Goal: Information Seeking & Learning: Learn about a topic

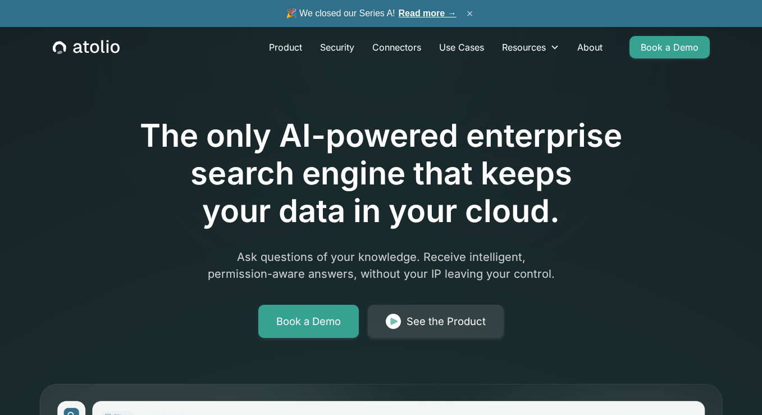
click at [470, 13] on button "×" at bounding box center [469, 13] width 13 height 12
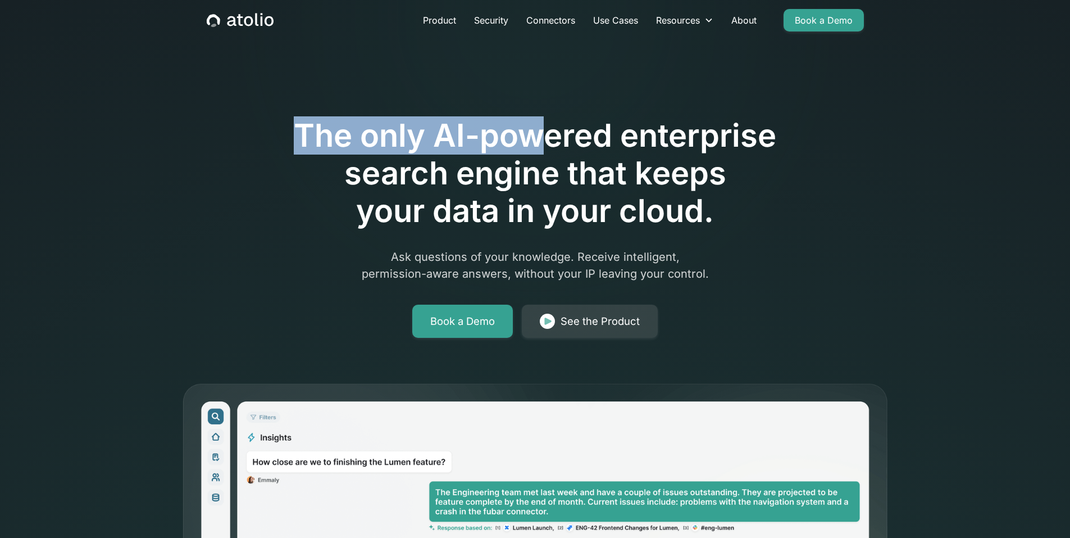
drag, startPoint x: 496, startPoint y: 85, endPoint x: 574, endPoint y: 130, distance: 89.6
click at [567, 161] on div "The only AI-powered enterprise search engine that keeps your data in your cloud…" at bounding box center [535, 196] width 575 height 284
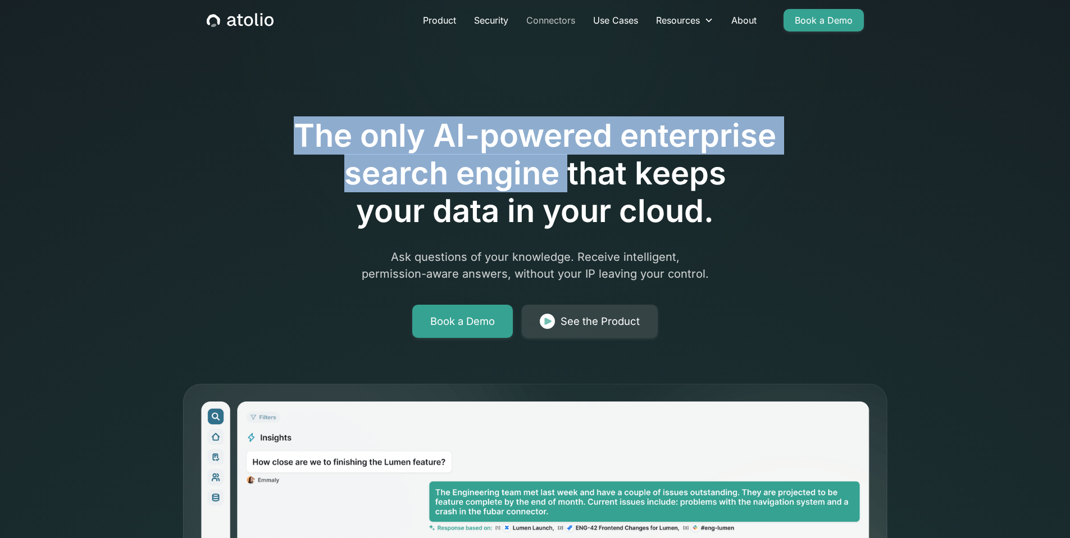
click at [552, 16] on link "Connectors" at bounding box center [550, 20] width 67 height 22
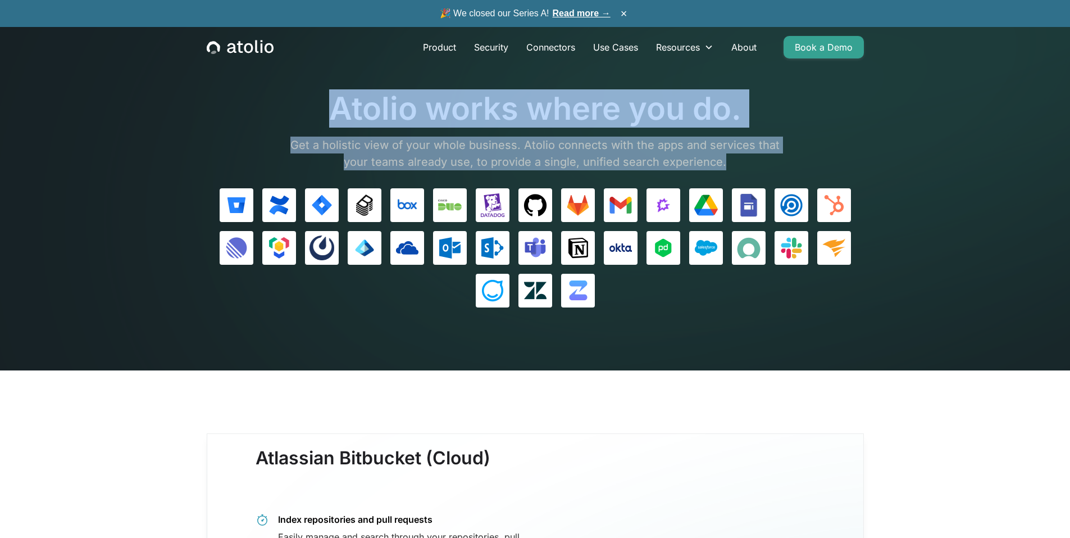
drag, startPoint x: 326, startPoint y: 104, endPoint x: 725, endPoint y: 167, distance: 403.7
click at [725, 167] on div "Atolio works where you do. Get a holistic view of your whole business. Atolio c…" at bounding box center [536, 130] width 506 height 80
click at [725, 167] on p "Get a holistic view of your whole business. Atolio connects with the apps and s…" at bounding box center [536, 154] width 506 height 34
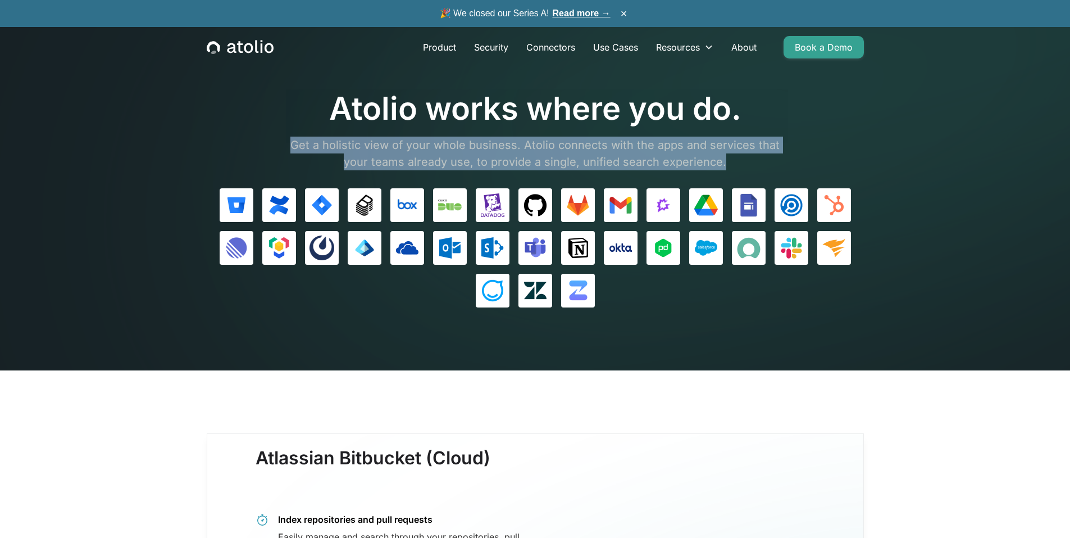
drag, startPoint x: 725, startPoint y: 167, endPoint x: 576, endPoint y: 133, distance: 152.8
click at [576, 133] on div "Atolio works where you do. Get a holistic view of your whole business. Atolio c…" at bounding box center [536, 130] width 506 height 80
click at [669, 54] on div "Resources" at bounding box center [684, 47] width 75 height 22
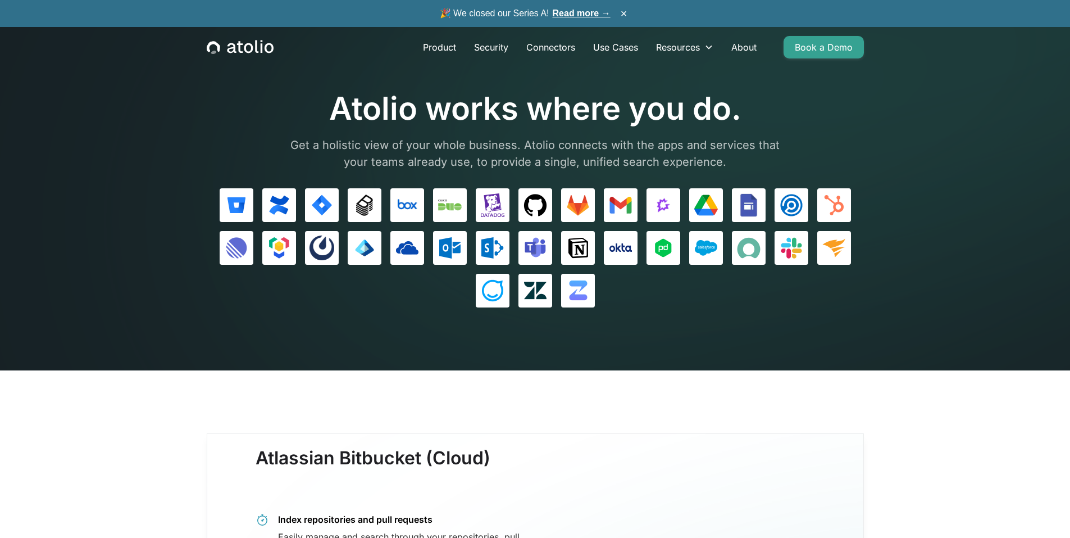
click at [676, 121] on h1 "Atolio works where you do." at bounding box center [536, 109] width 506 height 38
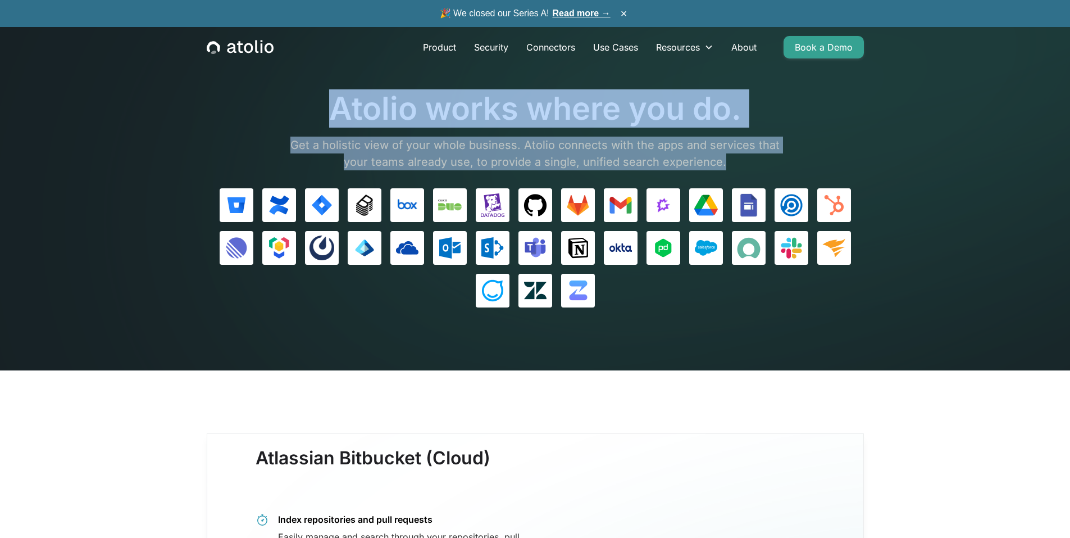
drag, startPoint x: 739, startPoint y: 161, endPoint x: 329, endPoint y: 112, distance: 413.0
click at [329, 112] on div "Atolio works where you do. Get a holistic view of your whole business. Atolio c…" at bounding box center [536, 130] width 506 height 80
click at [329, 112] on h1 "Atolio works where you do." at bounding box center [536, 109] width 506 height 38
drag, startPoint x: 330, startPoint y: 111, endPoint x: 745, endPoint y: 157, distance: 417.1
click at [745, 157] on div "Atolio works where you do. Get a holistic view of your whole business. Atolio c…" at bounding box center [536, 130] width 506 height 80
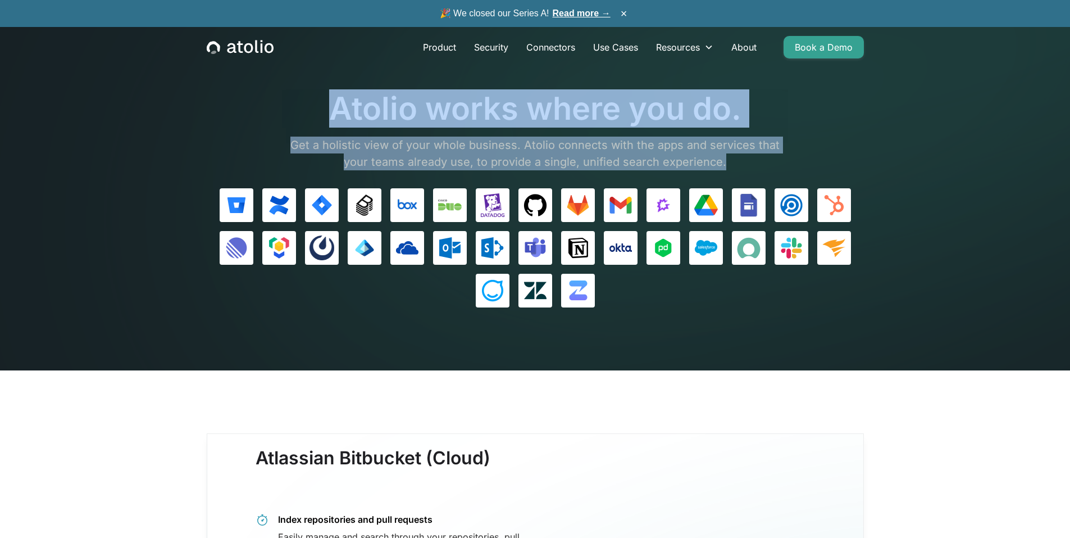
click at [745, 157] on p "Get a holistic view of your whole business. Atolio connects with the apps and s…" at bounding box center [536, 154] width 506 height 34
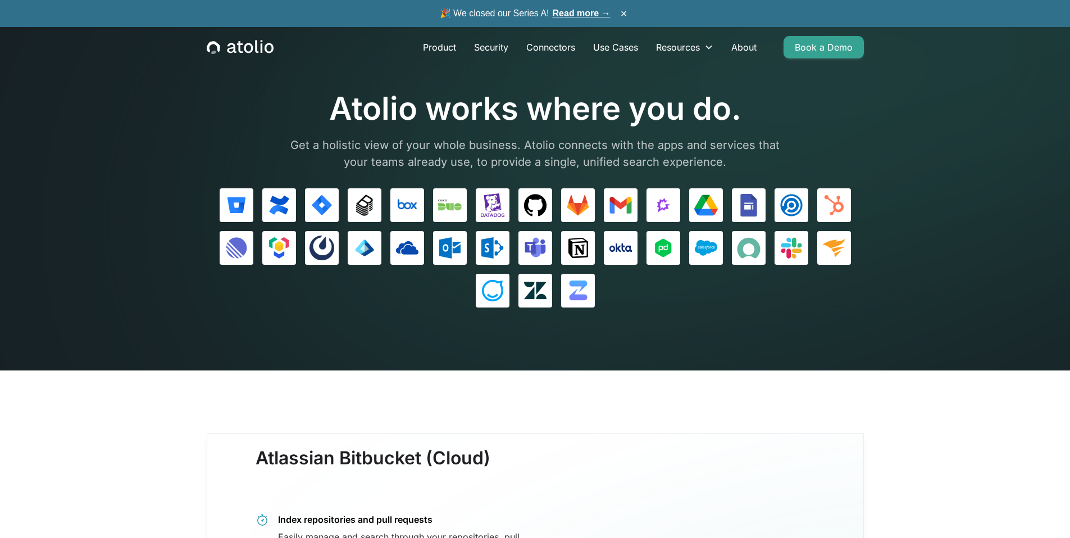
click at [491, 137] on p "Get a holistic view of your whole business. Atolio connects with the apps and s…" at bounding box center [536, 154] width 506 height 34
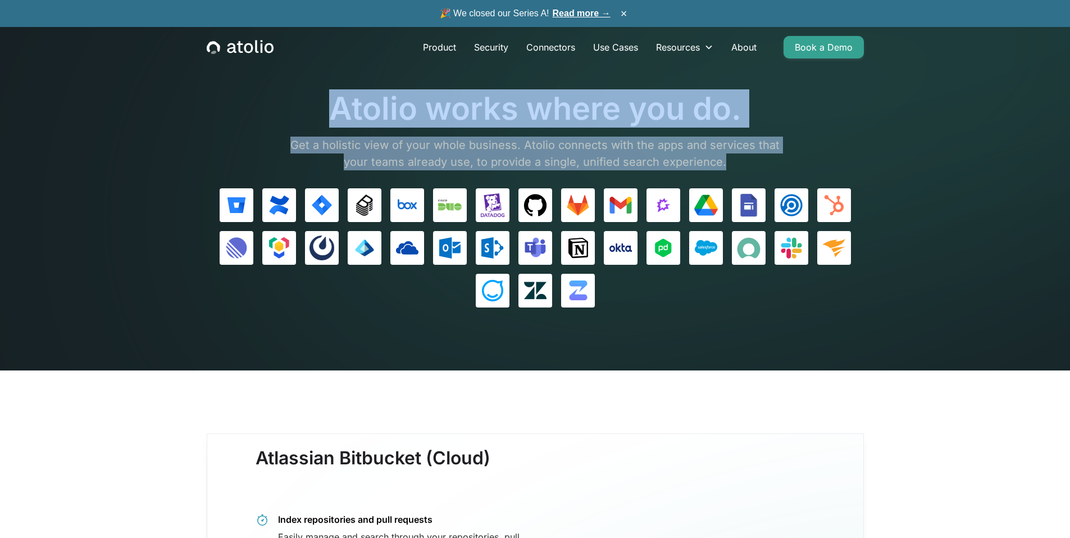
drag, startPoint x: 331, startPoint y: 112, endPoint x: 738, endPoint y: 158, distance: 409.3
click at [738, 158] on div "Atolio works where you do. Get a holistic view of your whole business. Atolio c…" at bounding box center [536, 130] width 506 height 80
click at [738, 158] on p "Get a holistic view of your whole business. Atolio connects with the apps and s…" at bounding box center [536, 154] width 506 height 34
drag, startPoint x: 727, startPoint y: 162, endPoint x: 322, endPoint y: 114, distance: 407.9
click at [322, 114] on div "Atolio works where you do. Get a holistic view of your whole business. Atolio c…" at bounding box center [536, 130] width 506 height 80
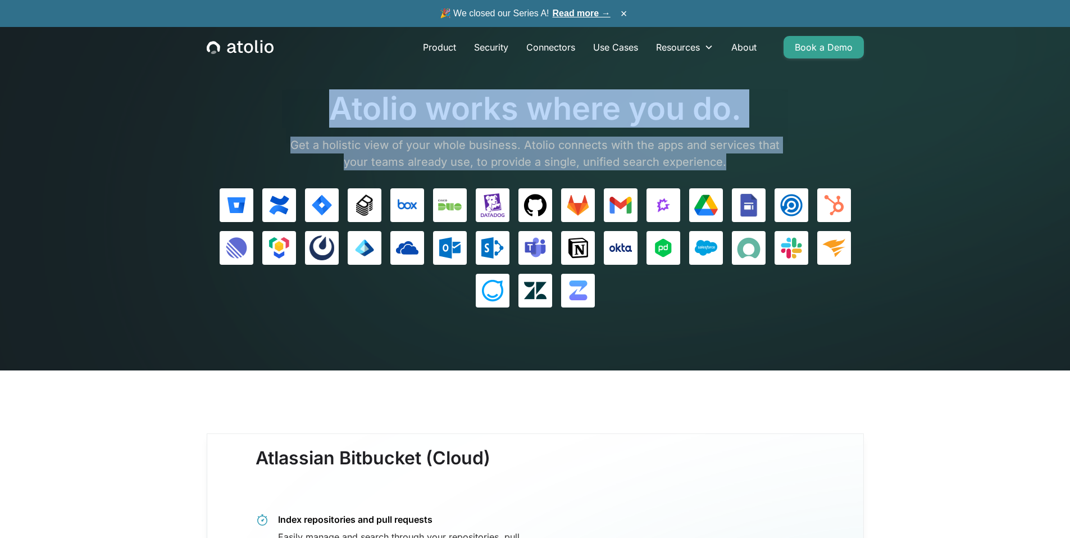
click at [322, 114] on h1 "Atolio works where you do." at bounding box center [536, 109] width 506 height 38
drag, startPoint x: 322, startPoint y: 114, endPoint x: 741, endPoint y: 158, distance: 421.4
click at [741, 158] on div "Atolio works where you do. Get a holistic view of your whole business. Atolio c…" at bounding box center [536, 130] width 506 height 80
click at [741, 158] on p "Get a holistic view of your whole business. Atolio connects with the apps and s…" at bounding box center [536, 154] width 506 height 34
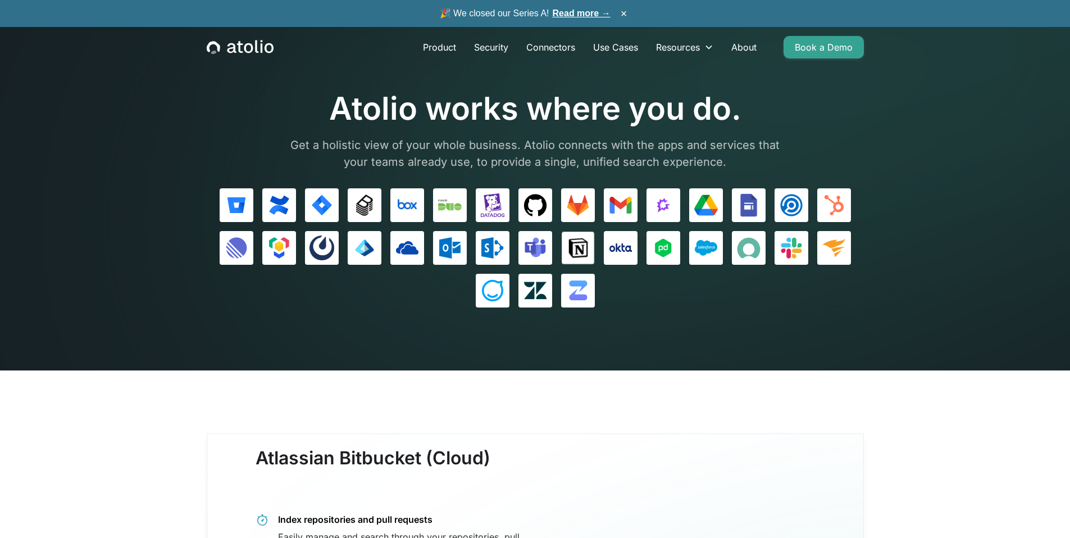
scroll to position [281, 0]
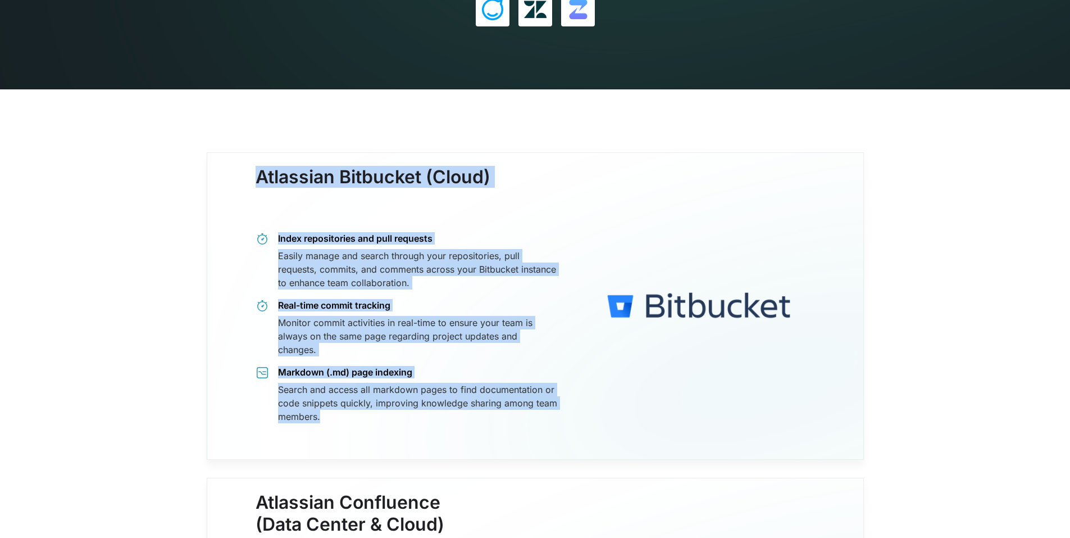
drag, startPoint x: 255, startPoint y: 180, endPoint x: 554, endPoint y: 430, distance: 389.7
click at [554, 430] on div "Atlassian Bitbucket (Cloud) Index repositories and pull requests Easily manage …" at bounding box center [535, 305] width 657 height 307
click at [550, 413] on div "Search and access all markdown pages to find documentation or code snippets qui…" at bounding box center [417, 403] width 279 height 40
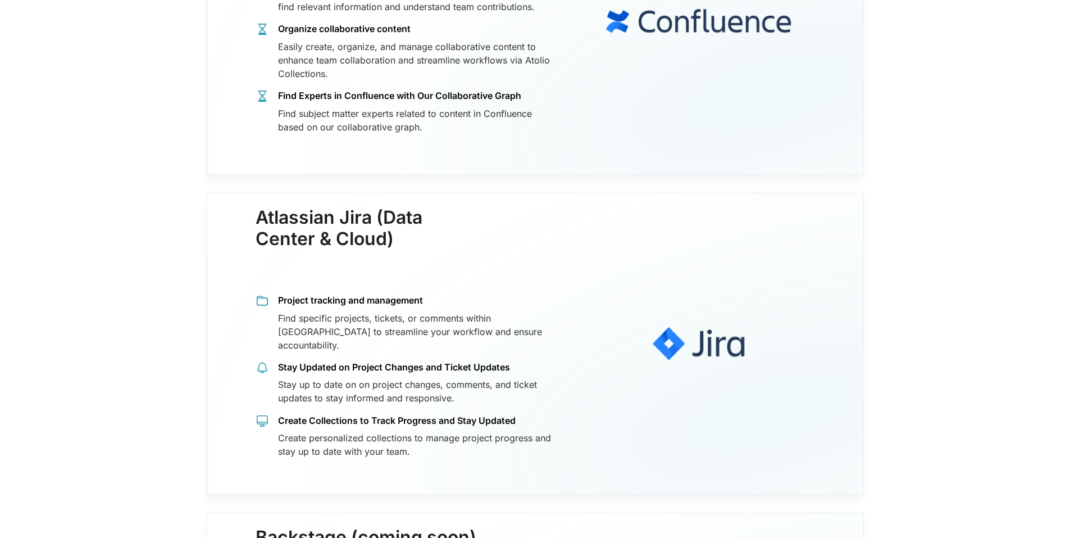
scroll to position [955, 0]
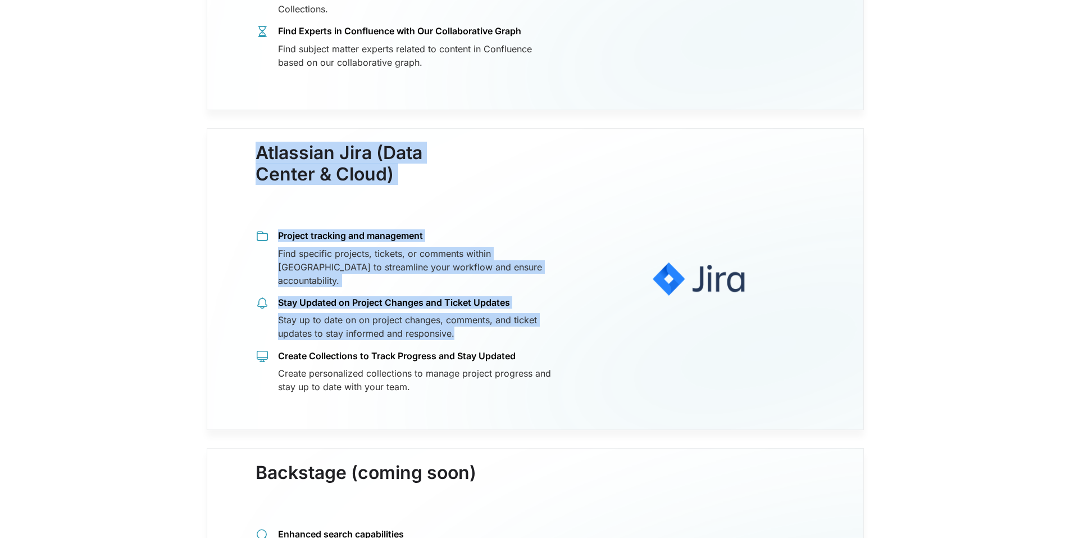
drag, startPoint x: 251, startPoint y: 151, endPoint x: 516, endPoint y: 326, distance: 317.9
click at [515, 325] on div "Atlassian Jira (Data Center & Cloud) Project tracking and management Find speci…" at bounding box center [535, 279] width 657 height 302
click at [516, 326] on div "Stay up to date on on project changes, comments, and ticket updates to stay inf…" at bounding box center [417, 326] width 279 height 27
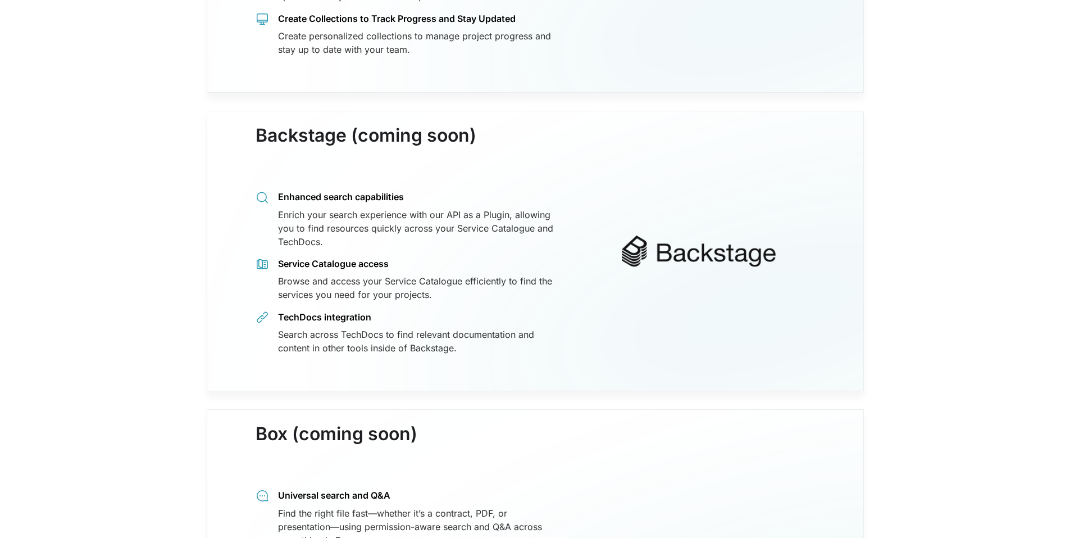
click at [516, 328] on div "Search across TechDocs to find relevant documentation and content in other tool…" at bounding box center [417, 341] width 279 height 27
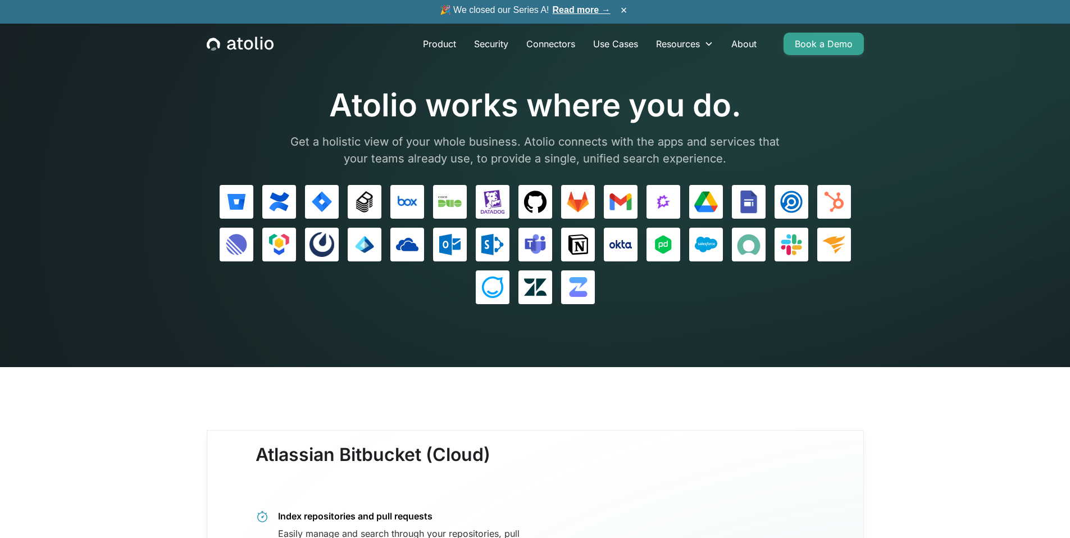
scroll to position [0, 0]
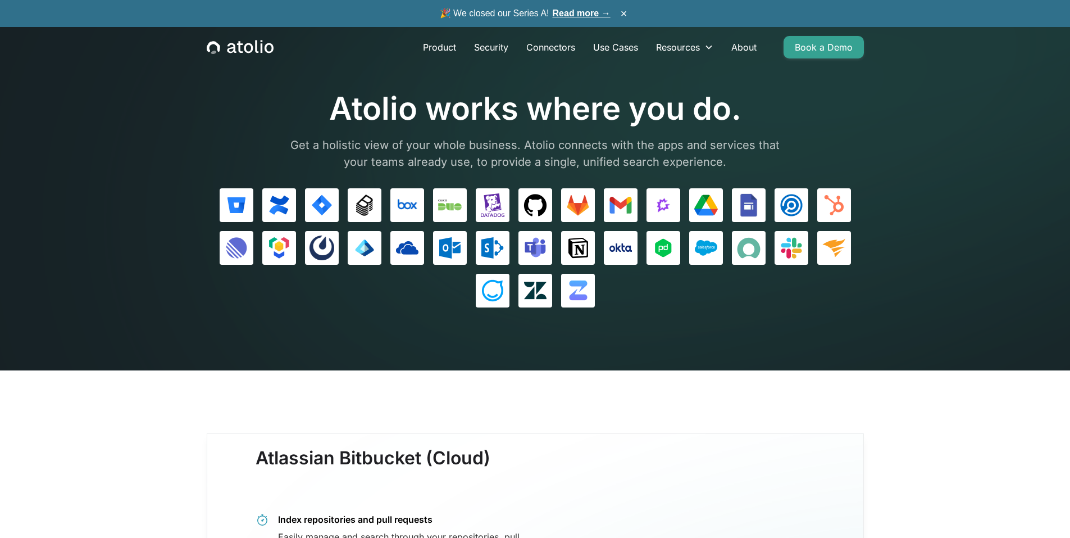
click at [738, 304] on div at bounding box center [535, 247] width 657 height 119
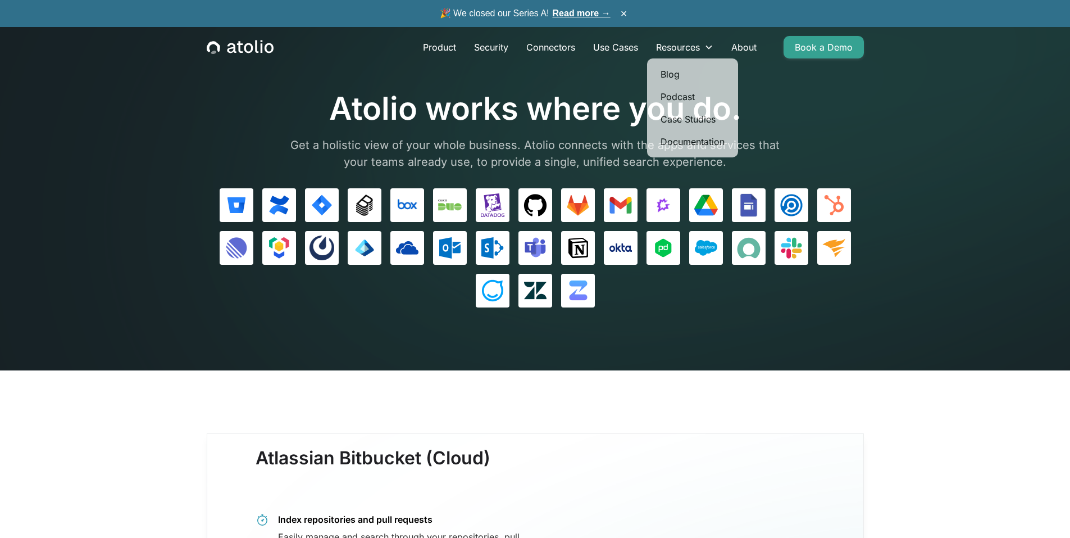
click at [483, 134] on div at bounding box center [536, 132] width 506 height 9
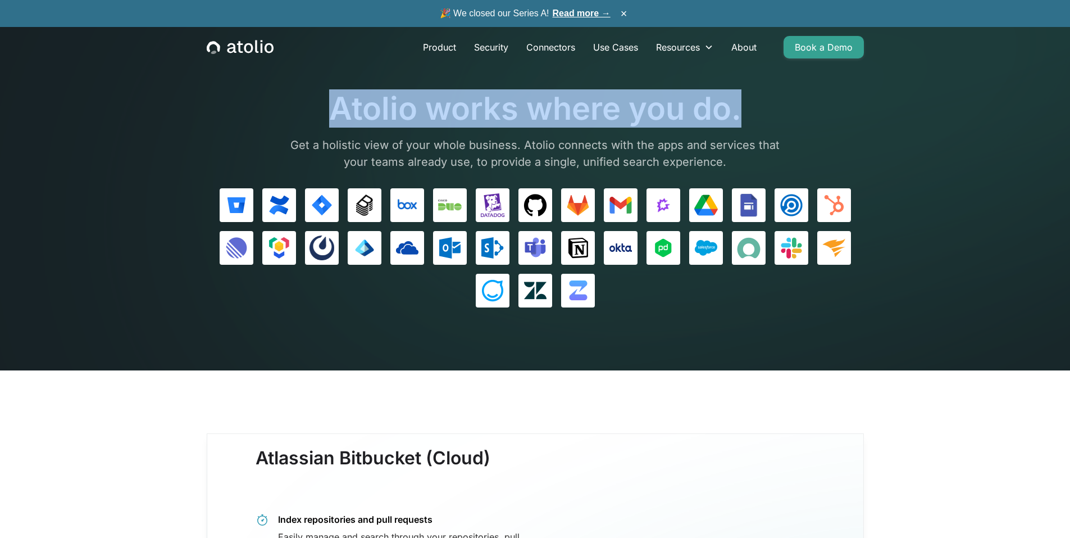
drag, startPoint x: 334, startPoint y: 112, endPoint x: 785, endPoint y: 120, distance: 451.7
click at [785, 120] on h1 "Atolio works where you do." at bounding box center [536, 109] width 506 height 38
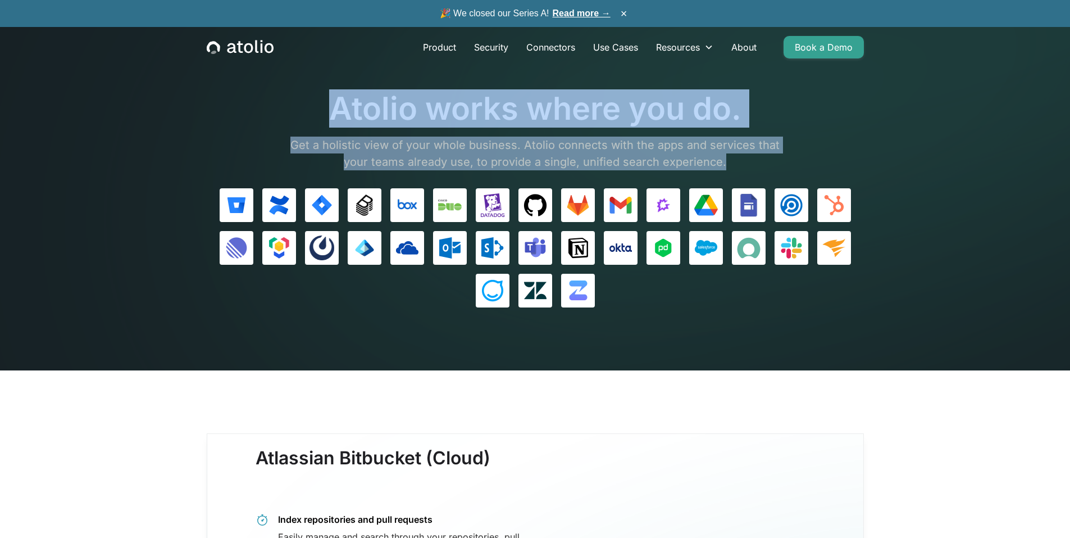
drag, startPoint x: 741, startPoint y: 167, endPoint x: 335, endPoint y: 102, distance: 410.9
click at [335, 102] on div "Atolio works where you do. Get a holistic view of your whole business. Atolio c…" at bounding box center [536, 130] width 506 height 80
click at [335, 102] on h1 "Atolio works where you do." at bounding box center [536, 109] width 506 height 38
drag, startPoint x: 334, startPoint y: 104, endPoint x: 730, endPoint y: 169, distance: 401.3
click at [730, 169] on div "Atolio works where you do. Get a holistic view of your whole business. Atolio c…" at bounding box center [536, 130] width 506 height 80
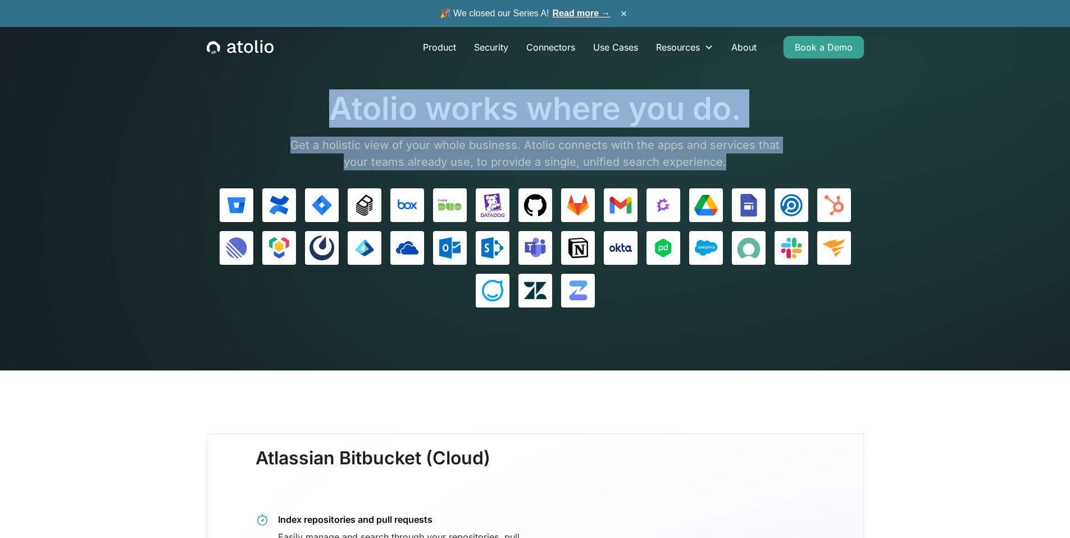
click at [730, 169] on p "Get a holistic view of your whole business. Atolio connects with the apps and s…" at bounding box center [536, 154] width 506 height 34
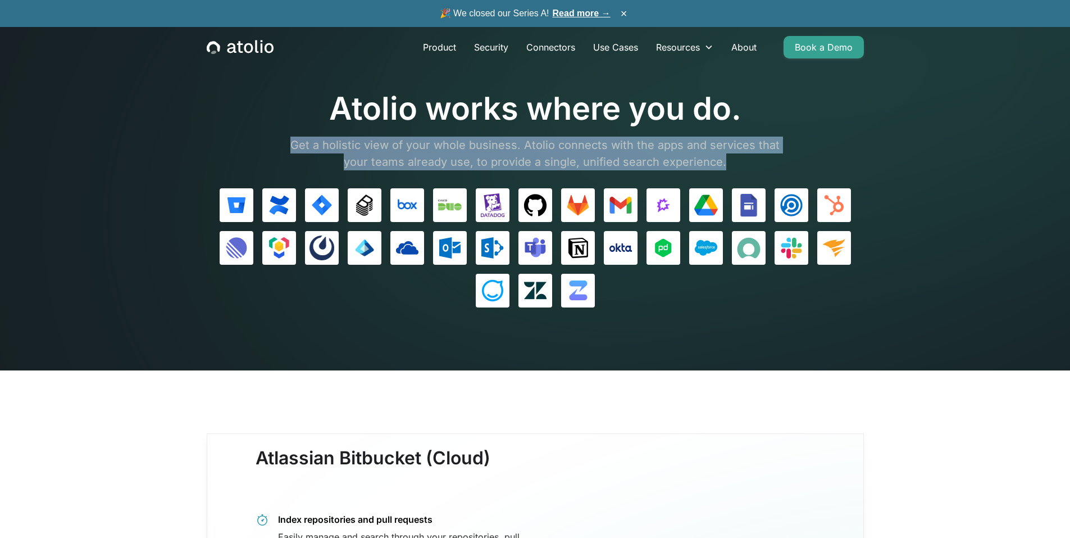
drag, startPoint x: 725, startPoint y: 155, endPoint x: 458, endPoint y: 135, distance: 268.2
click at [458, 135] on div "Atolio works where you do. Get a holistic view of your whole business. Atolio c…" at bounding box center [536, 130] width 506 height 80
click at [467, 129] on div at bounding box center [536, 132] width 506 height 9
click at [467, 136] on div at bounding box center [536, 132] width 506 height 9
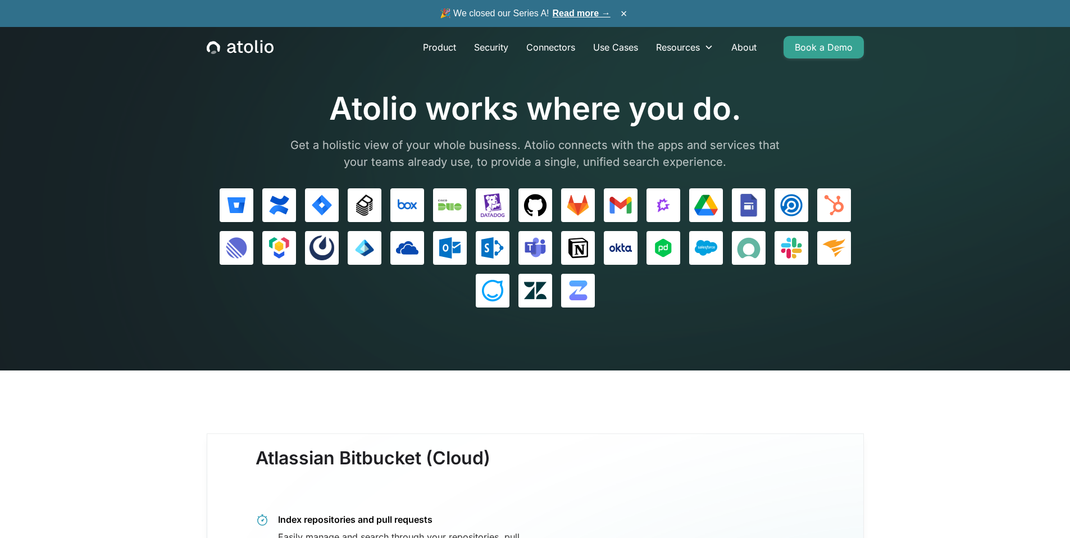
click at [469, 144] on p "Get a holistic view of your whole business. Atolio connects with the apps and s…" at bounding box center [536, 154] width 506 height 34
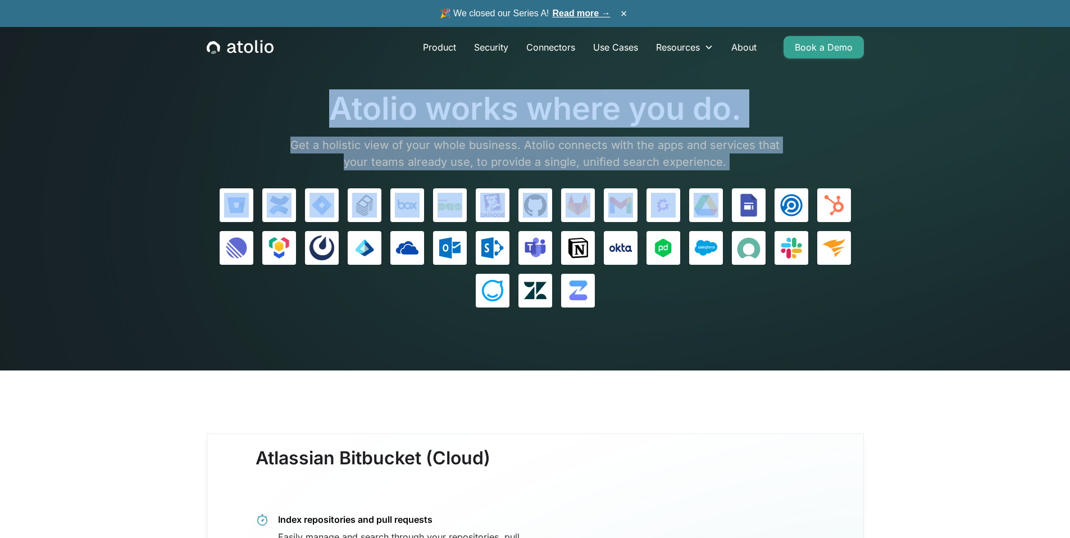
drag, startPoint x: 328, startPoint y: 111, endPoint x: 726, endPoint y: 171, distance: 402.8
click at [726, 171] on div "Atolio works where you do. Get a holistic view of your whole business. Atolio c…" at bounding box center [535, 198] width 657 height 217
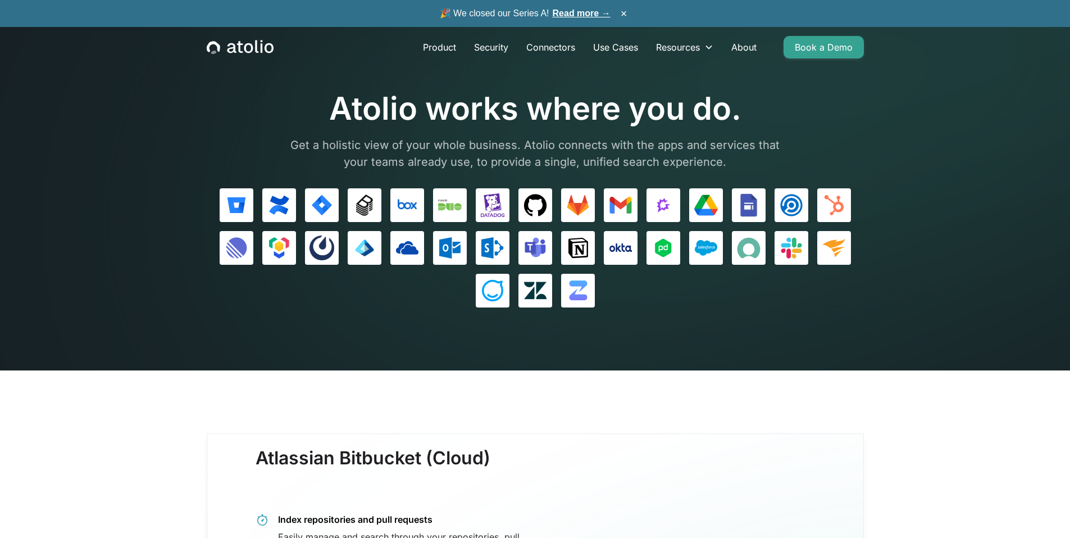
click at [733, 164] on p "Get a holistic view of your whole business. Atolio connects with the apps and s…" at bounding box center [536, 154] width 506 height 34
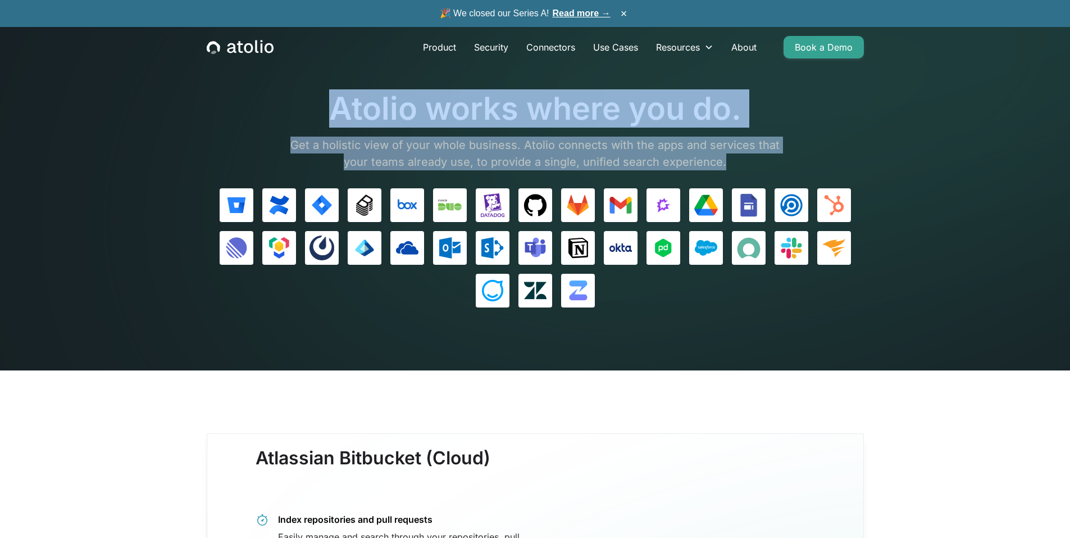
drag, startPoint x: 699, startPoint y: 160, endPoint x: 321, endPoint y: 121, distance: 380.1
click at [321, 121] on div "Atolio works where you do. Get a holistic view of your whole business. Atolio c…" at bounding box center [536, 130] width 506 height 80
click at [321, 121] on h1 "Atolio works where you do." at bounding box center [536, 109] width 506 height 38
drag, startPoint x: 330, startPoint y: 109, endPoint x: 721, endPoint y: 165, distance: 395.0
click at [721, 165] on div "Atolio works where you do. Get a holistic view of your whole business. Atolio c…" at bounding box center [536, 130] width 506 height 80
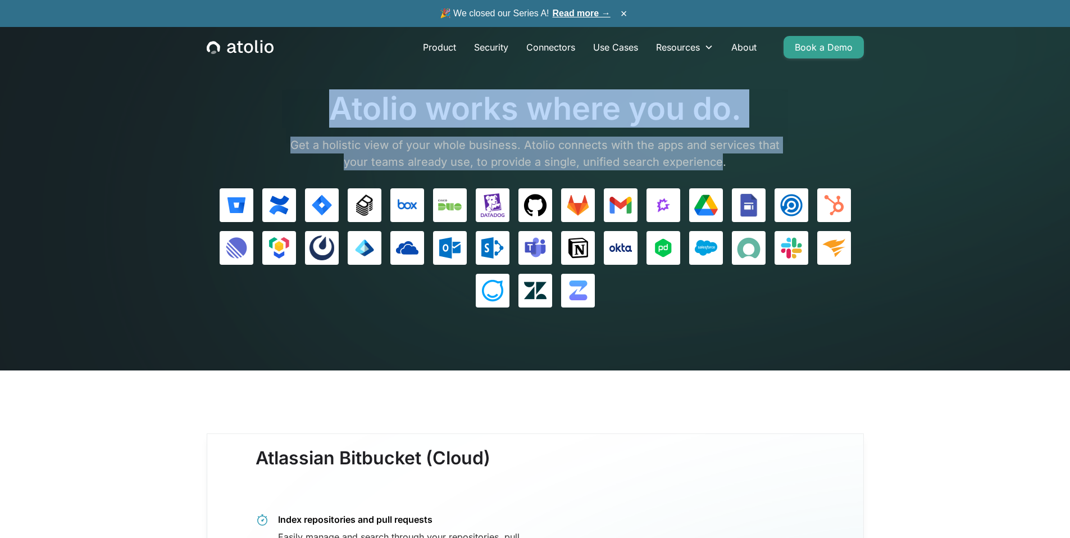
click at [721, 165] on p "Get a holistic view of your whole business. Atolio connects with the apps and s…" at bounding box center [536, 154] width 506 height 34
drag, startPoint x: 728, startPoint y: 162, endPoint x: 280, endPoint y: 103, distance: 451.1
click at [280, 103] on div "Atolio works where you do. Get a holistic view of your whole business. Atolio c…" at bounding box center [535, 130] width 657 height 80
drag, startPoint x: 333, startPoint y: 106, endPoint x: 726, endPoint y: 157, distance: 397.2
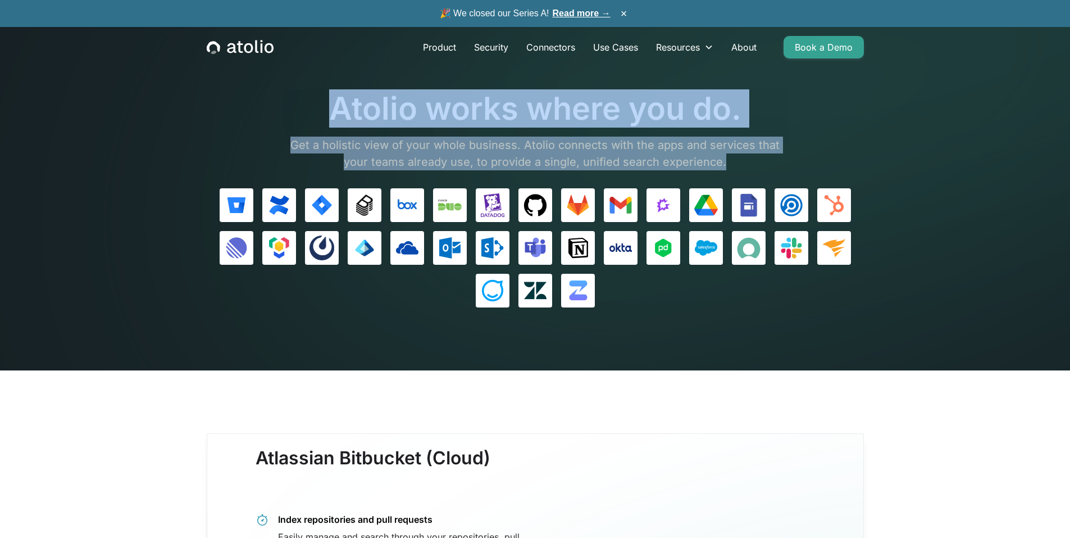
click at [726, 157] on div "Atolio works where you do. Get a holistic view of your whole business. Atolio c…" at bounding box center [536, 130] width 506 height 80
click at [726, 157] on p "Get a holistic view of your whole business. Atolio connects with the apps and s…" at bounding box center [536, 154] width 506 height 34
drag, startPoint x: 728, startPoint y: 165, endPoint x: 324, endPoint y: 115, distance: 406.9
click at [324, 115] on div "Atolio works where you do. Get a holistic view of your whole business. Atolio c…" at bounding box center [536, 130] width 506 height 80
click at [324, 115] on h1 "Atolio works where you do." at bounding box center [536, 109] width 506 height 38
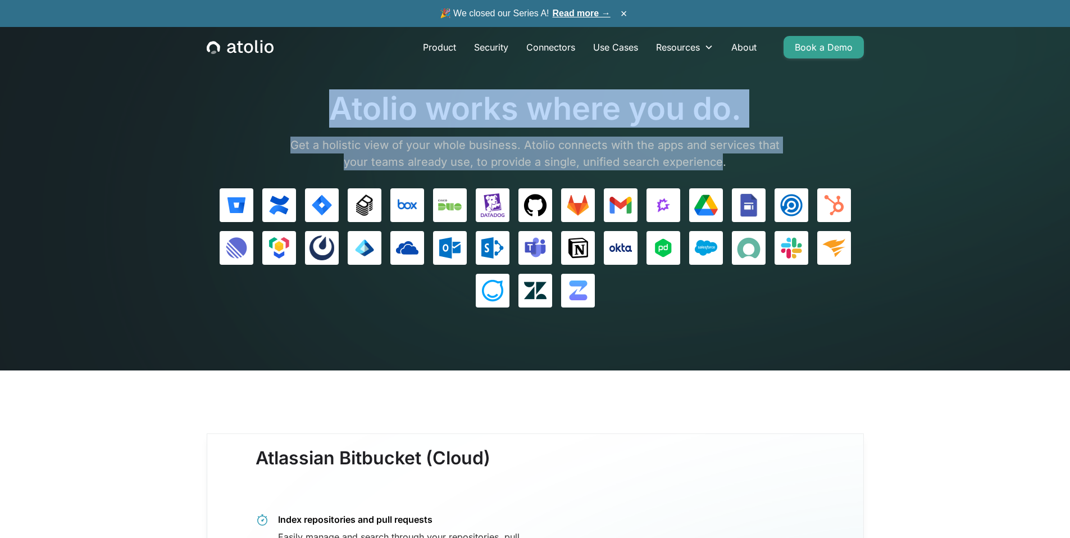
drag, startPoint x: 334, startPoint y: 108, endPoint x: 721, endPoint y: 161, distance: 390.7
click at [721, 161] on div "Atolio works where you do. Get a holistic view of your whole business. Atolio c…" at bounding box center [536, 130] width 506 height 80
click at [721, 161] on p "Get a holistic view of your whole business. Atolio connects with the apps and s…" at bounding box center [536, 154] width 506 height 34
drag, startPoint x: 725, startPoint y: 163, endPoint x: 330, endPoint y: 110, distance: 398.5
click at [330, 110] on div "Atolio works where you do. Get a holistic view of your whole business. Atolio c…" at bounding box center [536, 130] width 506 height 80
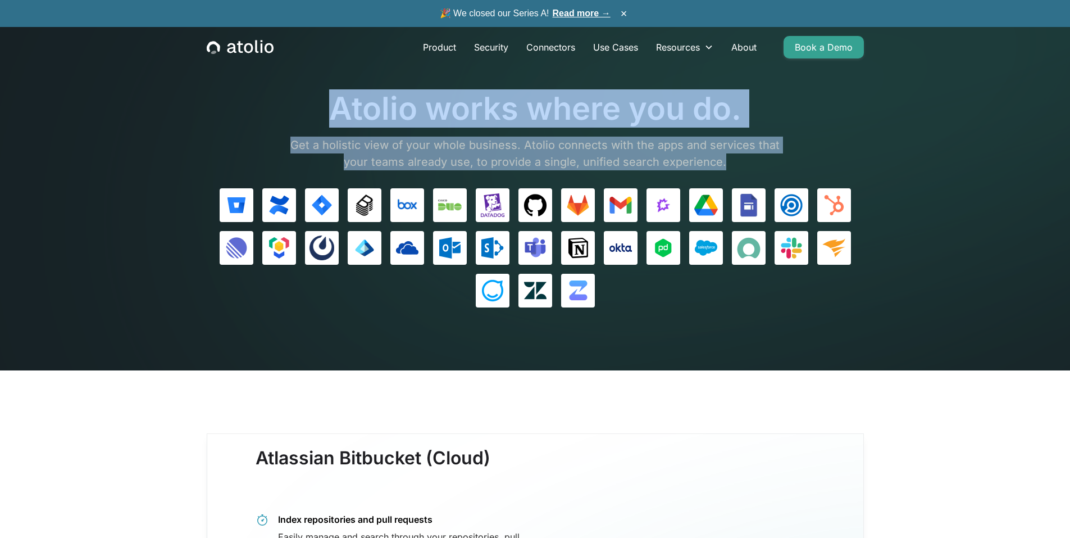
click at [330, 110] on h1 "Atolio works where you do." at bounding box center [536, 109] width 506 height 38
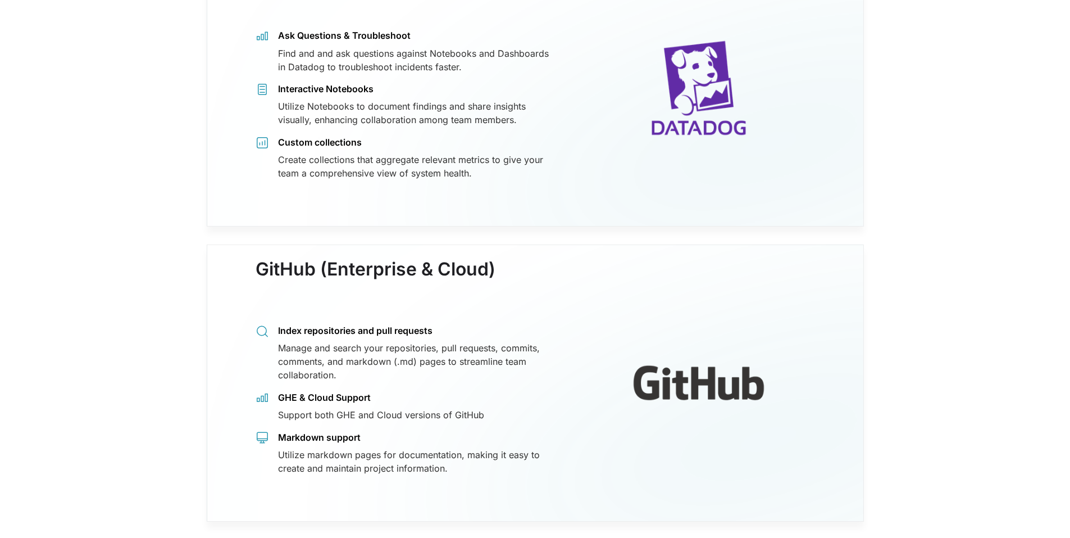
scroll to position [2416, 0]
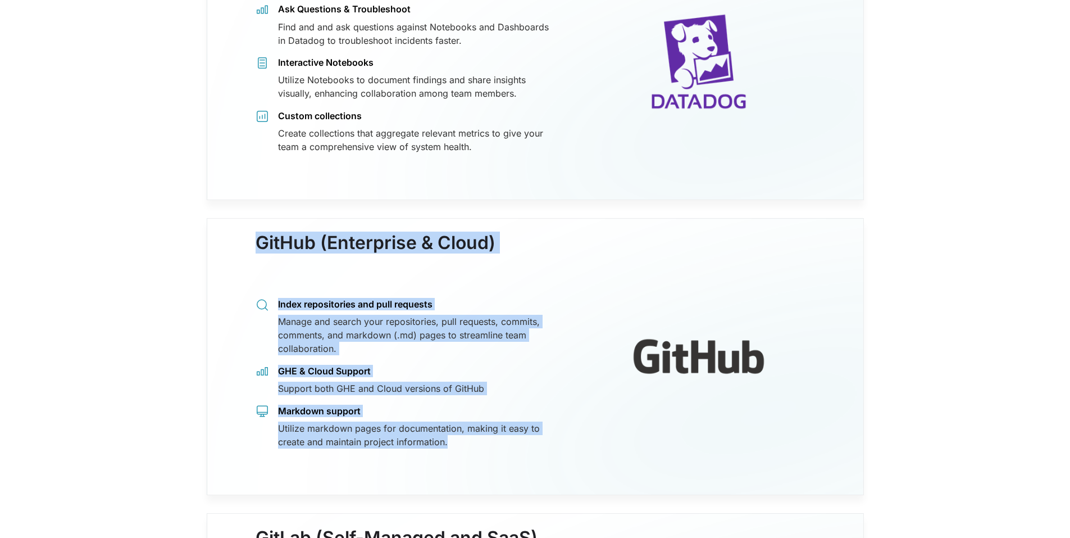
drag, startPoint x: 252, startPoint y: 228, endPoint x: 517, endPoint y: 431, distance: 333.8
click at [517, 431] on div "GitHub (Enterprise & Cloud) Index repositories and pull requests Manage and sea…" at bounding box center [535, 356] width 657 height 277
click at [517, 431] on div "Utilize markdown pages for documentation, making it easy to create and maintain…" at bounding box center [417, 434] width 279 height 27
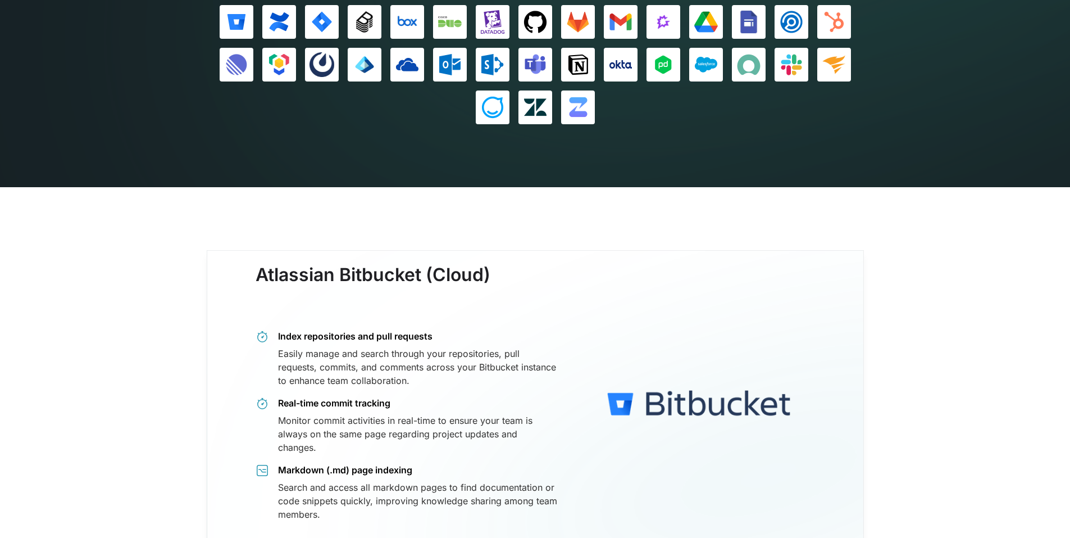
scroll to position [0, 0]
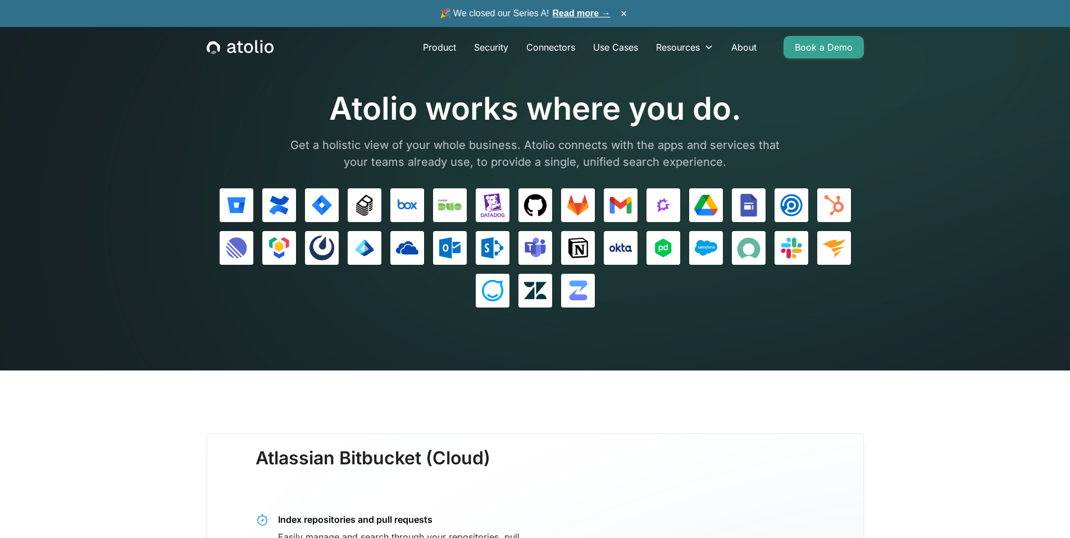
click at [540, 116] on h1 "Atolio works where you do." at bounding box center [536, 109] width 506 height 38
click at [440, 50] on link "Product" at bounding box center [439, 47] width 51 height 22
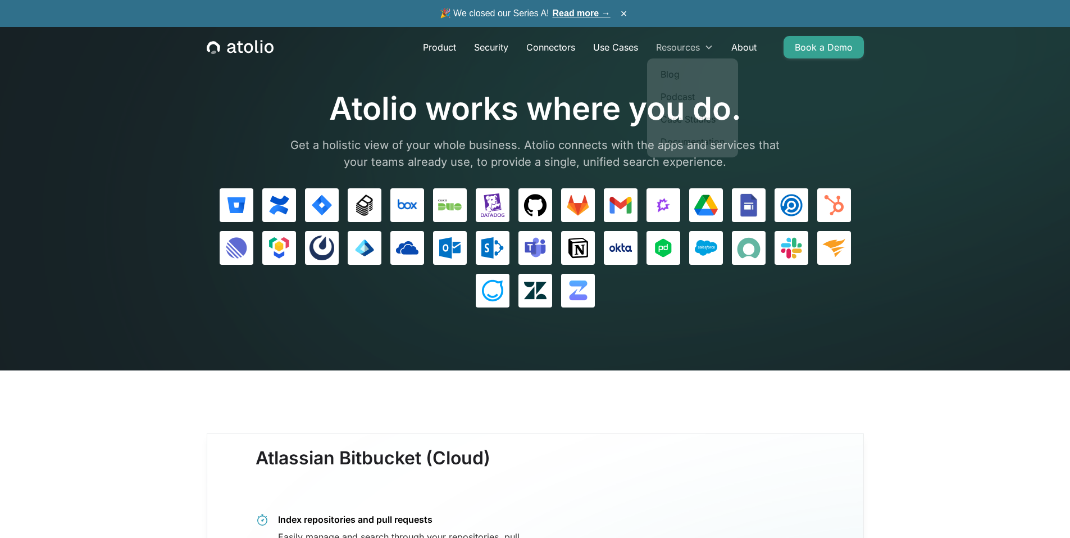
click at [704, 52] on div "Resources" at bounding box center [684, 47] width 75 height 22
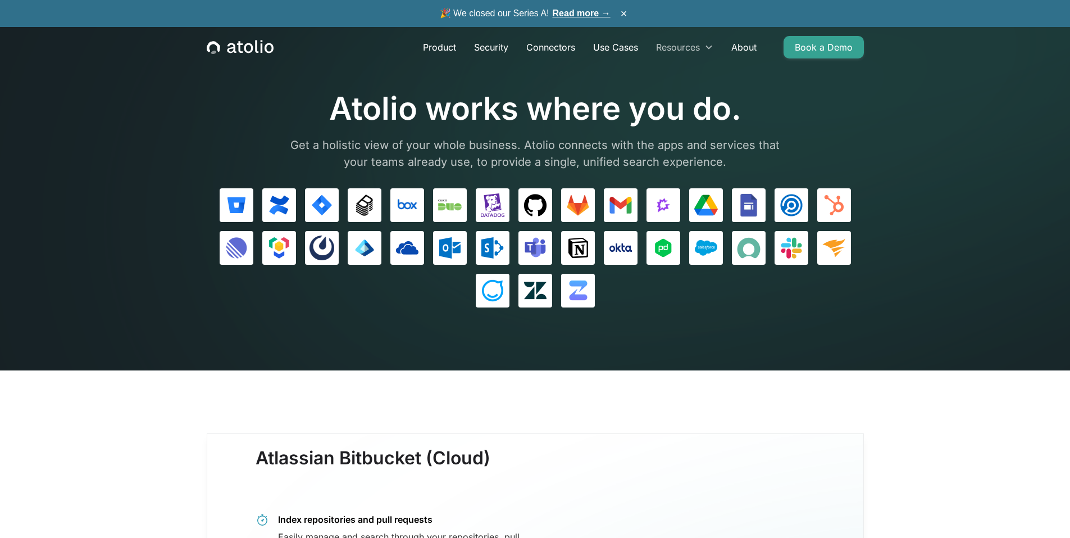
click at [700, 49] on div "Resources" at bounding box center [678, 46] width 44 height 13
click at [443, 48] on link "Product" at bounding box center [439, 47] width 51 height 22
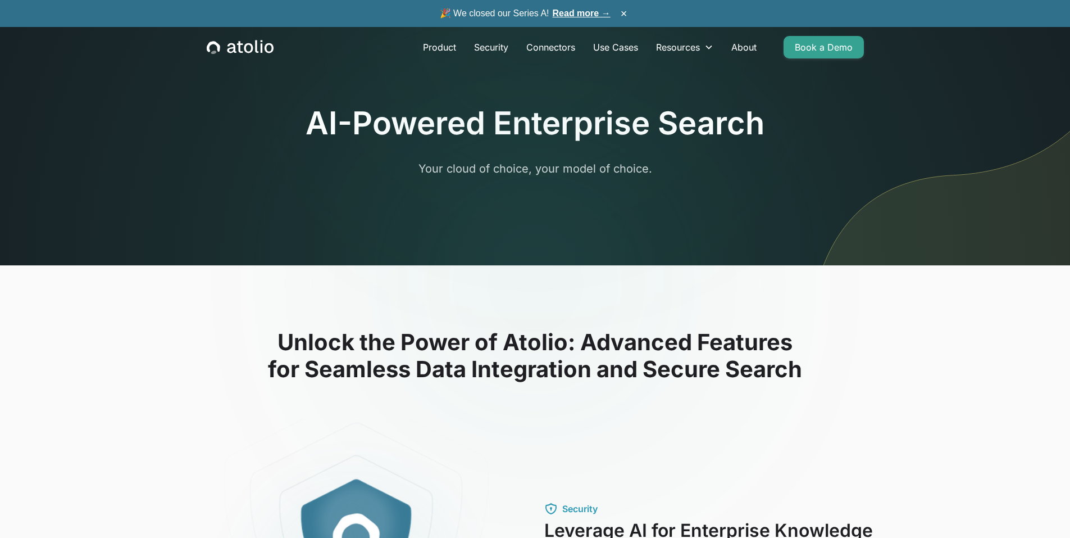
click at [681, 186] on div "AI-Powered Enterprise Search Your cloud of choice, your model of choice." at bounding box center [535, 151] width 459 height 95
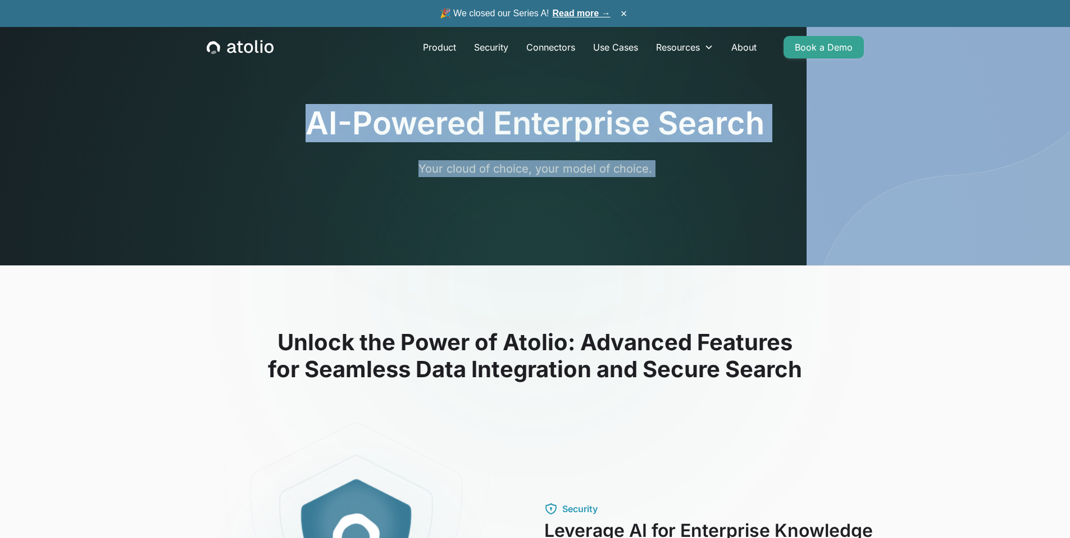
drag, startPoint x: 285, startPoint y: 119, endPoint x: 810, endPoint y: 117, distance: 524.7
click at [810, 117] on section "AI-Powered Enterprise Search Your cloud of choice, your model of choice." at bounding box center [535, 132] width 1070 height 265
click at [810, 117] on img at bounding box center [938, 134] width 263 height 261
click at [681, 158] on div "AI-Powered Enterprise Search Your cloud of choice, your model of choice." at bounding box center [535, 140] width 459 height 72
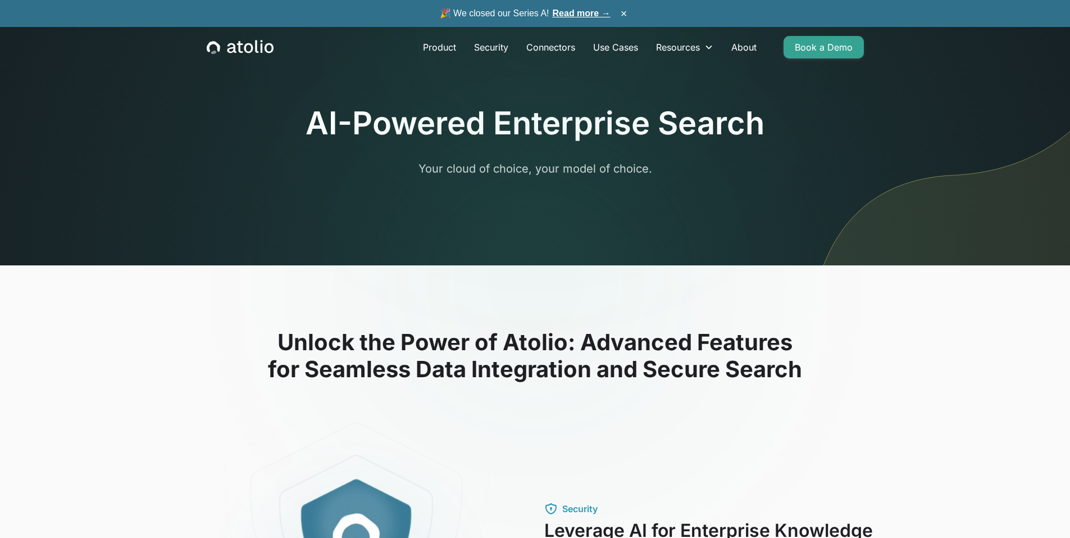
click at [663, 165] on p "Your cloud of choice, your model of choice." at bounding box center [535, 168] width 431 height 17
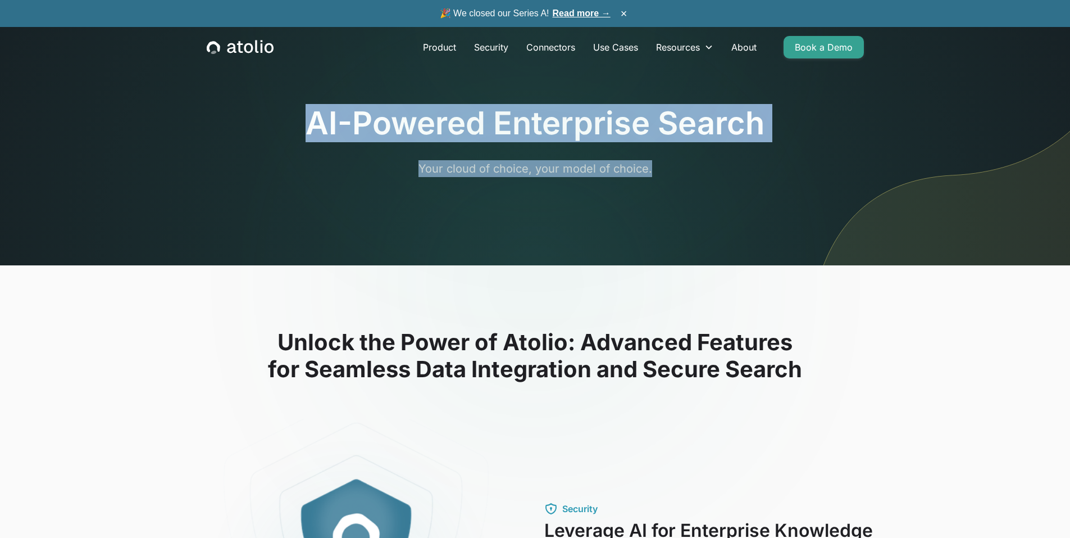
drag, startPoint x: 651, startPoint y: 169, endPoint x: 305, endPoint y: 122, distance: 349.3
click at [306, 122] on div "AI-Powered Enterprise Search Your cloud of choice, your model of choice." at bounding box center [535, 140] width 459 height 72
click at [306, 122] on h1 "AI-Powered Enterprise Search" at bounding box center [535, 123] width 459 height 38
drag, startPoint x: 308, startPoint y: 123, endPoint x: 665, endPoint y: 156, distance: 357.7
click at [665, 156] on div "AI-Powered Enterprise Search Your cloud of choice, your model of choice." at bounding box center [535, 140] width 459 height 72
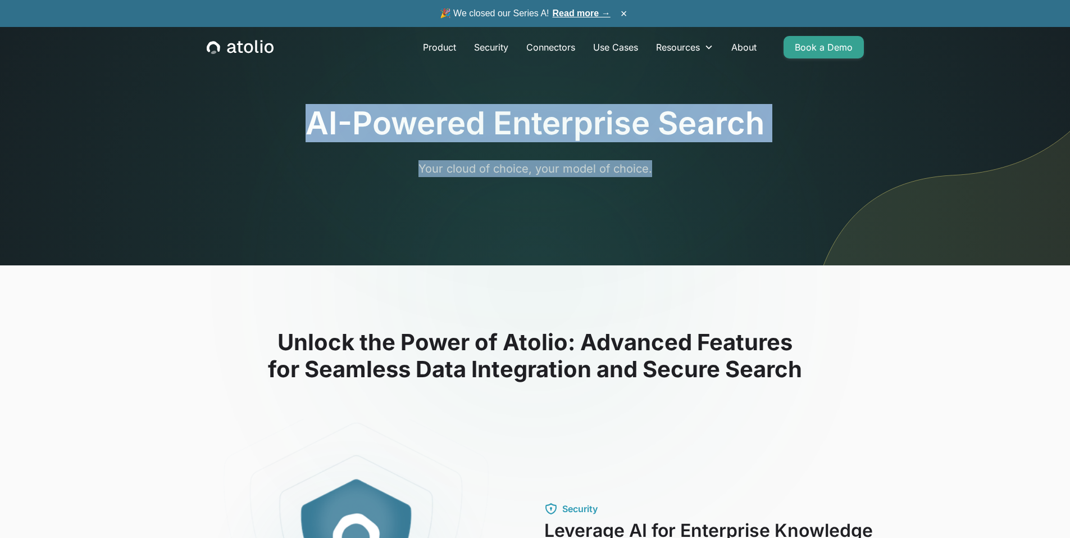
click at [665, 156] on div "AI-Powered Enterprise Search Your cloud of choice, your model of choice." at bounding box center [535, 140] width 459 height 72
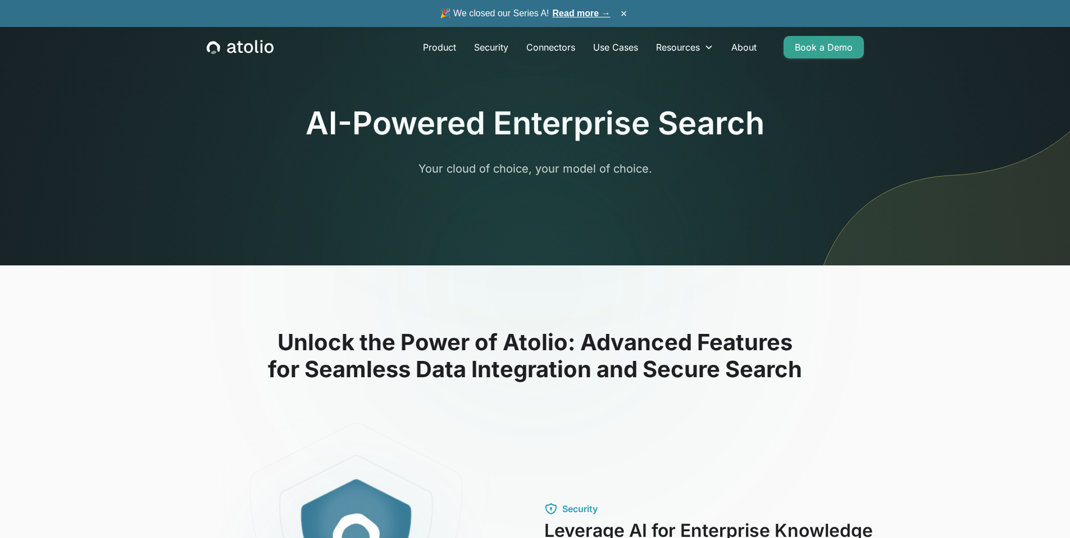
click at [643, 170] on p "Your cloud of choice, your model of choice." at bounding box center [535, 168] width 431 height 17
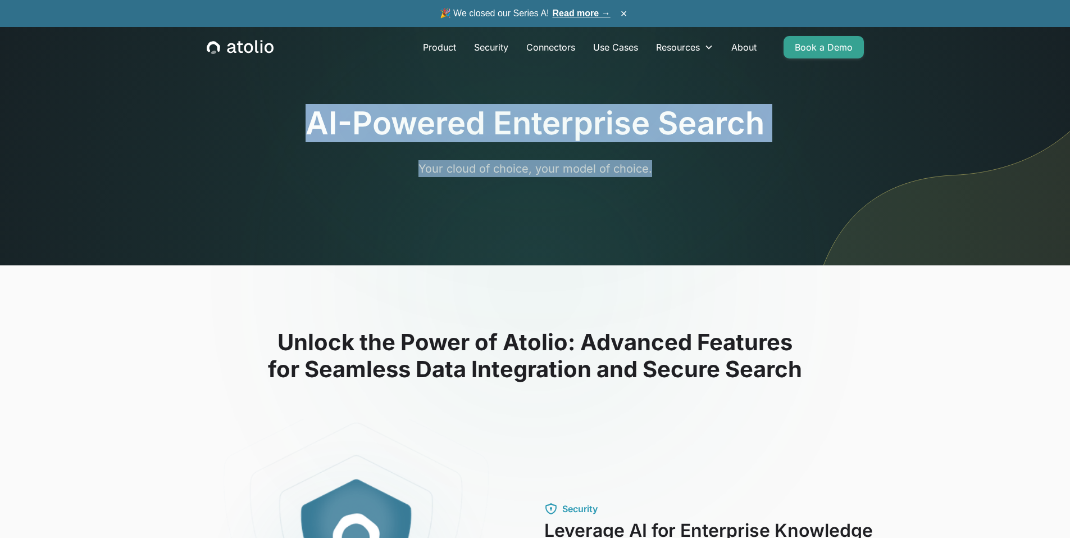
drag, startPoint x: 655, startPoint y: 169, endPoint x: 307, endPoint y: 116, distance: 351.8
click at [307, 116] on div "AI-Powered Enterprise Search Your cloud of choice, your model of choice." at bounding box center [535, 140] width 459 height 72
click at [307, 116] on h1 "AI-Powered Enterprise Search" at bounding box center [535, 123] width 459 height 38
drag, startPoint x: 309, startPoint y: 124, endPoint x: 521, endPoint y: 162, distance: 215.8
click at [521, 162] on div "AI-Powered Enterprise Search Your cloud of choice, your model of choice." at bounding box center [535, 140] width 459 height 72
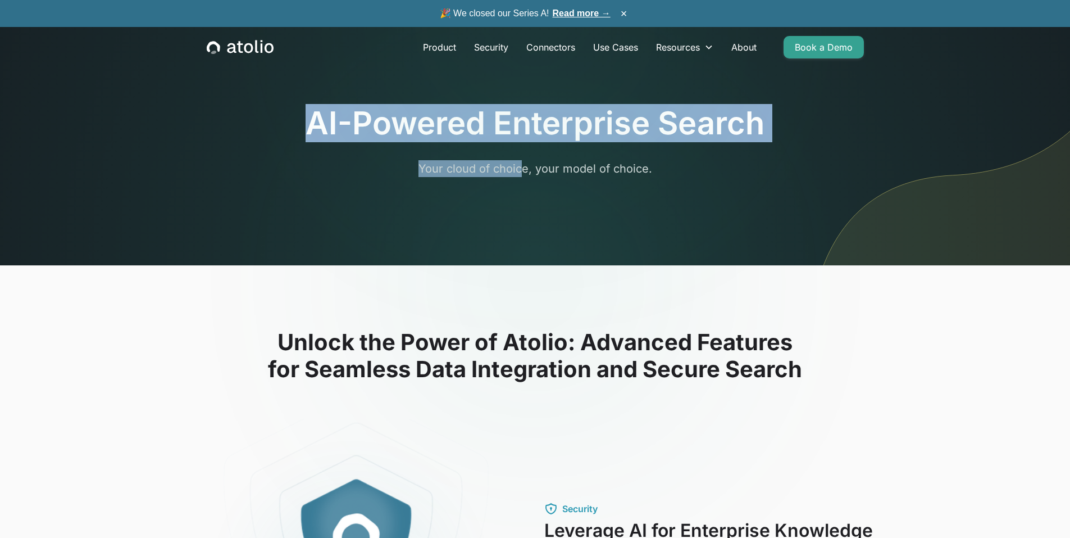
click at [521, 162] on p "Your cloud of choice, your model of choice." at bounding box center [535, 168] width 431 height 17
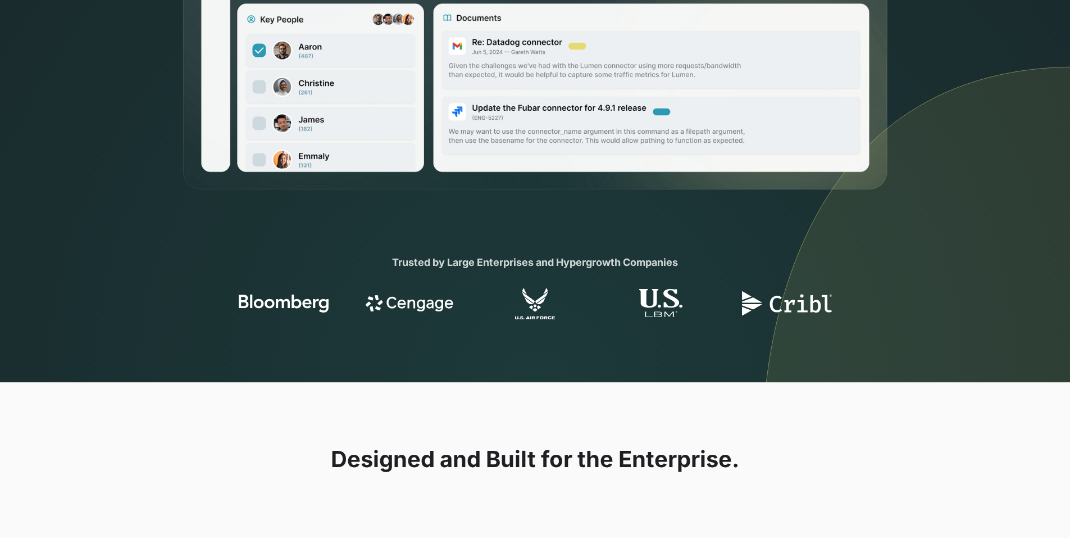
scroll to position [618, 0]
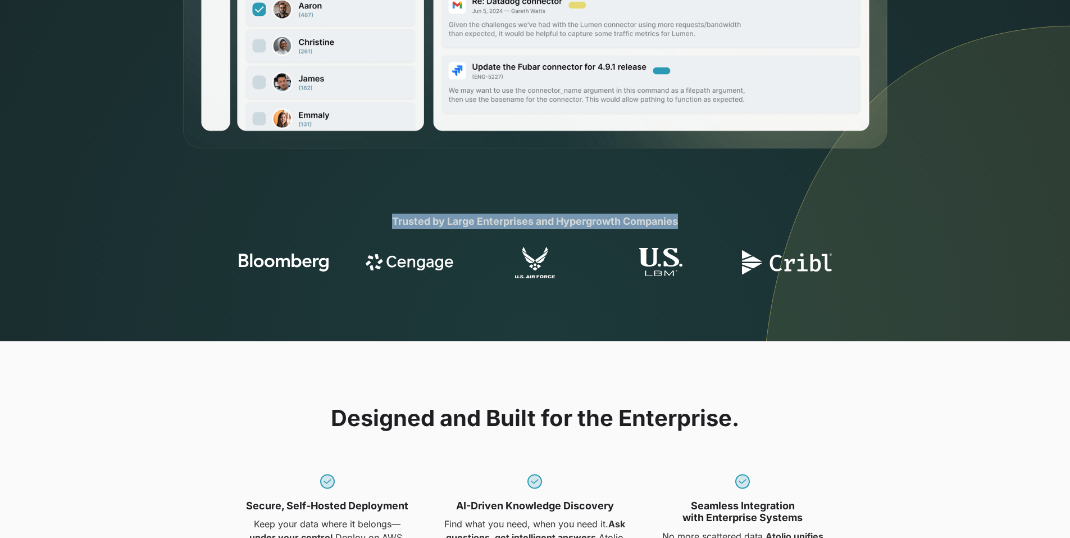
drag, startPoint x: 390, startPoint y: 220, endPoint x: 679, endPoint y: 224, distance: 288.8
click at [679, 224] on div "Trusted by Large Enterprises and Hypergrowth Companies" at bounding box center [535, 220] width 431 height 15
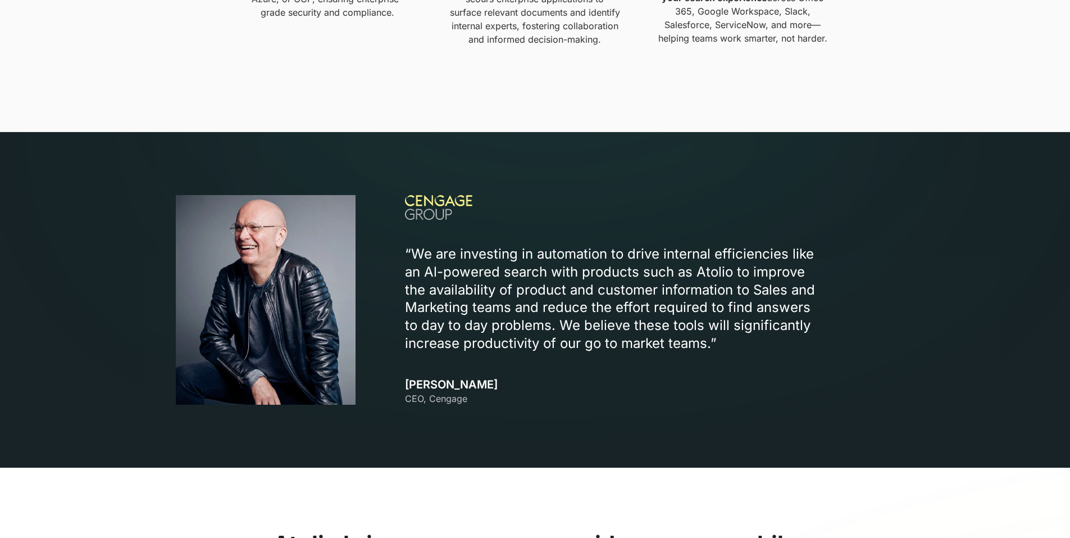
scroll to position [1236, 0]
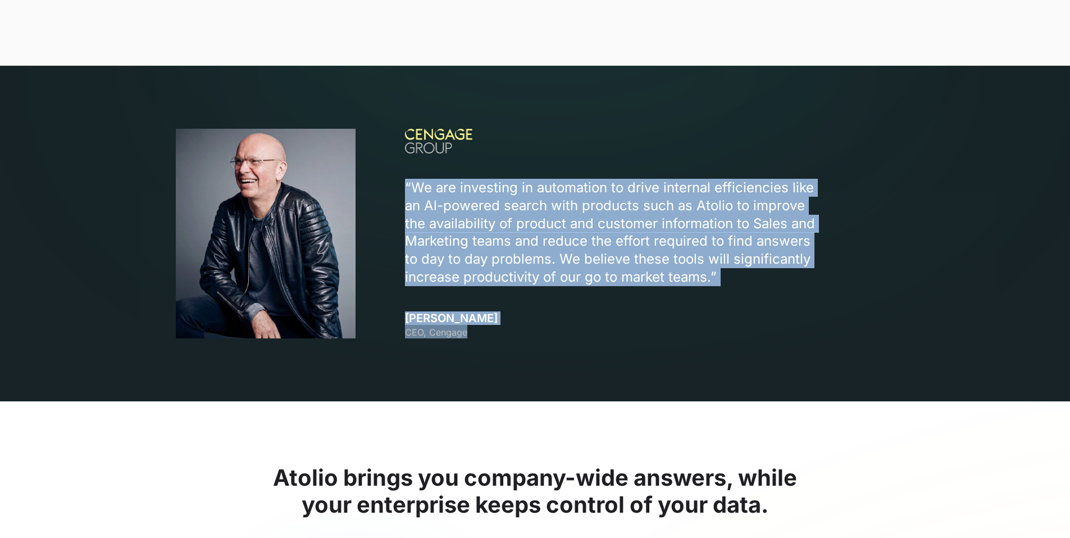
drag, startPoint x: 411, startPoint y: 179, endPoint x: 517, endPoint y: 330, distance: 184.2
click at [517, 330] on div "“We are investing in automation to drive internal efficiencies like an Al-power…" at bounding box center [649, 234] width 489 height 210
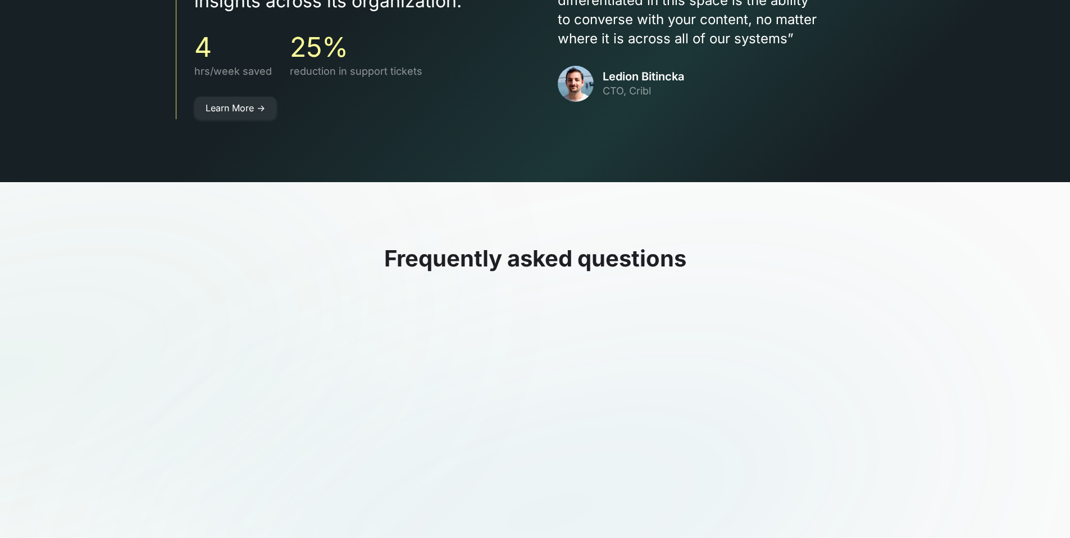
scroll to position [3258, 0]
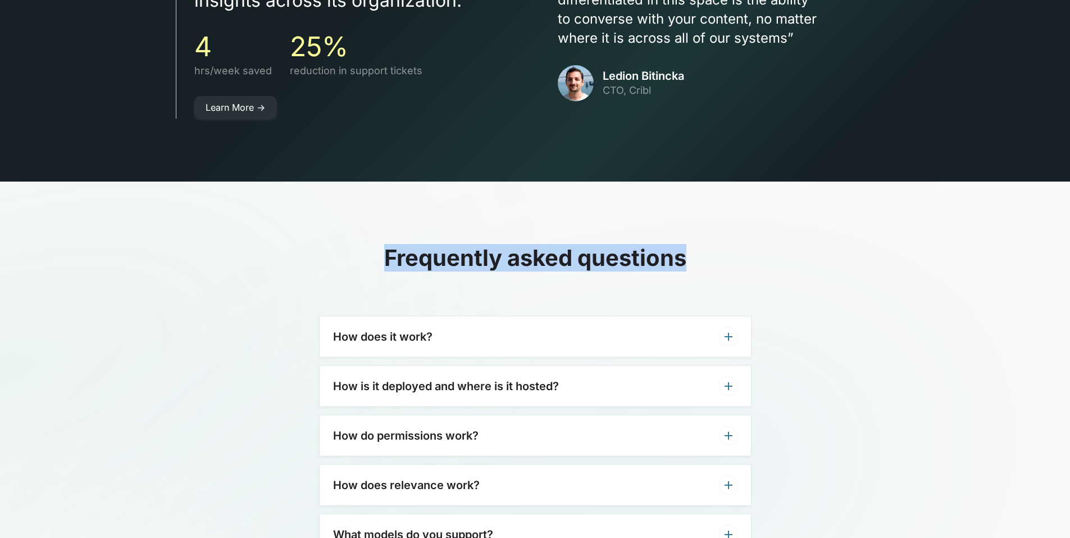
drag, startPoint x: 389, startPoint y: 239, endPoint x: 692, endPoint y: 244, distance: 302.3
click at [692, 244] on h2 "Frequently asked questions" at bounding box center [535, 257] width 431 height 27
drag, startPoint x: 692, startPoint y: 236, endPoint x: 380, endPoint y: 235, distance: 311.2
click at [380, 244] on h2 "Frequently asked questions" at bounding box center [535, 257] width 431 height 27
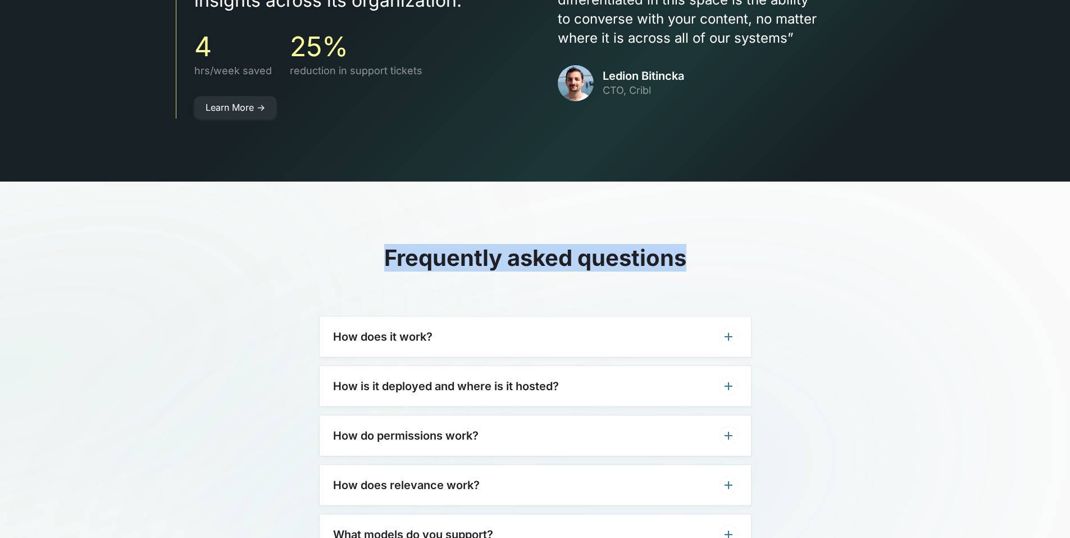
click at [380, 244] on h2 "Frequently asked questions" at bounding box center [535, 257] width 431 height 27
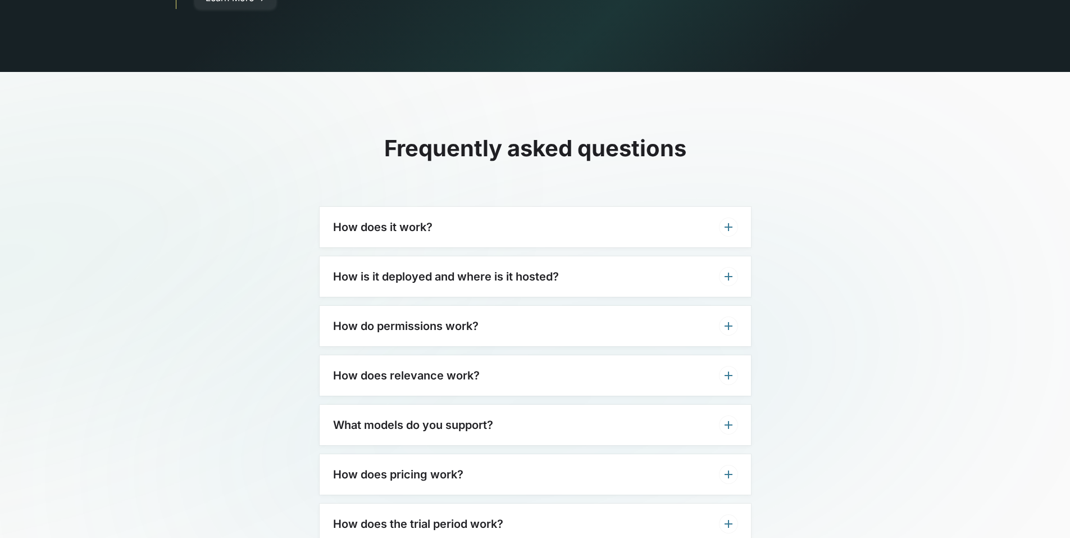
scroll to position [3371, 0]
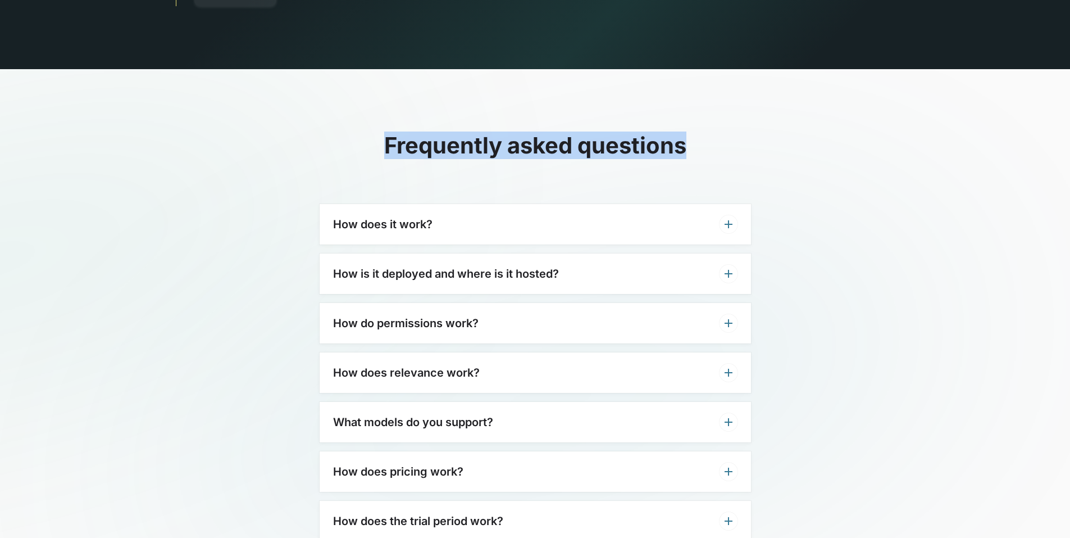
drag, startPoint x: 387, startPoint y: 127, endPoint x: 742, endPoint y: 113, distance: 355.9
click at [742, 132] on h2 "Frequently asked questions" at bounding box center [535, 145] width 431 height 27
drag, startPoint x: 674, startPoint y: 120, endPoint x: 328, endPoint y: 132, distance: 346.3
click at [328, 132] on div "Frequently asked questions How does it work? Atolio integrates with all your wo…" at bounding box center [535, 316] width 1070 height 494
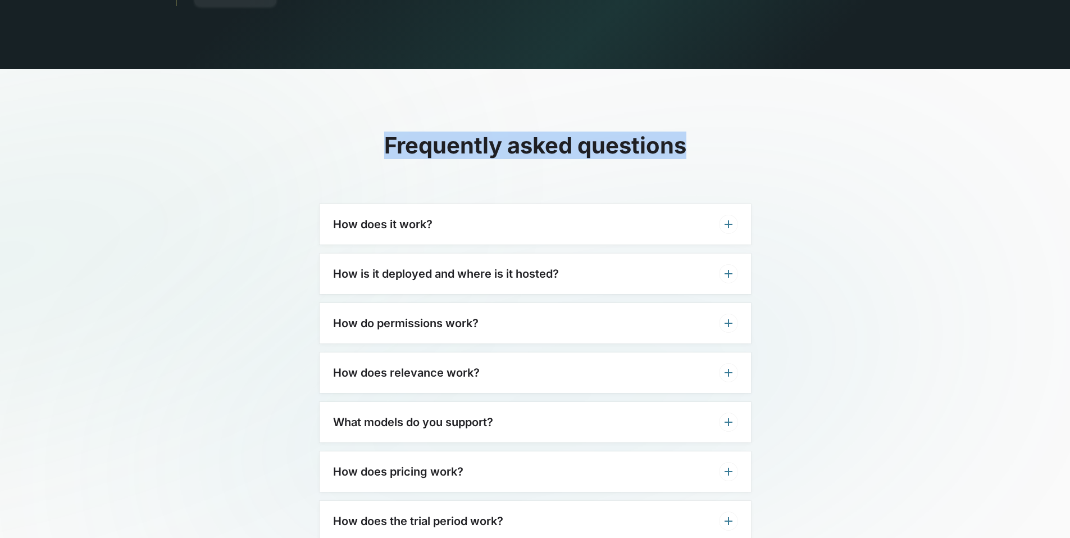
click at [328, 132] on h2 "Frequently asked questions" at bounding box center [535, 145] width 431 height 27
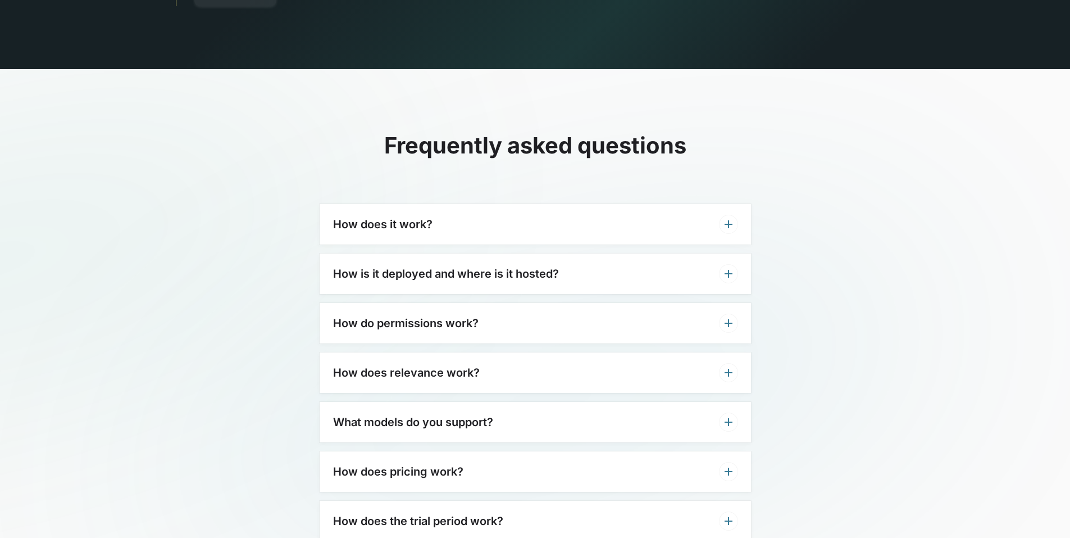
click at [426, 132] on h2 "Frequently asked questions" at bounding box center [535, 145] width 431 height 27
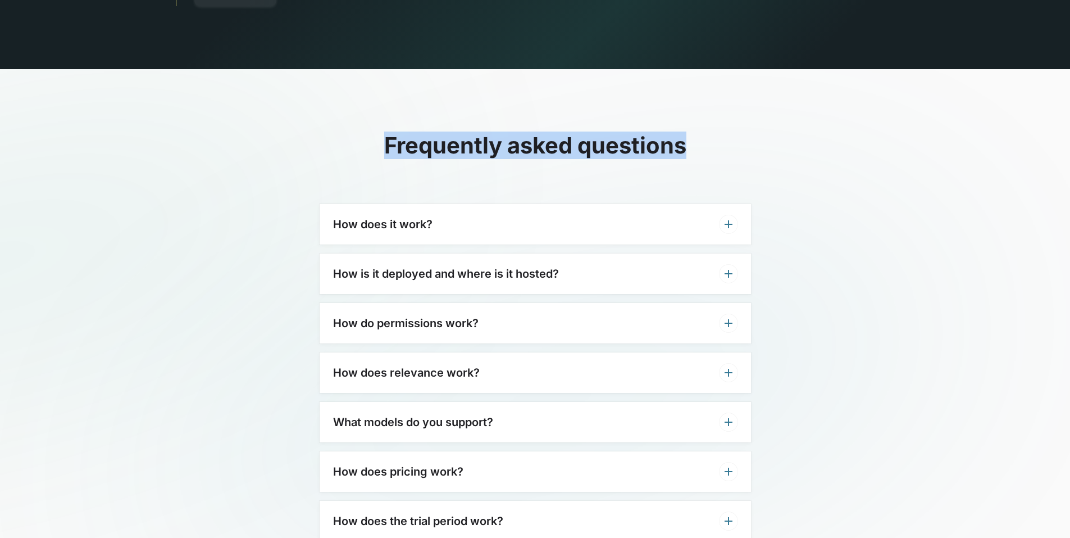
drag, startPoint x: 384, startPoint y: 124, endPoint x: 685, endPoint y: 120, distance: 301.1
click at [685, 132] on h2 "Frequently asked questions" at bounding box center [535, 145] width 431 height 27
drag, startPoint x: 691, startPoint y: 122, endPoint x: 386, endPoint y: 128, distance: 305.1
click at [386, 132] on h2 "Frequently asked questions" at bounding box center [535, 145] width 431 height 27
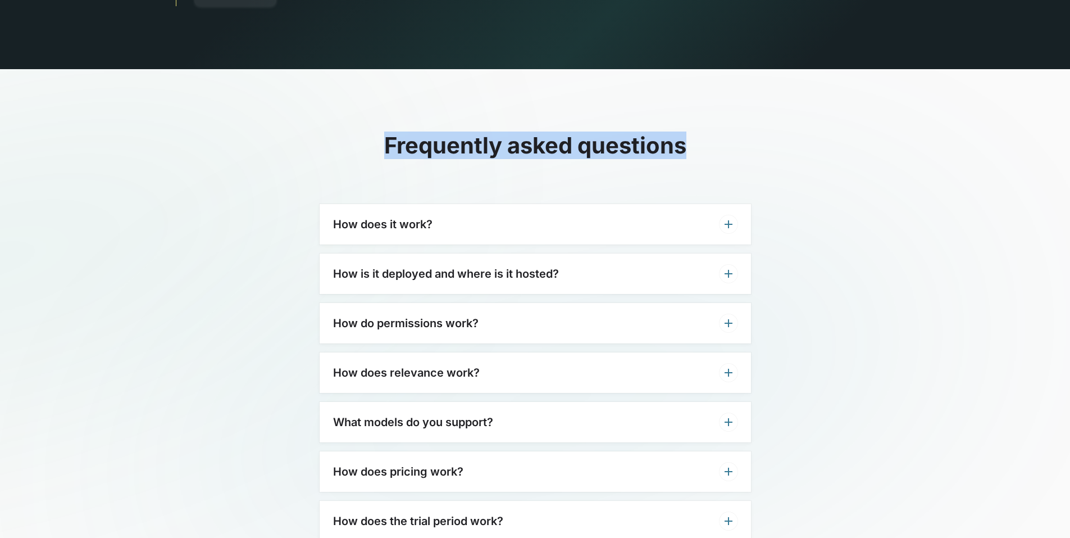
click at [386, 132] on h2 "Frequently asked questions" at bounding box center [535, 145] width 431 height 27
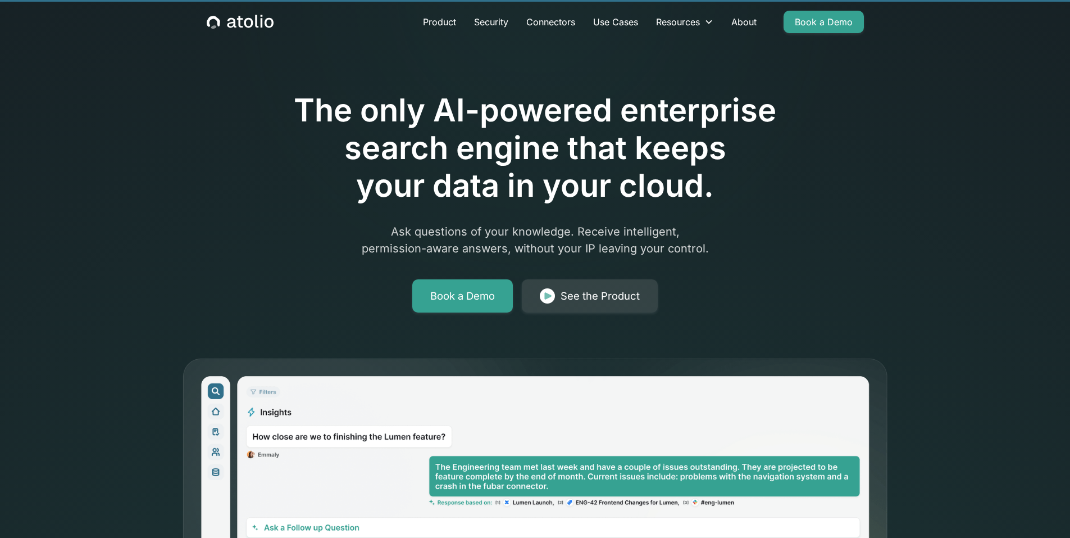
scroll to position [0, 0]
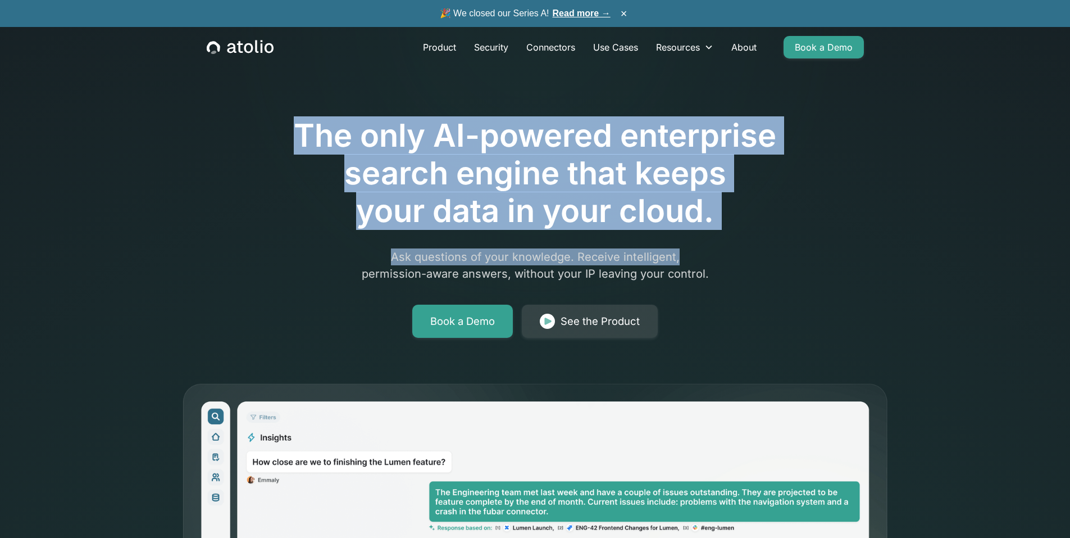
drag, startPoint x: 299, startPoint y: 135, endPoint x: 714, endPoint y: 240, distance: 428.2
click at [714, 240] on div "The only AI-powered enterprise search engine that keeps your data in your cloud…" at bounding box center [535, 196] width 575 height 284
click at [665, 202] on h1 "The only AI-powered enterprise search engine that keeps your data in your cloud." at bounding box center [535, 173] width 575 height 113
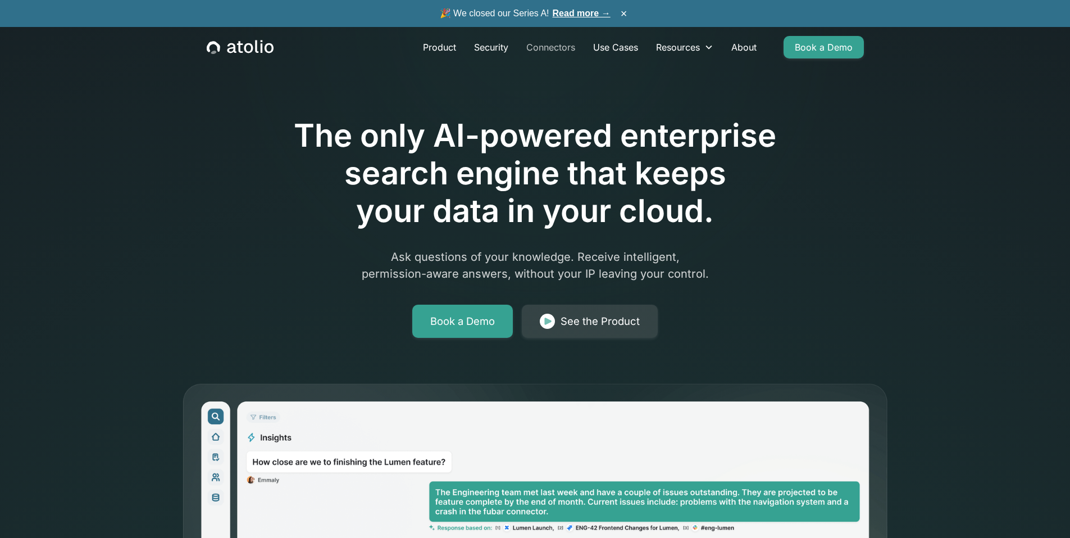
click at [558, 41] on link "Connectors" at bounding box center [550, 47] width 67 height 22
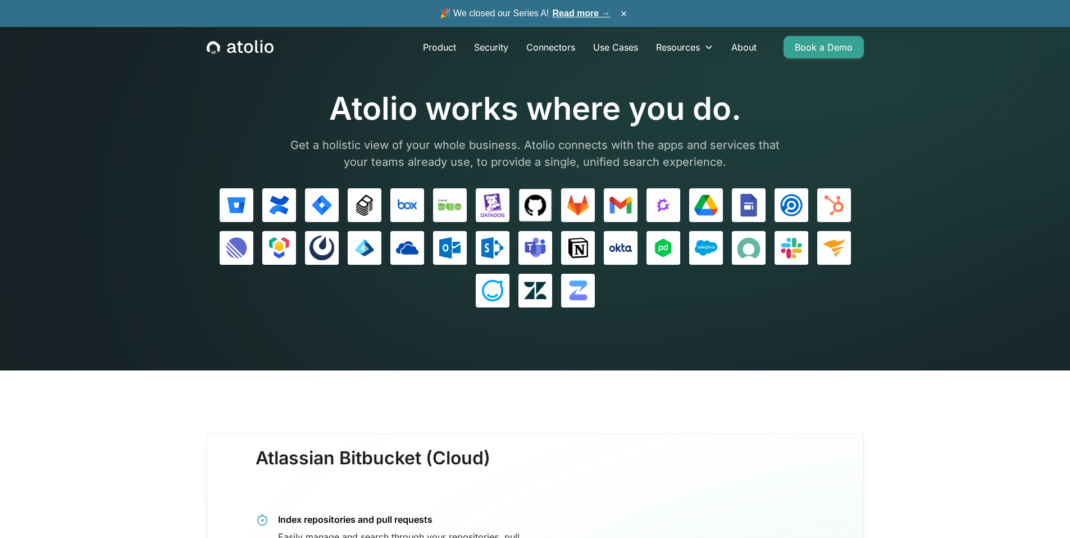
click at [542, 202] on img at bounding box center [535, 205] width 24 height 24
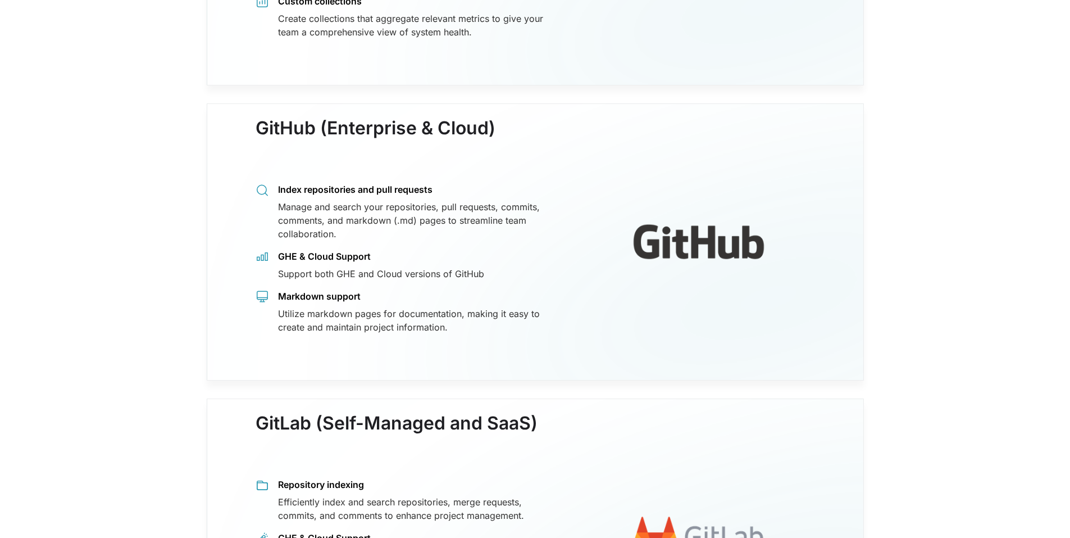
scroll to position [2534, 0]
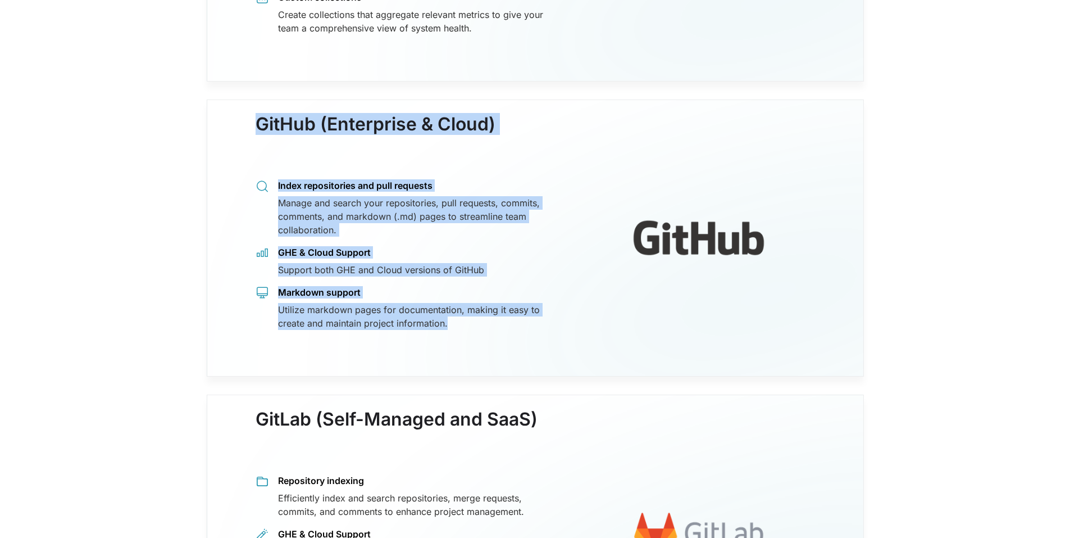
drag, startPoint x: 462, startPoint y: 313, endPoint x: 258, endPoint y: 126, distance: 277.5
click at [258, 136] on div "GitHub (Enterprise & Cloud) Index repositories and pull requests Manage and sea…" at bounding box center [407, 233] width 302 height 194
click at [263, 129] on h3 "GitHub (Enterprise & Cloud)" at bounding box center [376, 135] width 240 height 44
drag, startPoint x: 255, startPoint y: 110, endPoint x: 505, endPoint y: 316, distance: 324.0
click at [505, 316] on div "GitHub (Enterprise & Cloud) Index repositories and pull requests Manage and sea…" at bounding box center [535, 237] width 657 height 277
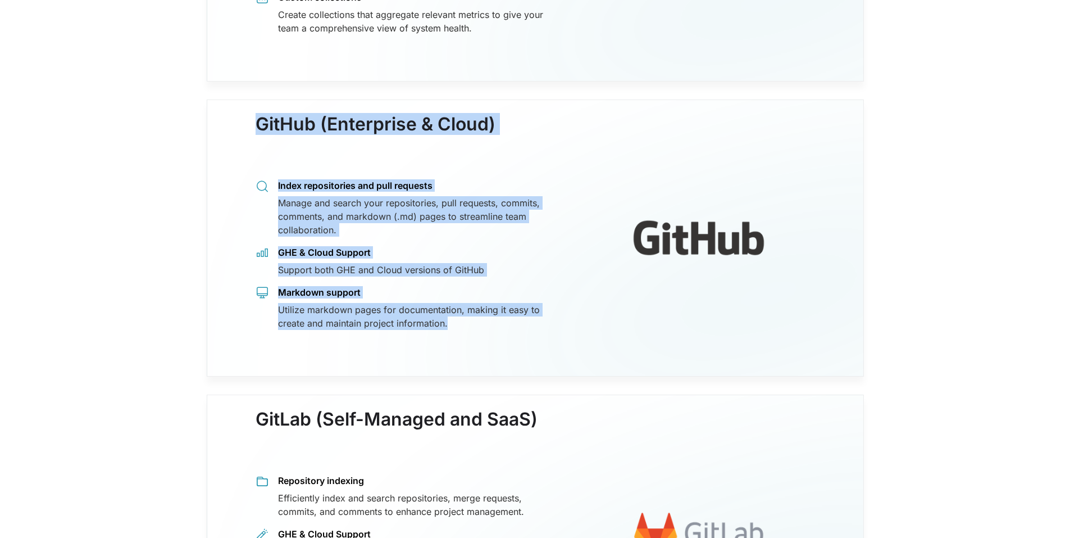
click at [535, 303] on div "Utilize markdown pages for documentation, making it easy to create and maintain…" at bounding box center [417, 316] width 279 height 27
click at [475, 266] on div "Index repositories and pull requests Manage and search your repositories, pull …" at bounding box center [407, 255] width 302 height 150
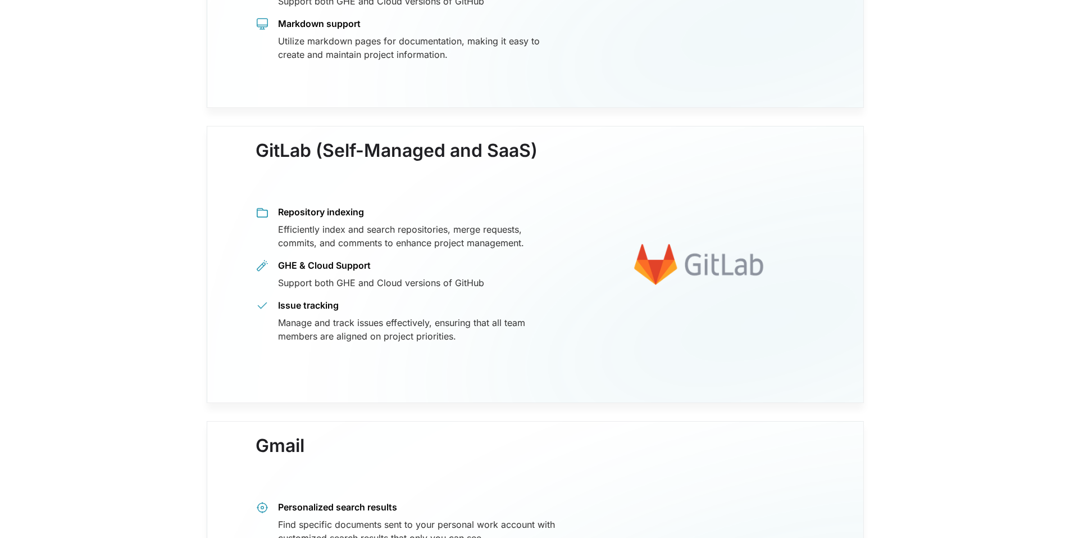
scroll to position [2815, 0]
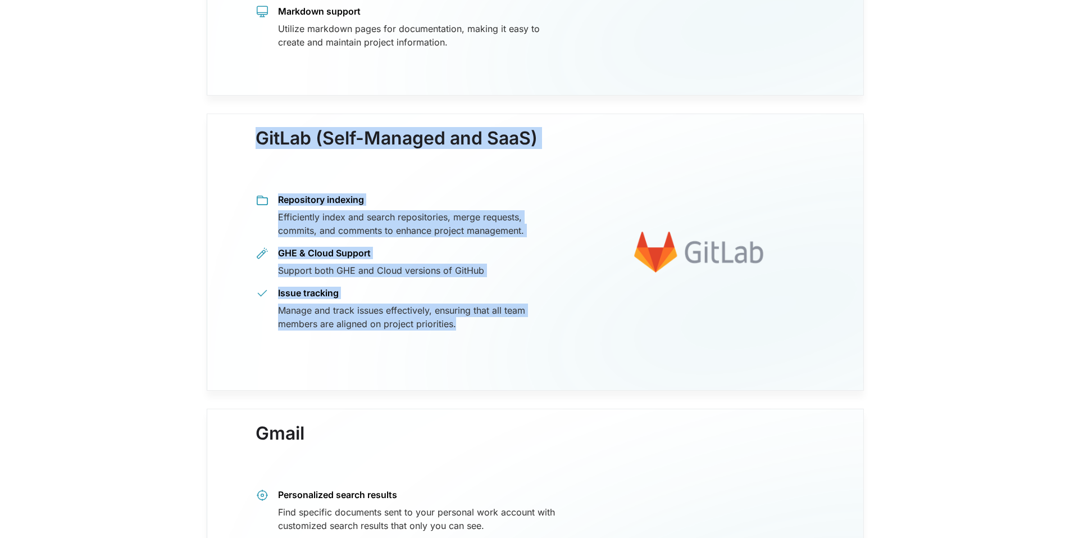
drag, startPoint x: 261, startPoint y: 123, endPoint x: 481, endPoint y: 314, distance: 291.1
click at [481, 314] on div "GitLab (Self-Managed and SaaS) Repository indexing Efficiently index and search…" at bounding box center [407, 240] width 302 height 180
click at [481, 314] on div "Manage and track issues effectively, ensuring that all team members are aligned…" at bounding box center [417, 316] width 279 height 27
drag, startPoint x: 470, startPoint y: 314, endPoint x: 233, endPoint y: 119, distance: 307.3
click at [233, 119] on div "GitLab (Self-Managed and SaaS) Repository indexing Efficiently index and search…" at bounding box center [535, 251] width 657 height 277
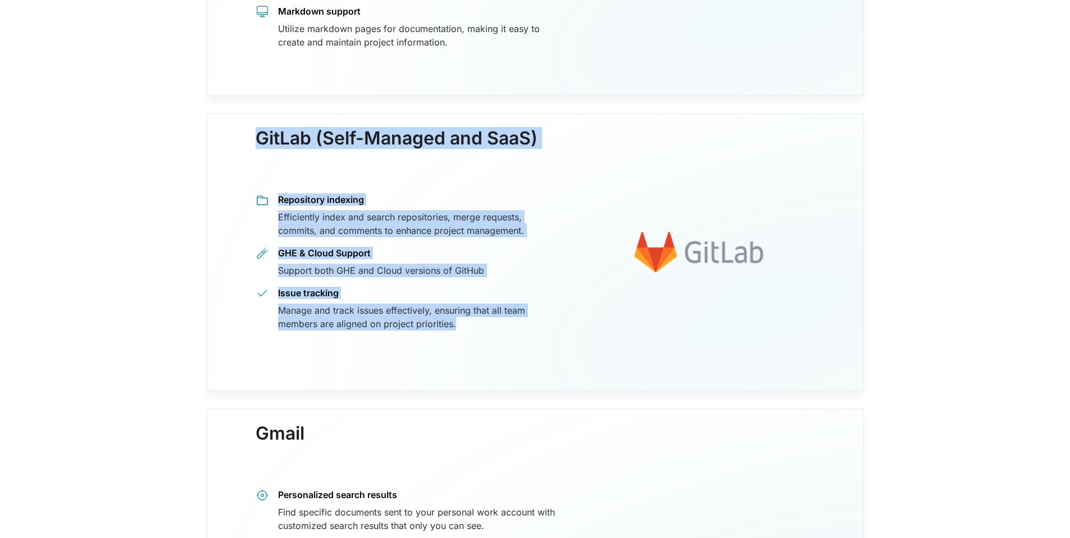
click at [233, 119] on div "GitLab (Self-Managed and SaaS) Repository indexing Efficiently index and search…" at bounding box center [535, 251] width 657 height 277
drag, startPoint x: 251, startPoint y: 130, endPoint x: 487, endPoint y: 308, distance: 295.6
click at [487, 308] on div "GitLab (Self-Managed and SaaS) Repository indexing Efficiently index and search…" at bounding box center [535, 251] width 657 height 277
click at [487, 308] on div "Manage and track issues effectively, ensuring that all team members are aligned…" at bounding box center [417, 316] width 279 height 27
drag, startPoint x: 478, startPoint y: 313, endPoint x: 253, endPoint y: 130, distance: 289.5
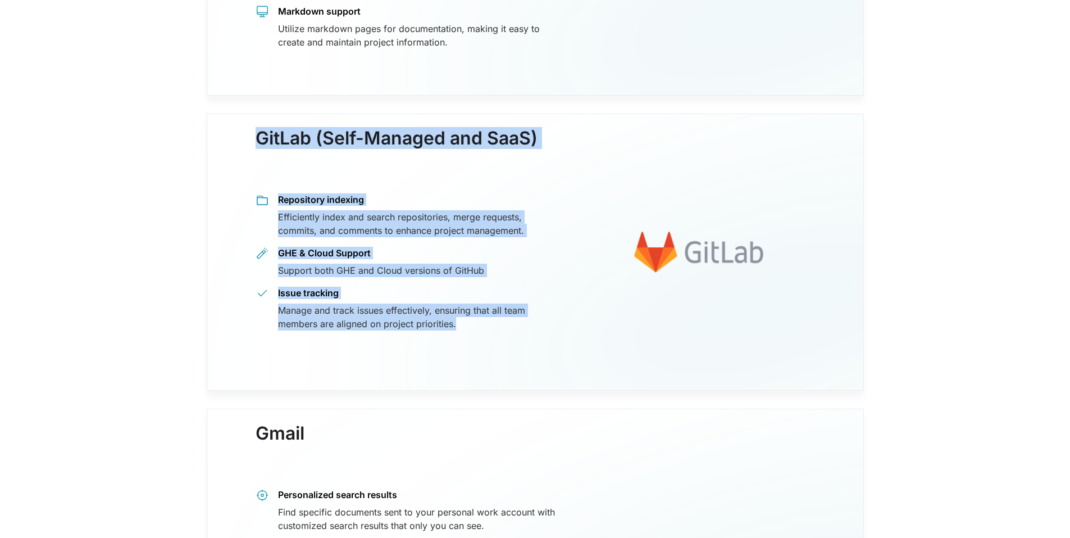
click at [253, 130] on div "GitLab (Self-Managed and SaaS) Repository indexing Efficiently index and search…" at bounding box center [535, 251] width 657 height 277
click at [427, 269] on div "Repository indexing Efficiently index and search repositories, merge requests, …" at bounding box center [407, 262] width 302 height 137
click at [449, 270] on div "Repository indexing Efficiently index and search repositories, merge requests, …" at bounding box center [407, 262] width 302 height 137
drag, startPoint x: 465, startPoint y: 310, endPoint x: 254, endPoint y: 133, distance: 275.1
click at [254, 133] on div "GitLab (Self-Managed and SaaS) Repository indexing Efficiently index and search…" at bounding box center [535, 251] width 657 height 277
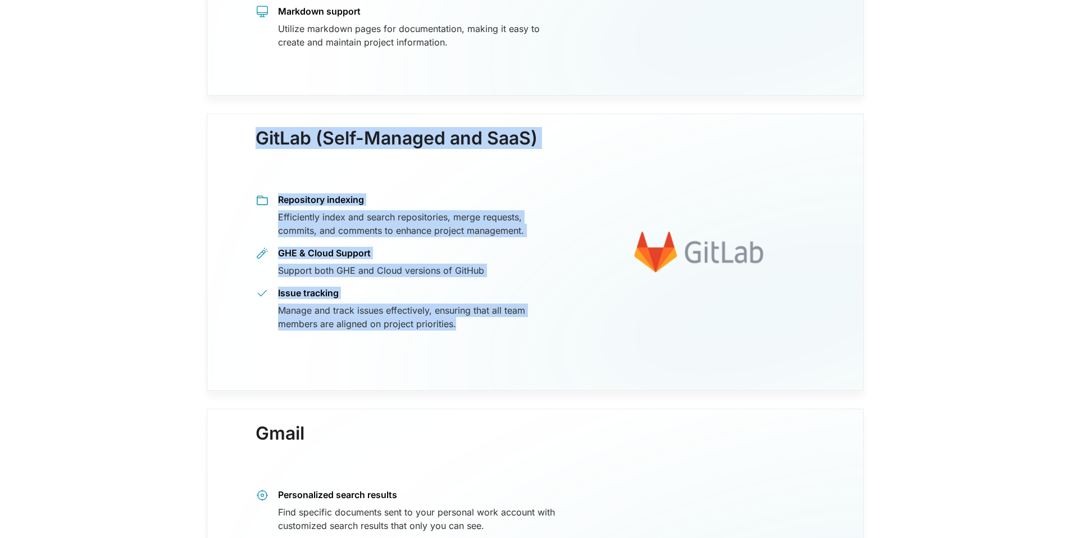
click at [254, 133] on div "GitLab (Self-Managed and SaaS) Repository indexing Efficiently index and search…" at bounding box center [535, 251] width 657 height 277
drag, startPoint x: 256, startPoint y: 129, endPoint x: 462, endPoint y: 308, distance: 273.2
click at [462, 308] on div "GitLab (Self-Managed and SaaS) Repository indexing Efficiently index and search…" at bounding box center [407, 240] width 302 height 180
click at [462, 308] on div "Manage and track issues effectively, ensuring that all team members are aligned…" at bounding box center [417, 316] width 279 height 27
drag, startPoint x: 458, startPoint y: 312, endPoint x: 261, endPoint y: 128, distance: 269.5
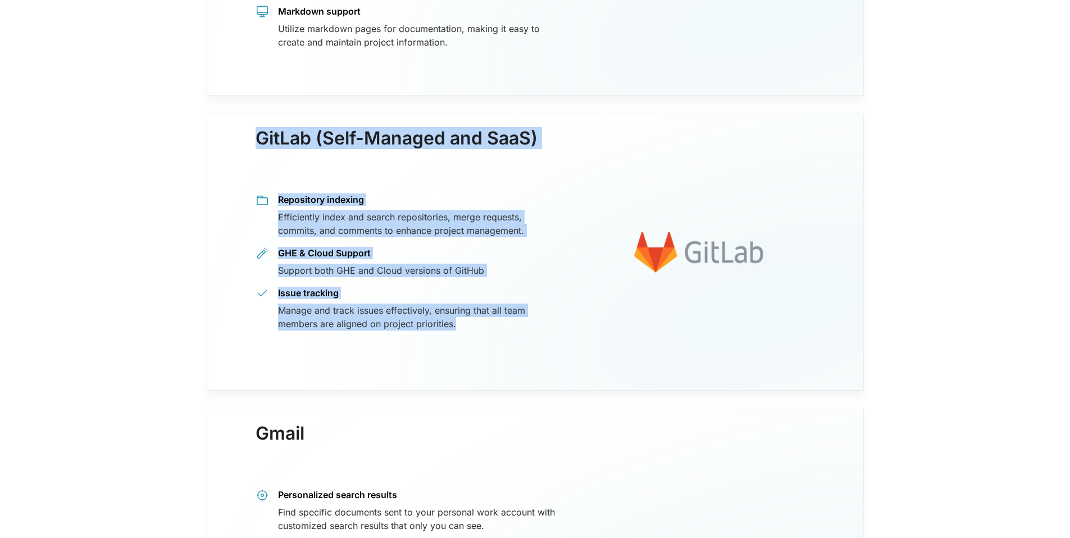
click at [261, 150] on div "GitLab (Self-Managed and SaaS) Repository indexing Efficiently index and search…" at bounding box center [407, 240] width 302 height 180
click at [261, 128] on h3 "GitLab (Self-Managed and SaaS)" at bounding box center [397, 150] width 282 height 44
drag, startPoint x: 258, startPoint y: 125, endPoint x: 465, endPoint y: 308, distance: 275.8
click at [465, 308] on div "GitLab (Self-Managed and SaaS) Repository indexing Efficiently index and search…" at bounding box center [407, 240] width 302 height 180
click at [465, 308] on div "Manage and track issues effectively, ensuring that all team members are aligned…" at bounding box center [417, 316] width 279 height 27
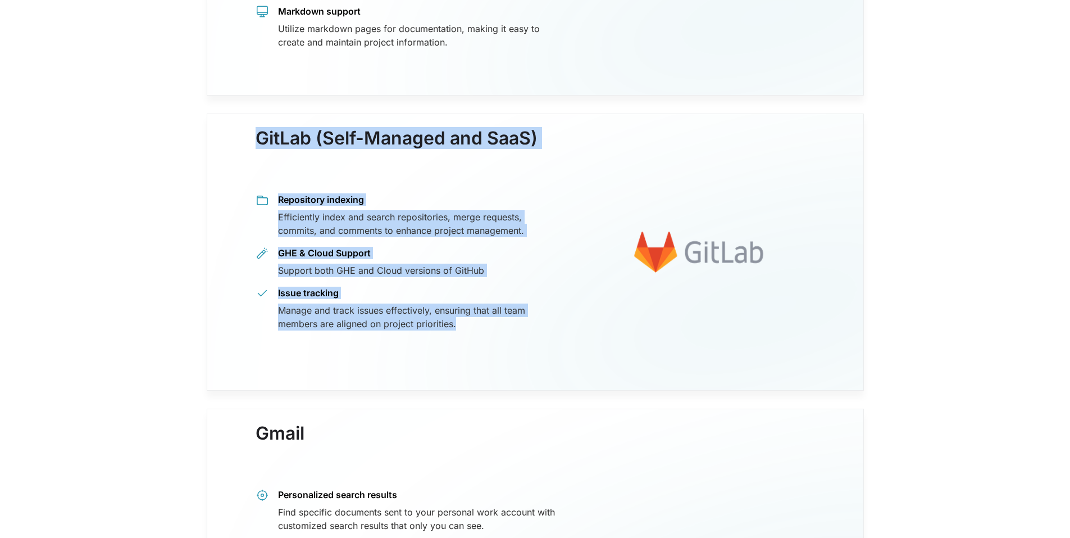
drag, startPoint x: 465, startPoint y: 309, endPoint x: 259, endPoint y: 125, distance: 275.7
click at [259, 150] on div "GitLab (Self-Managed and SaaS) Repository indexing Efficiently index and search…" at bounding box center [407, 240] width 302 height 180
click at [259, 128] on h3 "GitLab (Self-Managed and SaaS)" at bounding box center [397, 150] width 282 height 44
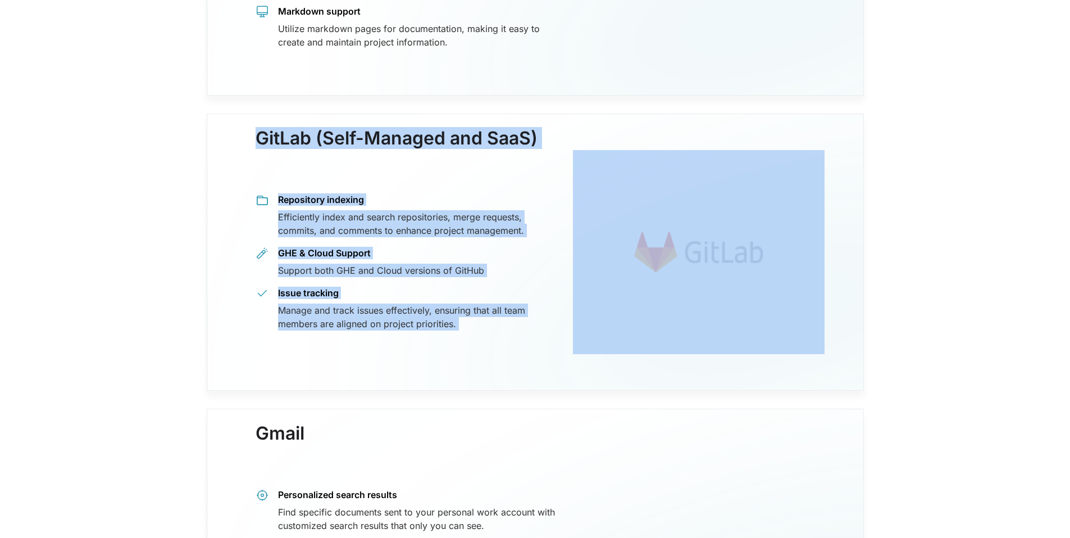
drag, startPoint x: 259, startPoint y: 125, endPoint x: 462, endPoint y: 308, distance: 272.9
click at [462, 308] on div "GitLab (Self-Managed and SaaS) Repository indexing Efficiently index and search…" at bounding box center [407, 240] width 302 height 180
click at [462, 308] on div "Manage and track issues effectively, ensuring that all team members are aligned…" at bounding box center [417, 316] width 279 height 27
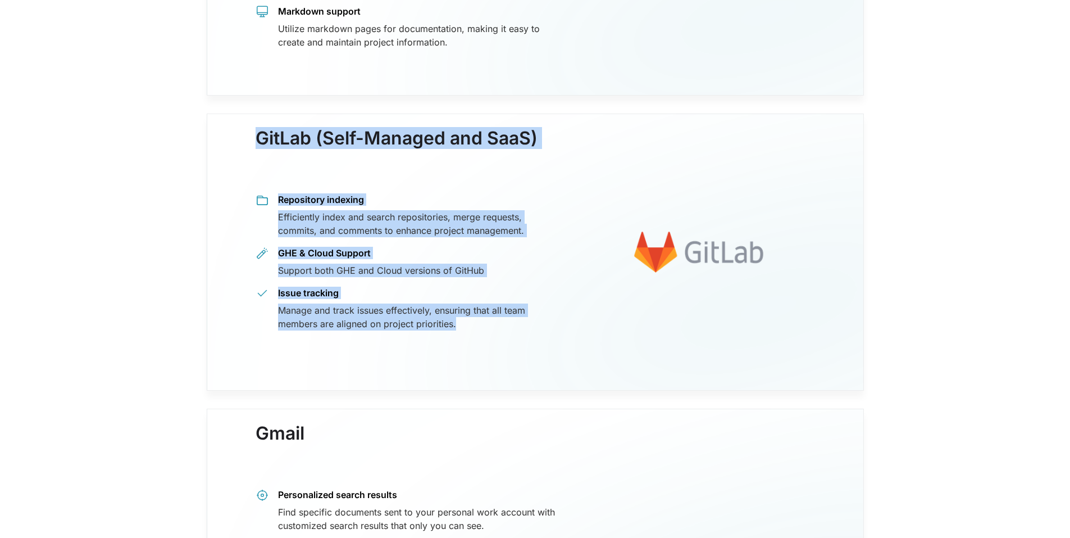
drag, startPoint x: 460, startPoint y: 315, endPoint x: 258, endPoint y: 137, distance: 268.7
click at [258, 150] on div "GitLab (Self-Managed and SaaS) Repository indexing Efficiently index and search…" at bounding box center [407, 240] width 302 height 180
click at [258, 137] on h3 "GitLab (Self-Managed and SaaS)" at bounding box center [397, 150] width 282 height 44
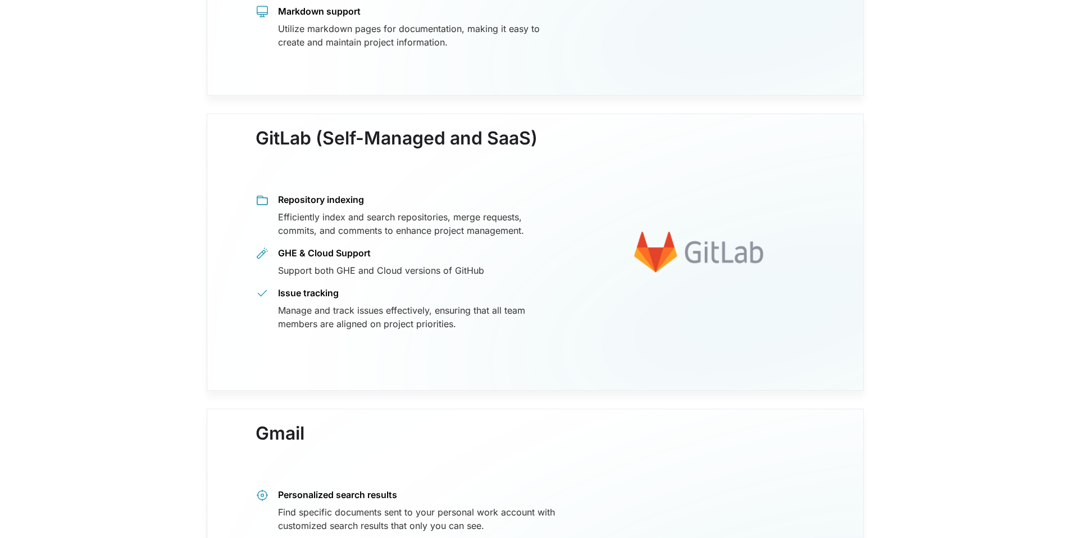
click at [467, 287] on div "Issue tracking" at bounding box center [417, 293] width 279 height 12
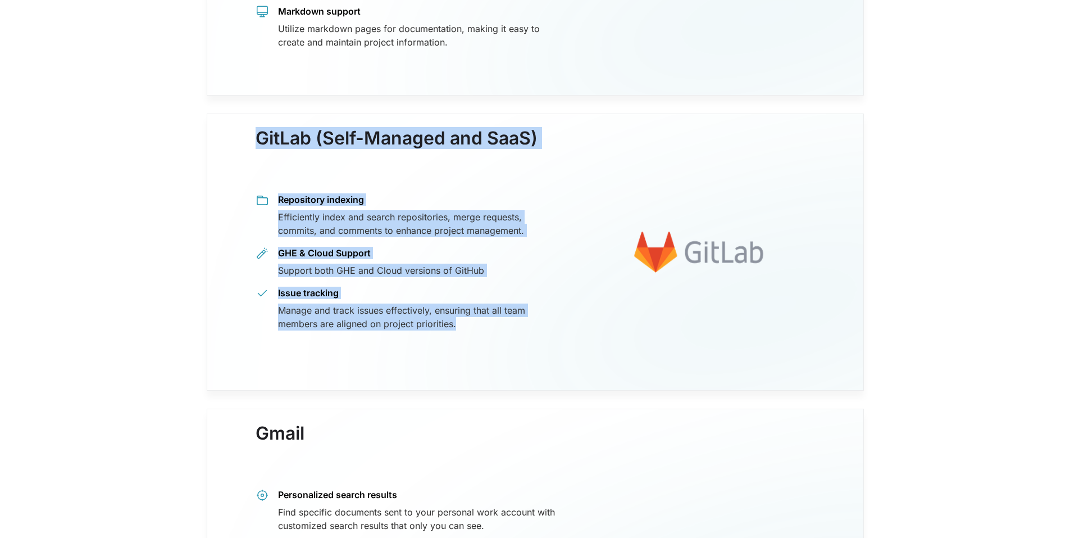
drag, startPoint x: 463, startPoint y: 313, endPoint x: 213, endPoint y: 115, distance: 318.8
click at [213, 115] on div "GitLab (Self-Managed and SaaS) Repository indexing Efficiently index and search…" at bounding box center [535, 251] width 657 height 277
click at [232, 136] on div "GitLab (Self-Managed and SaaS) Repository indexing Efficiently index and search…" at bounding box center [535, 251] width 657 height 277
drag, startPoint x: 254, startPoint y: 126, endPoint x: 449, endPoint y: 313, distance: 269.8
click at [449, 313] on div "GitLab (Self-Managed and SaaS) Repository indexing Efficiently index and search…" at bounding box center [535, 251] width 657 height 277
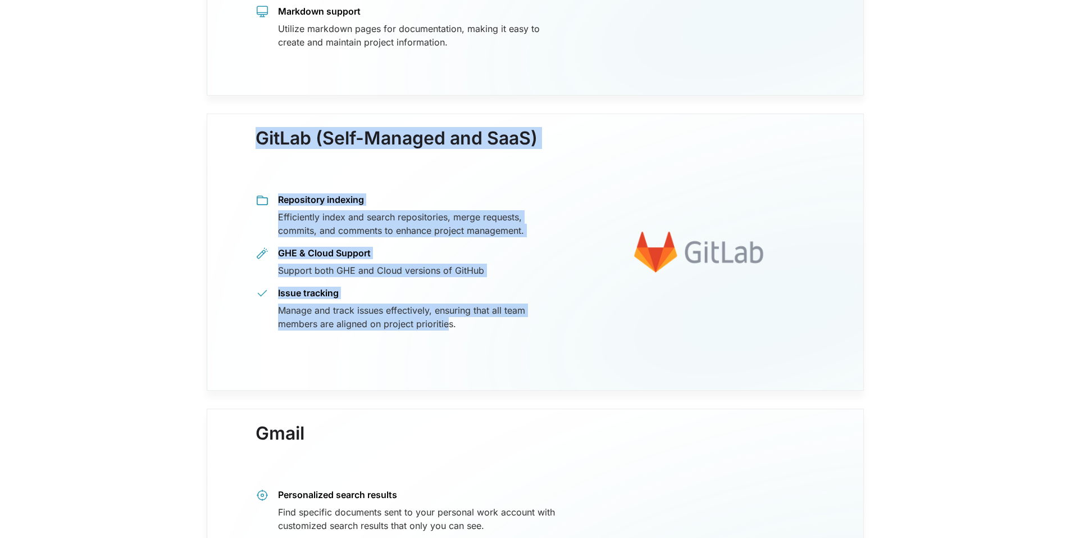
click at [449, 313] on div "Manage and track issues effectively, ensuring that all team members are aligned…" at bounding box center [417, 316] width 279 height 27
drag, startPoint x: 462, startPoint y: 314, endPoint x: 256, endPoint y: 121, distance: 281.8
click at [256, 150] on div "GitLab (Self-Managed and SaaS) Repository indexing Efficiently index and search…" at bounding box center [407, 240] width 302 height 180
click at [256, 128] on h3 "GitLab (Self-Managed and SaaS)" at bounding box center [397, 150] width 282 height 44
drag, startPoint x: 258, startPoint y: 123, endPoint x: 511, endPoint y: 324, distance: 323.0
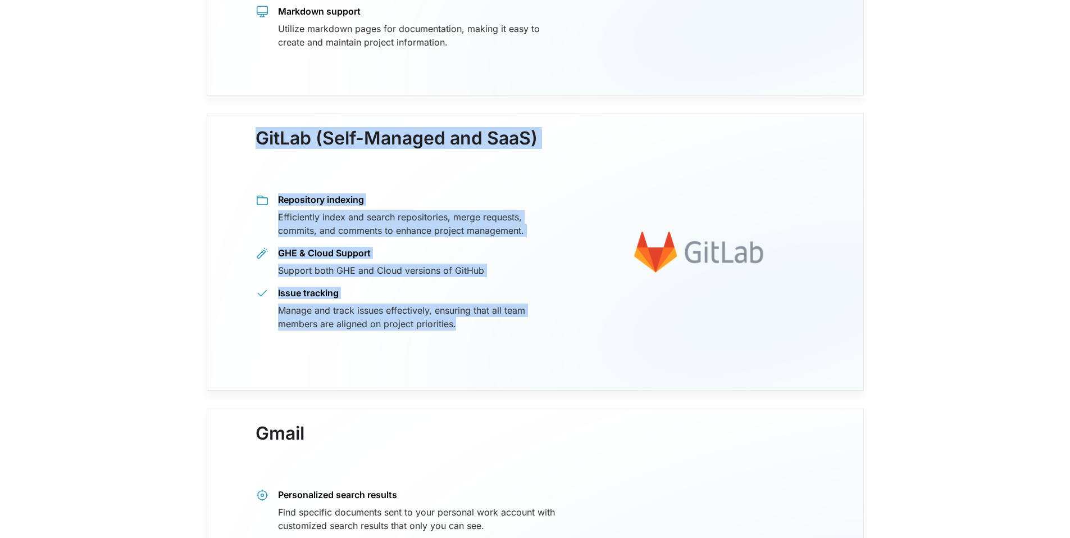
click at [511, 324] on div "GitLab (Self-Managed and SaaS) Repository indexing Efficiently index and search…" at bounding box center [414, 252] width 317 height 204
drag, startPoint x: 495, startPoint y: 324, endPoint x: 257, endPoint y: 127, distance: 308.9
click at [257, 150] on div "GitLab (Self-Managed and SaaS) Repository indexing Efficiently index and search…" at bounding box center [414, 252] width 317 height 204
click at [257, 128] on h3 "GitLab (Self-Managed and SaaS)" at bounding box center [397, 150] width 282 height 44
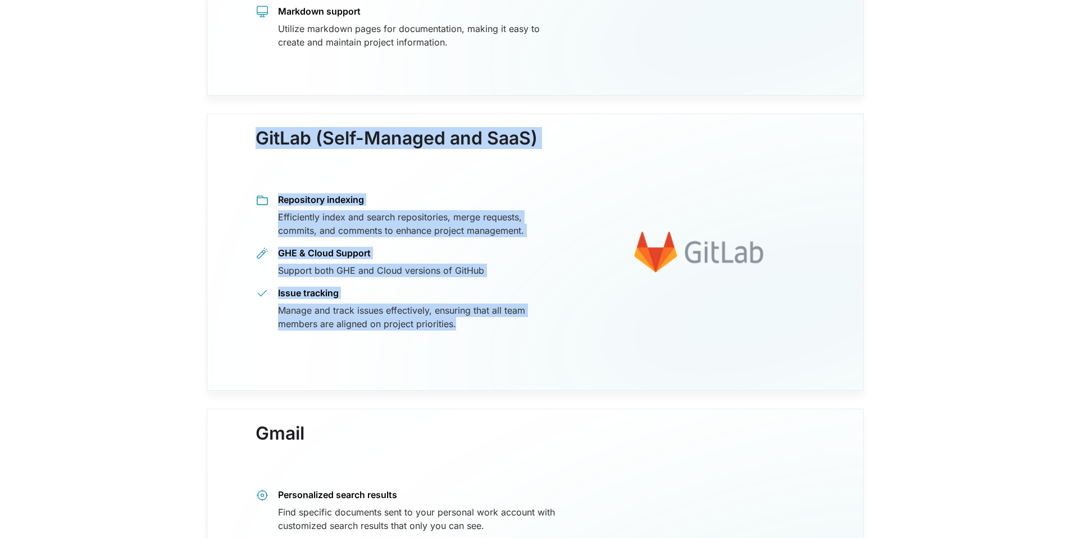
drag, startPoint x: 261, startPoint y: 123, endPoint x: 466, endPoint y: 312, distance: 279.1
click at [466, 312] on div "GitLab (Self-Managed and SaaS) Repository indexing Efficiently index and search…" at bounding box center [407, 240] width 302 height 180
click at [466, 312] on div "Manage and track issues effectively, ensuring that all team members are aligned…" at bounding box center [417, 316] width 279 height 27
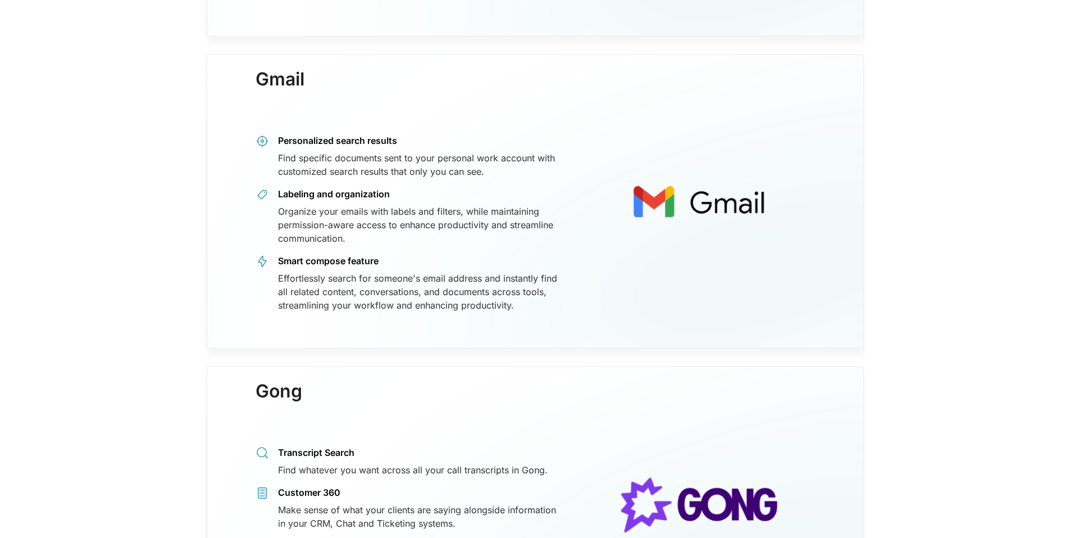
scroll to position [3377, 0]
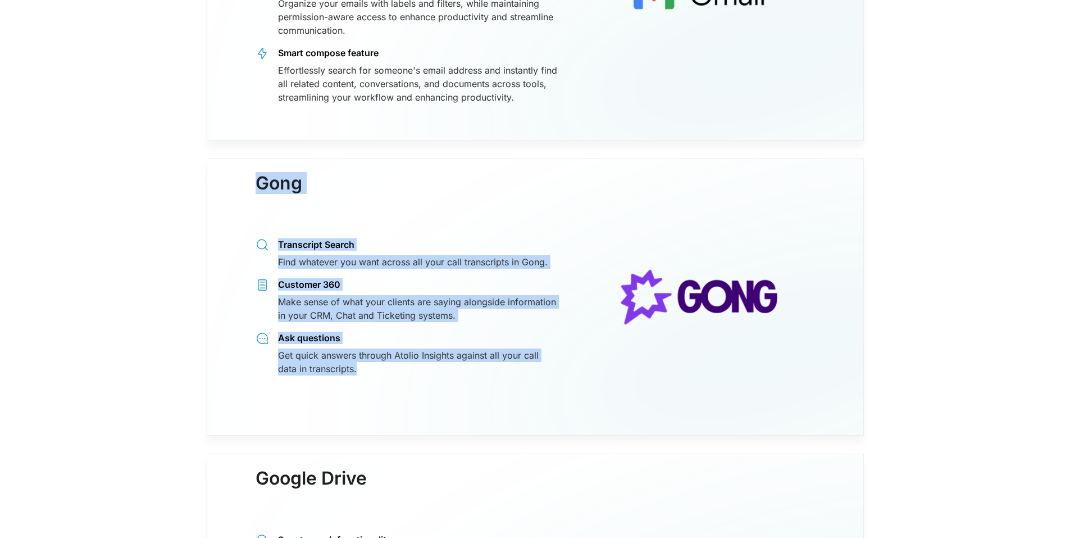
drag, startPoint x: 254, startPoint y: 171, endPoint x: 518, endPoint y: 378, distance: 334.9
click at [518, 378] on div "Gong Transcript Search Find whatever you want across all your call transcripts …" at bounding box center [535, 296] width 657 height 277
click at [518, 378] on div "Gong Transcript Search Find whatever you want across all your call transcripts …" at bounding box center [414, 297] width 317 height 204
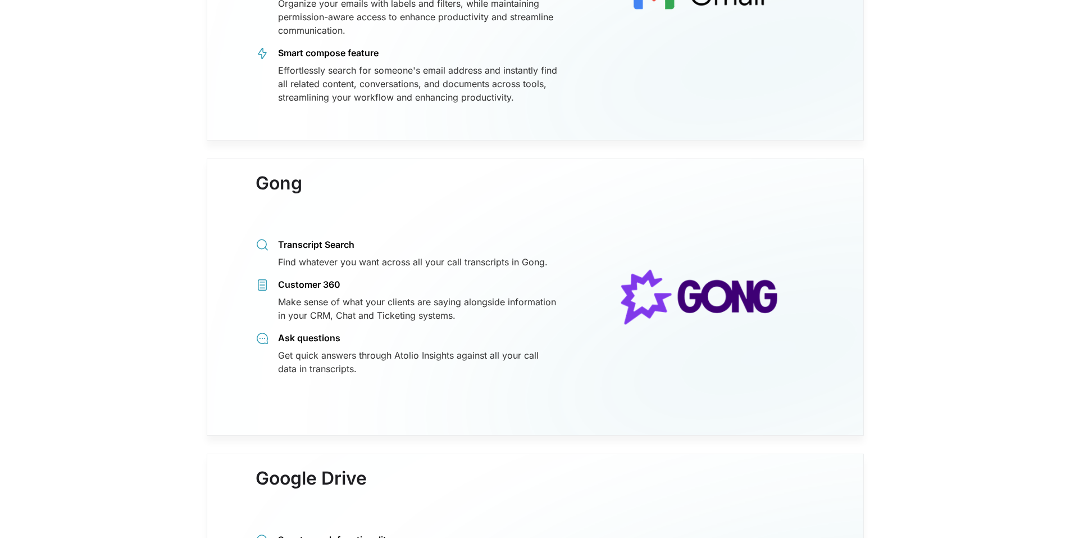
click at [497, 366] on div "Gong Transcript Search Find whatever you want across all your call transcripts …" at bounding box center [414, 297] width 317 height 204
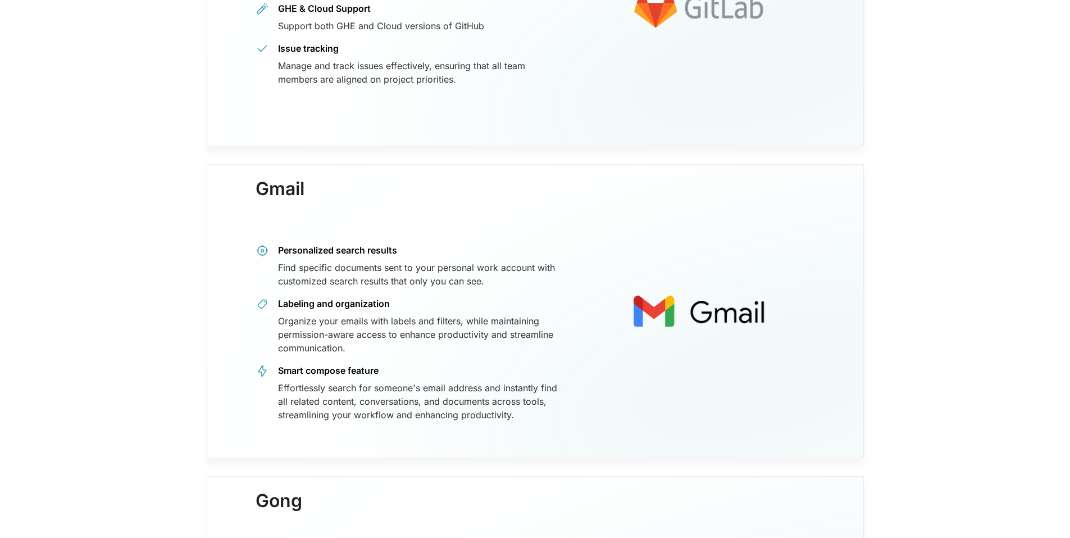
scroll to position [3040, 0]
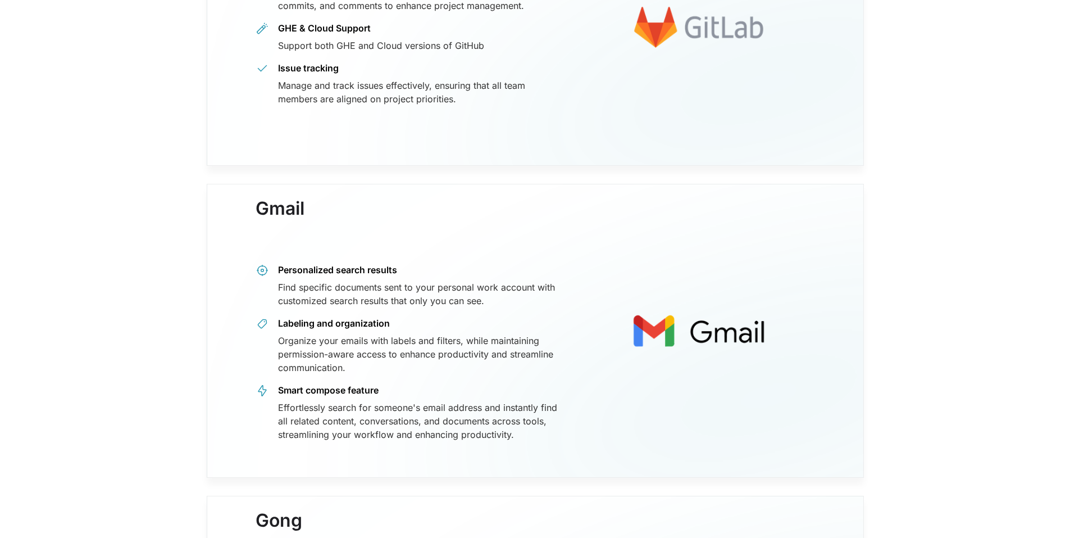
click at [579, 248] on img at bounding box center [699, 331] width 252 height 204
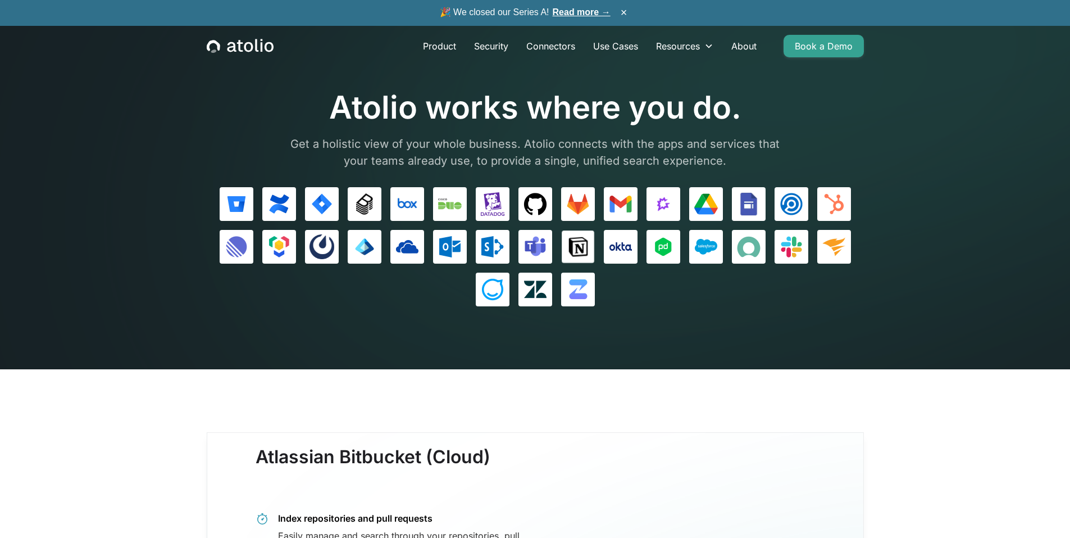
scroll to position [0, 0]
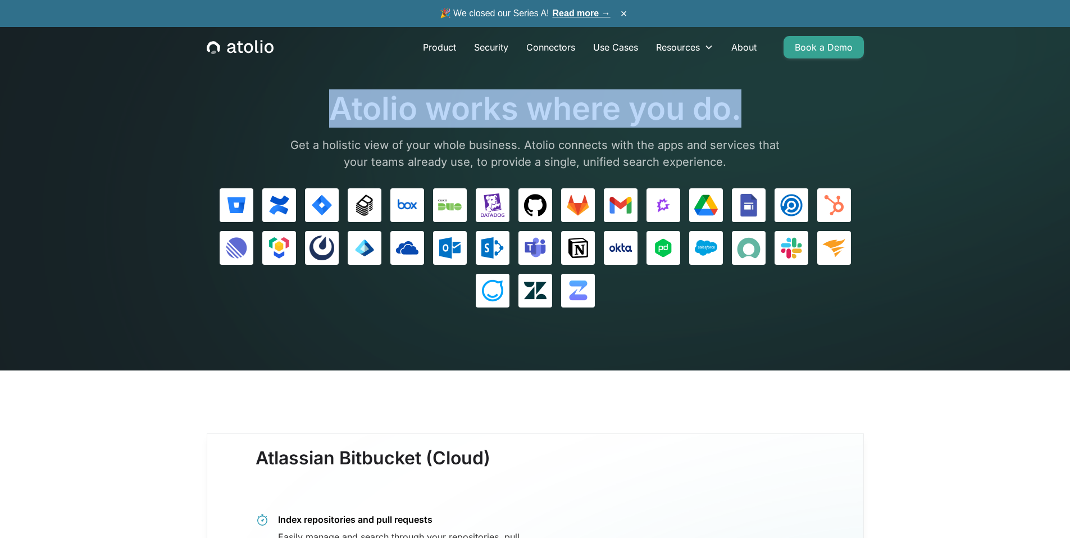
drag, startPoint x: 332, startPoint y: 111, endPoint x: 783, endPoint y: 117, distance: 451.2
click at [783, 117] on h1 "Atolio works where you do." at bounding box center [536, 109] width 506 height 38
click at [783, 118] on h1 "Atolio works where you do." at bounding box center [536, 109] width 506 height 38
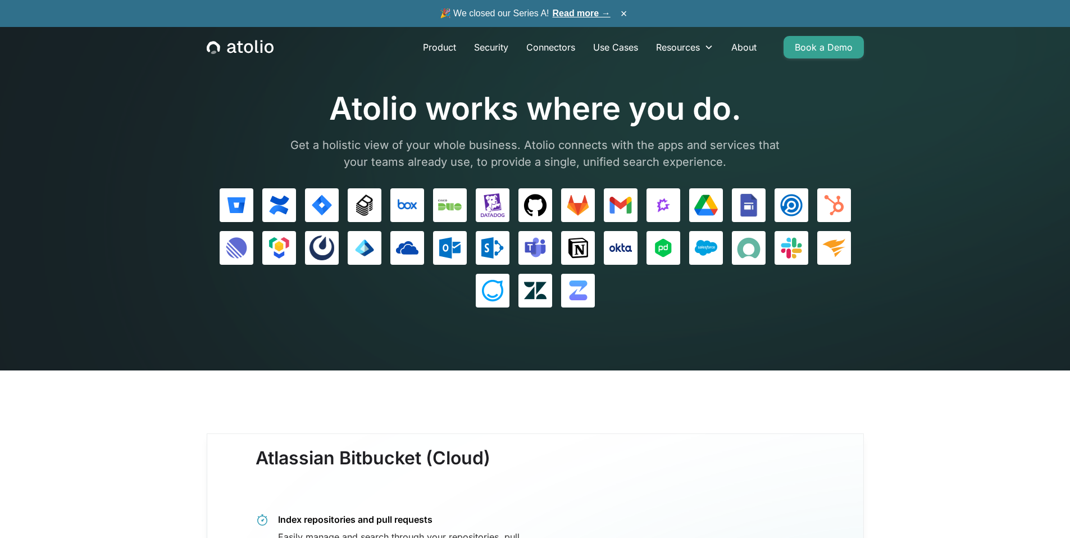
click at [593, 120] on h1 "Atolio works where you do." at bounding box center [536, 109] width 506 height 38
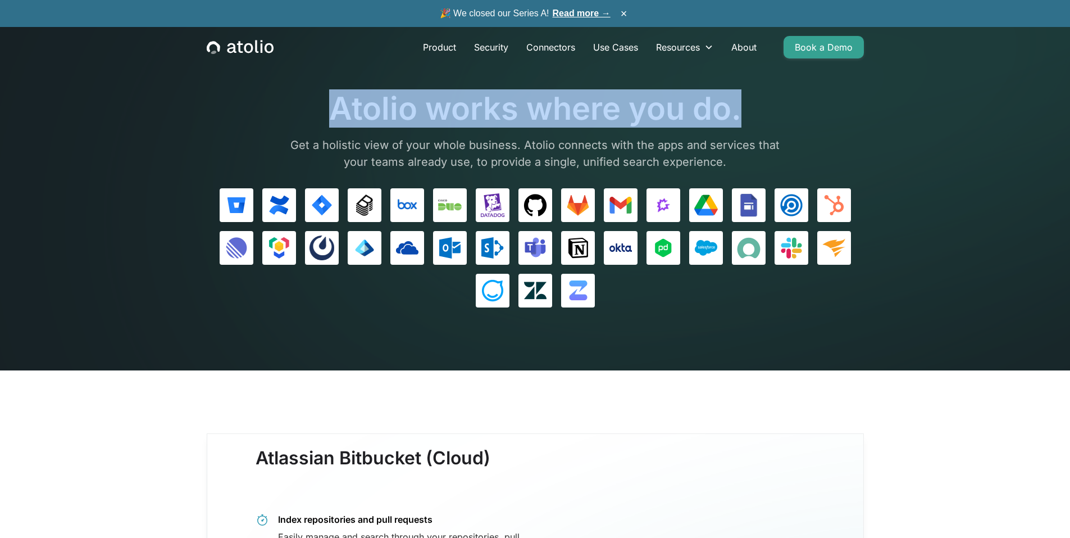
drag, startPoint x: 330, startPoint y: 101, endPoint x: 741, endPoint y: 113, distance: 410.9
click at [741, 113] on h1 "Atolio works where you do." at bounding box center [536, 109] width 506 height 38
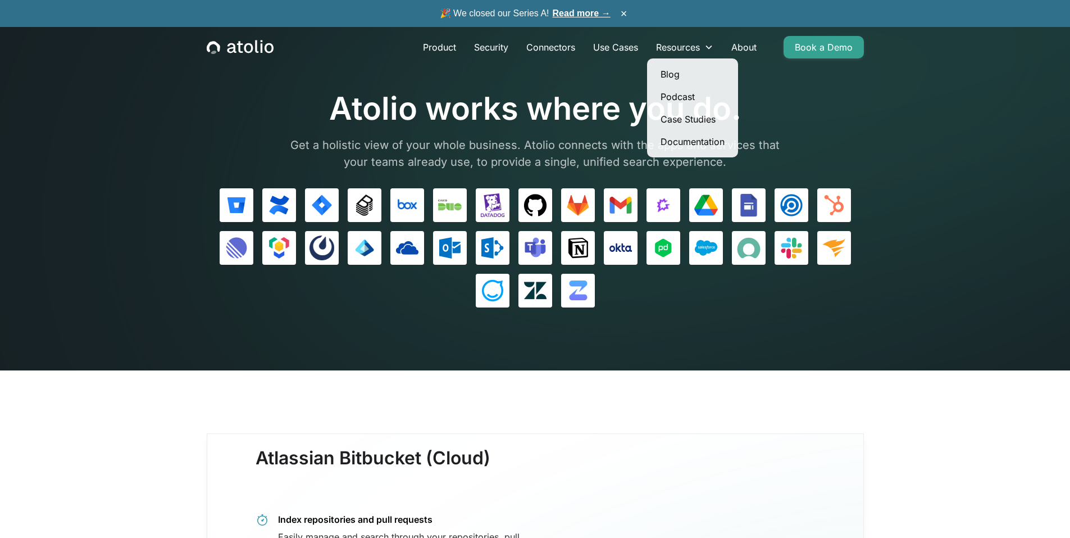
click at [598, 98] on h1 "Atolio works where you do." at bounding box center [536, 109] width 506 height 38
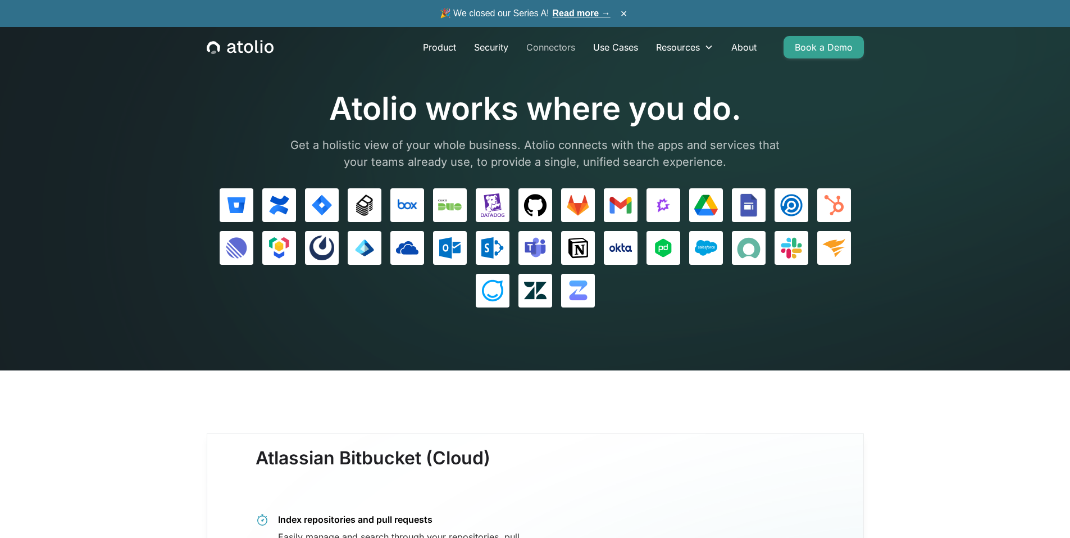
click at [553, 46] on link "Connectors" at bounding box center [550, 47] width 67 height 22
click at [575, 163] on p "Get a holistic view of your whole business. Atolio connects with the apps and s…" at bounding box center [536, 154] width 506 height 34
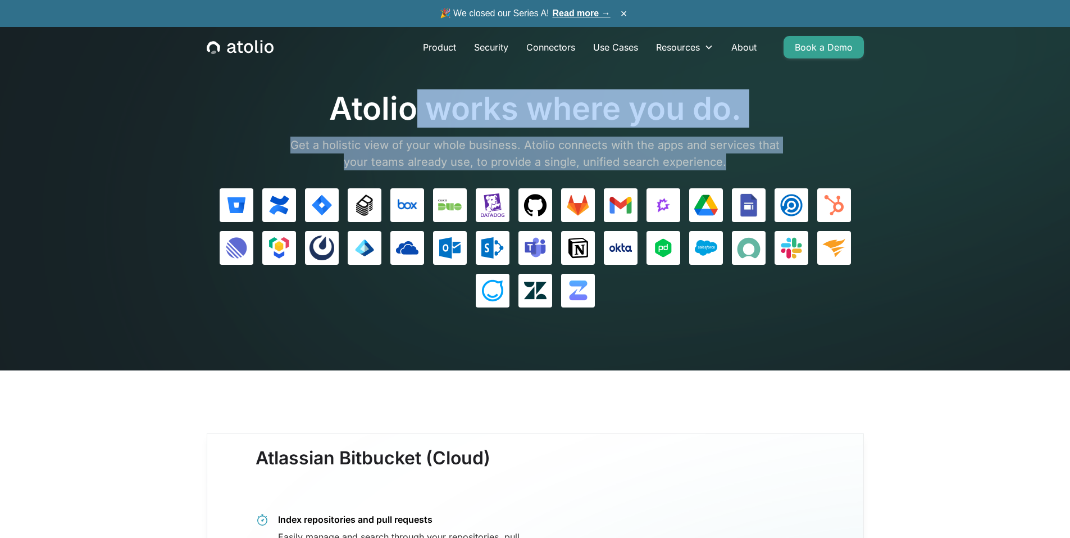
drag, startPoint x: 747, startPoint y: 162, endPoint x: 417, endPoint y: 89, distance: 337.8
click at [417, 89] on section "Atolio works where you do. Get a holistic view of your whole business. Atolio c…" at bounding box center [535, 185] width 1070 height 370
drag, startPoint x: 316, startPoint y: 121, endPoint x: 728, endPoint y: 158, distance: 412.9
click at [728, 158] on div "Atolio works where you do. Get a holistic view of your whole business. Atolio c…" at bounding box center [536, 130] width 506 height 80
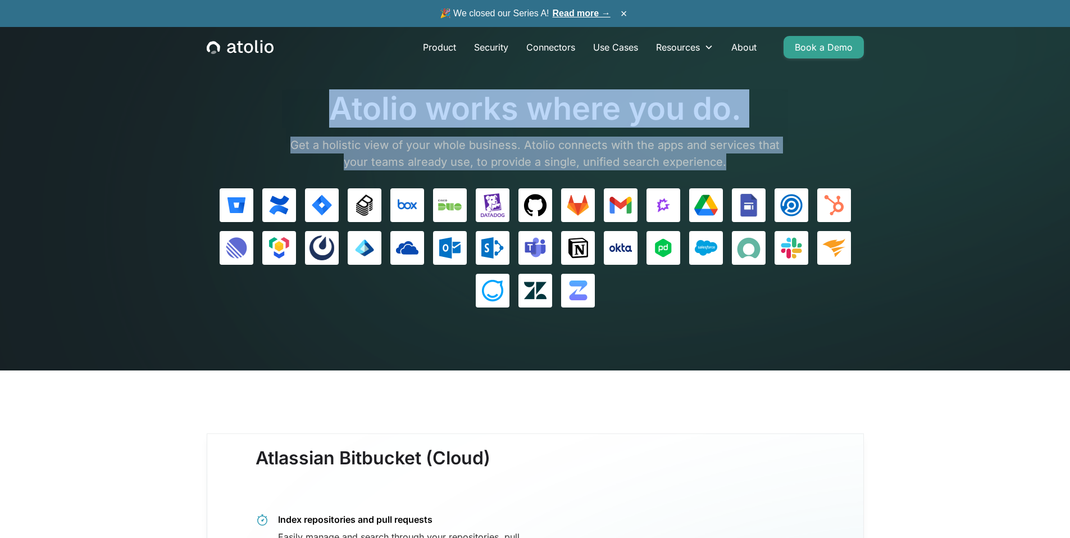
click at [728, 158] on p "Get a holistic view of your whole business. Atolio connects with the apps and s…" at bounding box center [536, 154] width 506 height 34
drag, startPoint x: 721, startPoint y: 162, endPoint x: 316, endPoint y: 105, distance: 409.0
click at [316, 105] on div "Atolio works where you do. Get a holistic view of your whole business. Atolio c…" at bounding box center [536, 130] width 506 height 80
click at [316, 105] on h1 "Atolio works where you do." at bounding box center [536, 109] width 506 height 38
drag, startPoint x: 324, startPoint y: 106, endPoint x: 738, endPoint y: 161, distance: 417.6
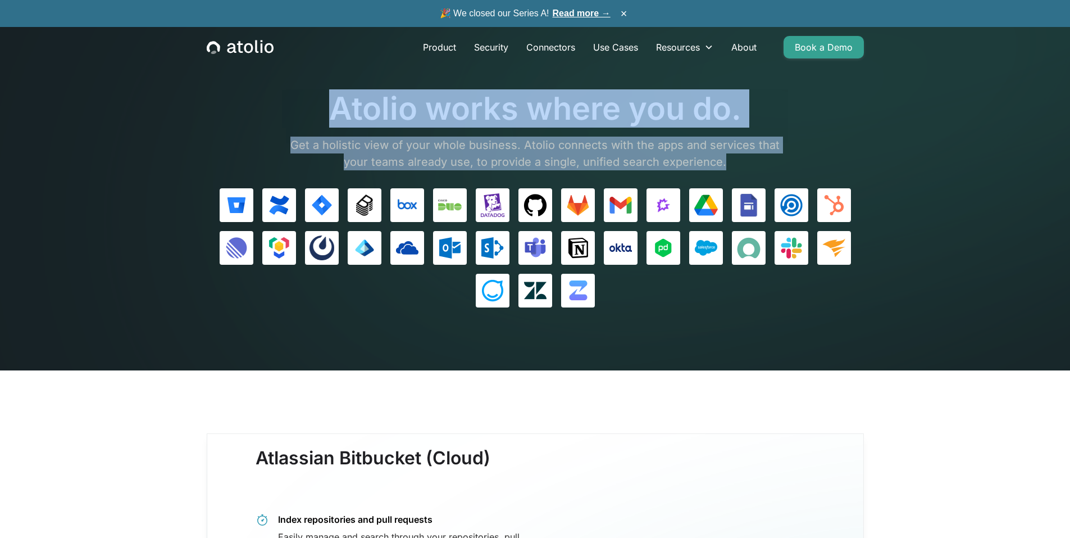
click at [738, 161] on div "Atolio works where you do. Get a holistic view of your whole business. Atolio c…" at bounding box center [536, 130] width 506 height 80
click at [738, 161] on p "Get a holistic view of your whole business. Atolio connects with the apps and s…" at bounding box center [536, 154] width 506 height 34
drag, startPoint x: 735, startPoint y: 161, endPoint x: 334, endPoint y: 108, distance: 405.2
click at [334, 108] on div "Atolio works where you do. Get a holistic view of your whole business. Atolio c…" at bounding box center [536, 130] width 506 height 80
click at [334, 108] on h1 "Atolio works where you do." at bounding box center [536, 109] width 506 height 38
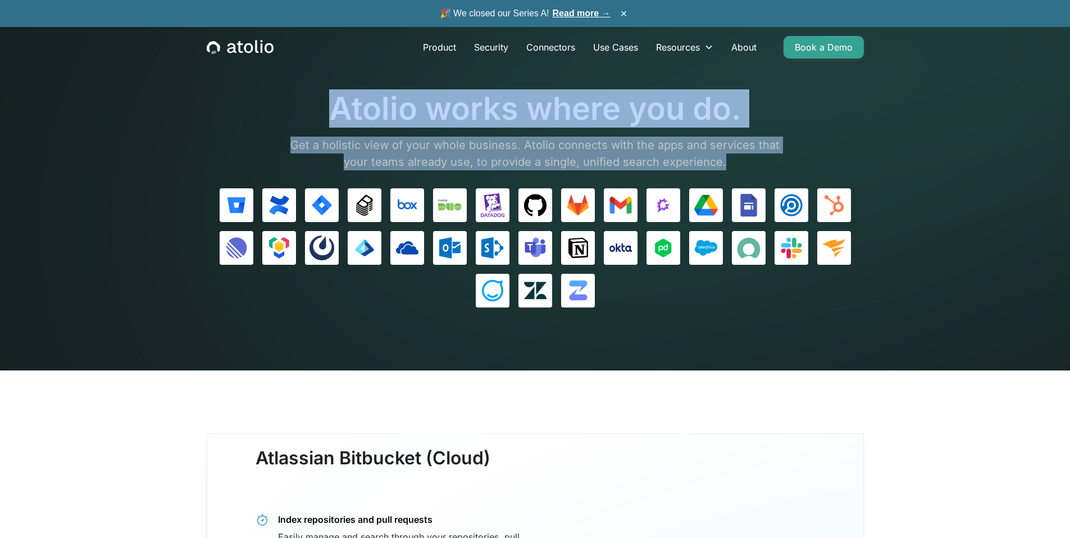
drag, startPoint x: 337, startPoint y: 107, endPoint x: 737, endPoint y: 154, distance: 402.8
click at [737, 154] on div "Atolio works where you do. Get a holistic view of your whole business. Atolio c…" at bounding box center [536, 130] width 506 height 80
click at [737, 154] on p "Get a holistic view of your whole business. Atolio connects with the apps and s…" at bounding box center [536, 154] width 506 height 34
drag, startPoint x: 729, startPoint y: 157, endPoint x: 315, endPoint y: 119, distance: 415.2
click at [315, 119] on div "Atolio works where you do. Get a holistic view of your whole business. Atolio c…" at bounding box center [536, 130] width 506 height 80
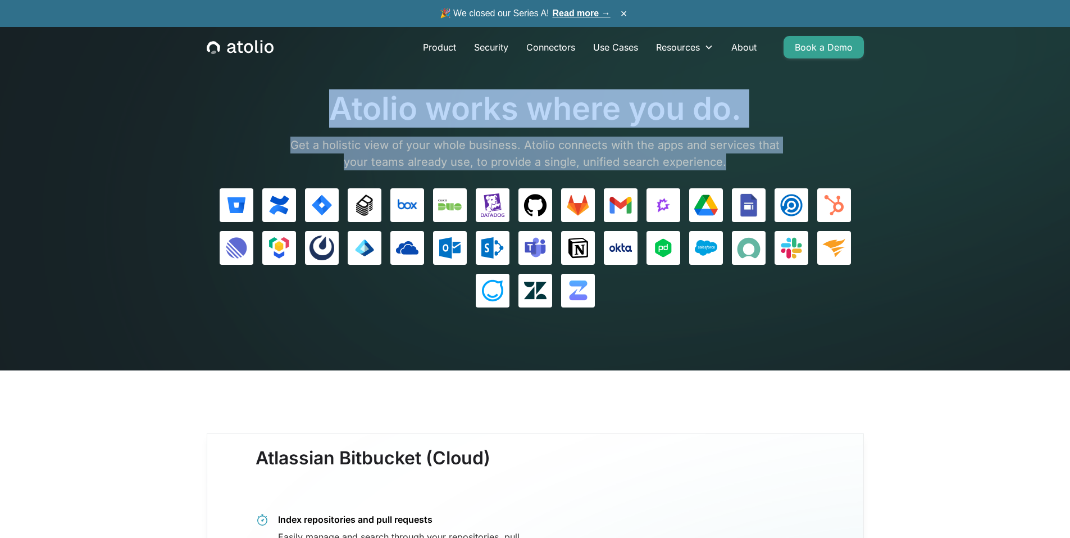
click at [315, 119] on h1 "Atolio works where you do." at bounding box center [536, 109] width 506 height 38
drag, startPoint x: 326, startPoint y: 110, endPoint x: 734, endPoint y: 169, distance: 412.1
click at [734, 169] on div "Atolio works where you do. Get a holistic view of your whole business. Atolio c…" at bounding box center [536, 130] width 506 height 80
click at [734, 169] on p "Get a holistic view of your whole business. Atolio connects with the apps and s…" at bounding box center [536, 154] width 506 height 34
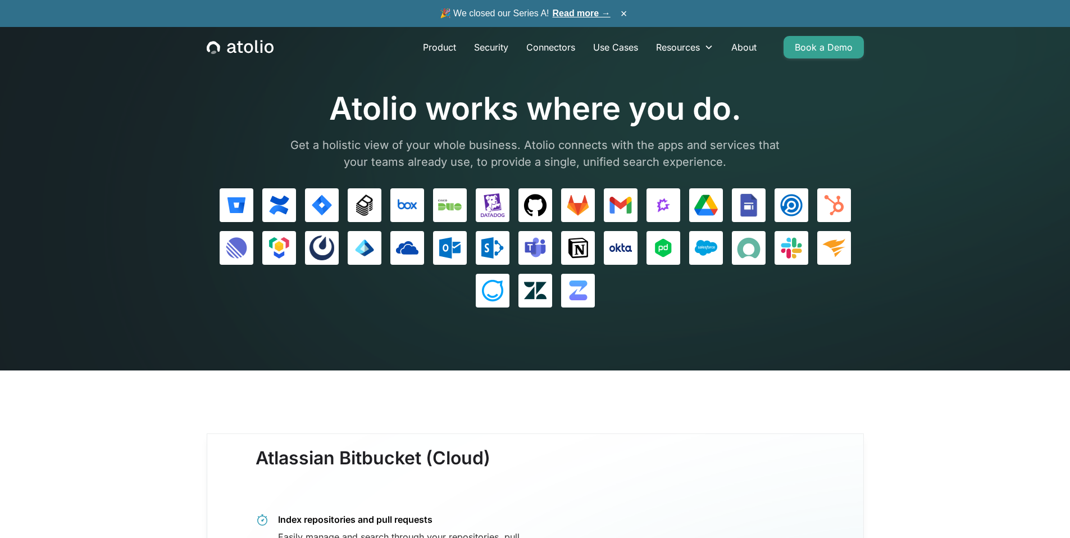
click at [729, 161] on p "Get a holistic view of your whole business. Atolio connects with the apps and s…" at bounding box center [536, 154] width 506 height 34
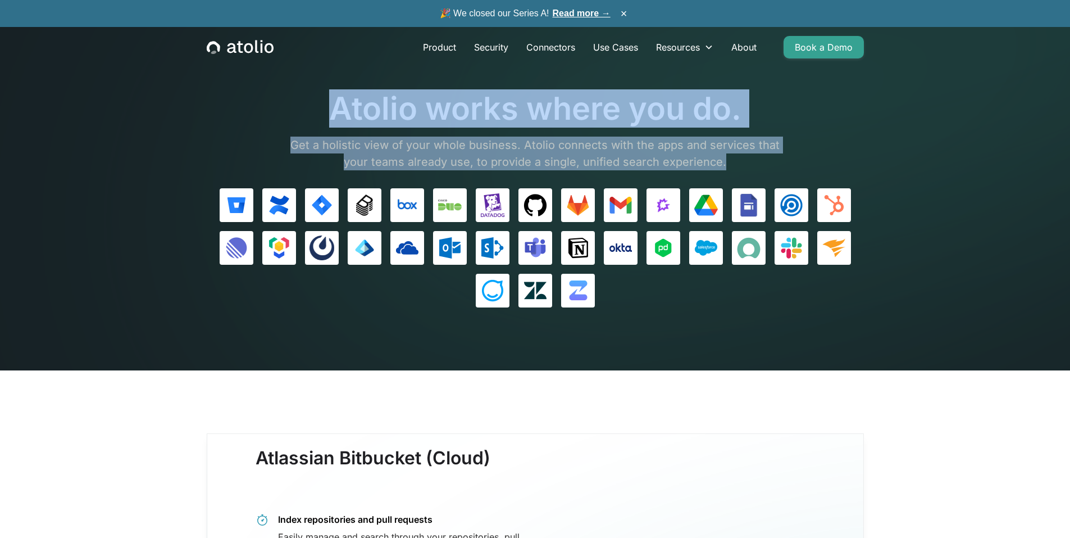
drag, startPoint x: 731, startPoint y: 161, endPoint x: 299, endPoint y: 96, distance: 436.9
click at [299, 96] on div "Atolio works where you do. Get a holistic view of your whole business. Atolio c…" at bounding box center [536, 130] width 506 height 80
click at [299, 96] on h1 "Atolio works where you do." at bounding box center [536, 109] width 506 height 38
drag, startPoint x: 319, startPoint y: 99, endPoint x: 754, endPoint y: 155, distance: 438.9
click at [754, 155] on div "Atolio works where you do. Get a holistic view of your whole business. Atolio c…" at bounding box center [536, 130] width 506 height 80
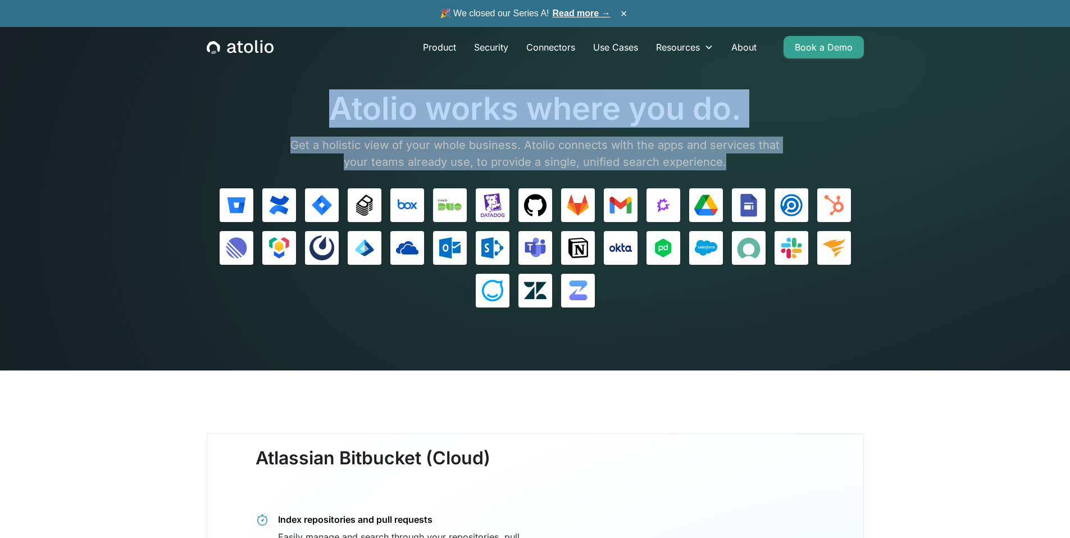
click at [754, 155] on p "Get a holistic view of your whole business. Atolio connects with the apps and s…" at bounding box center [536, 154] width 506 height 34
drag, startPoint x: 749, startPoint y: 164, endPoint x: 336, endPoint y: 113, distance: 416.6
click at [336, 113] on div "Atolio works where you do. Get a holistic view of your whole business. Atolio c…" at bounding box center [536, 130] width 506 height 80
click at [336, 113] on h1 "Atolio works where you do." at bounding box center [536, 109] width 506 height 38
drag, startPoint x: 333, startPoint y: 110, endPoint x: 742, endPoint y: 154, distance: 410.8
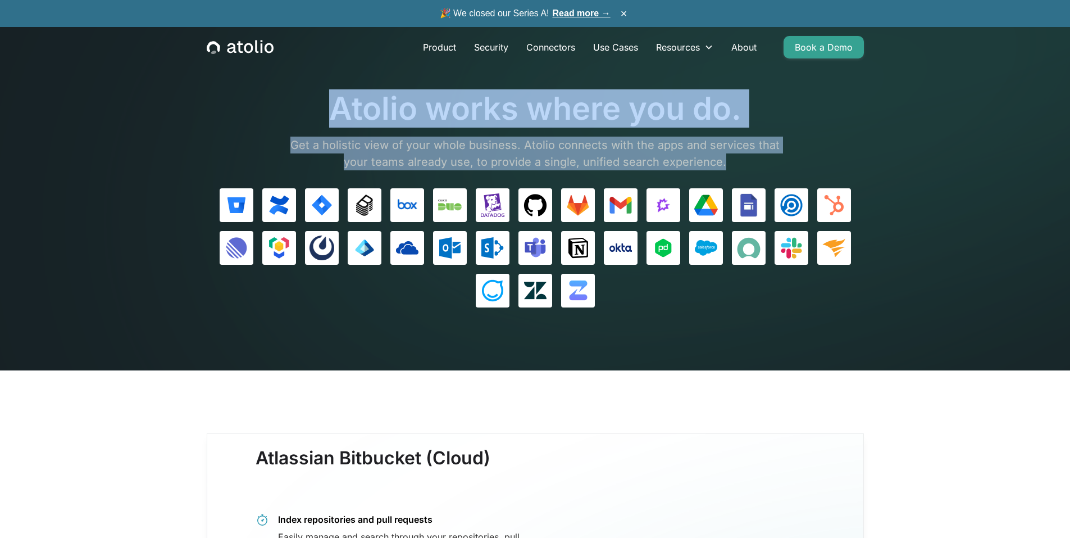
click at [742, 154] on div "Atolio works where you do. Get a holistic view of your whole business. Atolio c…" at bounding box center [536, 130] width 506 height 80
click at [742, 154] on p "Get a holistic view of your whole business. Atolio connects with the apps and s…" at bounding box center [536, 154] width 506 height 34
drag, startPoint x: 739, startPoint y: 156, endPoint x: 325, endPoint y: 111, distance: 415.8
click at [325, 111] on div "Atolio works where you do. Get a holistic view of your whole business. Atolio c…" at bounding box center [536, 130] width 506 height 80
click at [325, 111] on h1 "Atolio works where you do." at bounding box center [536, 109] width 506 height 38
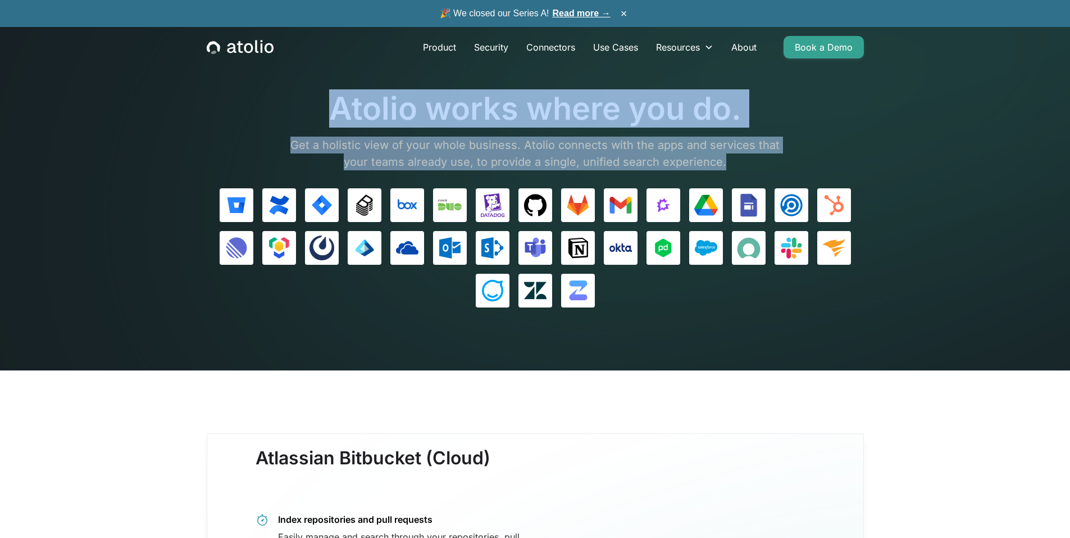
drag, startPoint x: 331, startPoint y: 111, endPoint x: 744, endPoint y: 156, distance: 414.9
click at [744, 156] on div "Atolio works where you do. Get a holistic view of your whole business. Atolio c…" at bounding box center [536, 130] width 506 height 80
click at [744, 156] on p "Get a holistic view of your whole business. Atolio connects with the apps and s…" at bounding box center [536, 154] width 506 height 34
drag, startPoint x: 733, startPoint y: 158, endPoint x: 284, endPoint y: 89, distance: 454.8
click at [284, 89] on section "Atolio works where you do. Get a holistic view of your whole business. Atolio c…" at bounding box center [535, 185] width 1070 height 370
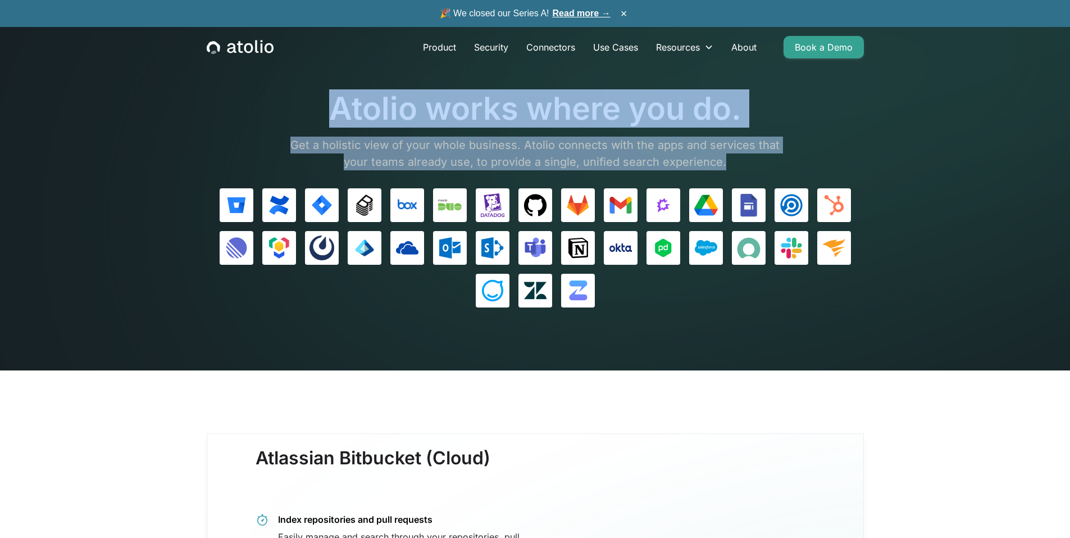
click at [284, 89] on section "Atolio works where you do. Get a holistic view of your whole business. Atolio c…" at bounding box center [535, 185] width 1070 height 370
drag, startPoint x: 342, startPoint y: 103, endPoint x: 722, endPoint y: 156, distance: 384.5
click at [722, 156] on div "Atolio works where you do. Get a holistic view of your whole business. Atolio c…" at bounding box center [536, 130] width 506 height 80
click at [722, 156] on p "Get a holistic view of your whole business. Atolio connects with the apps and s…" at bounding box center [536, 154] width 506 height 34
drag, startPoint x: 728, startPoint y: 161, endPoint x: 331, endPoint y: 99, distance: 401.3
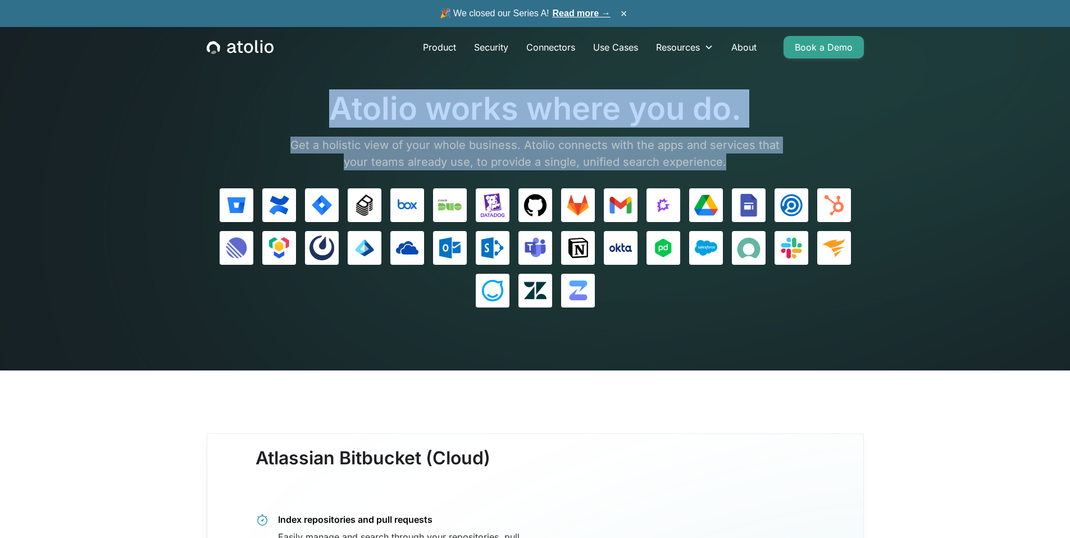
click at [331, 99] on div "Atolio works where you do. Get a holistic view of your whole business. Atolio c…" at bounding box center [536, 130] width 506 height 80
click at [319, 85] on section "Atolio works where you do. Get a holistic view of your whole business. Atolio c…" at bounding box center [535, 185] width 1070 height 370
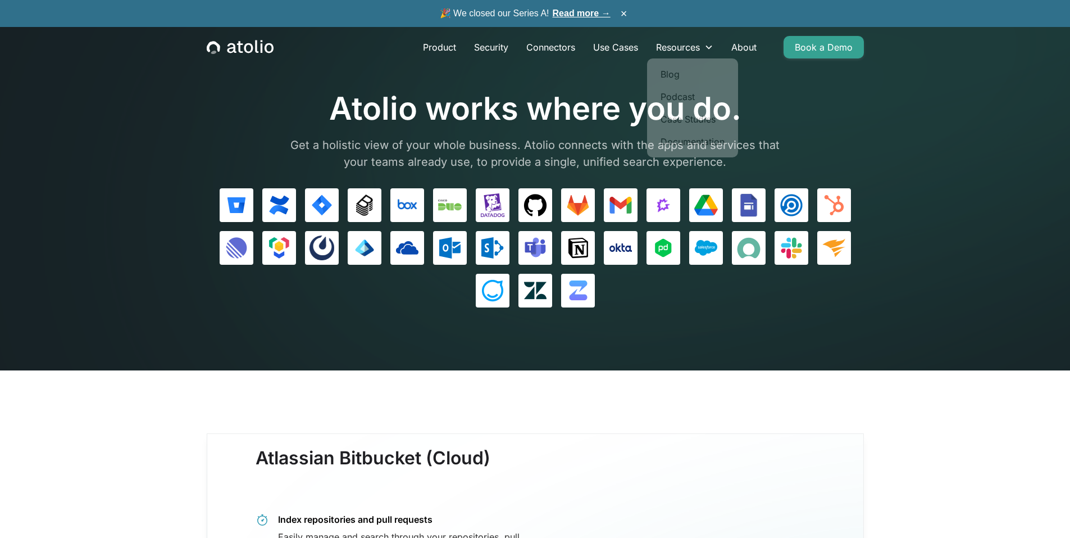
click at [529, 130] on div at bounding box center [536, 132] width 506 height 9
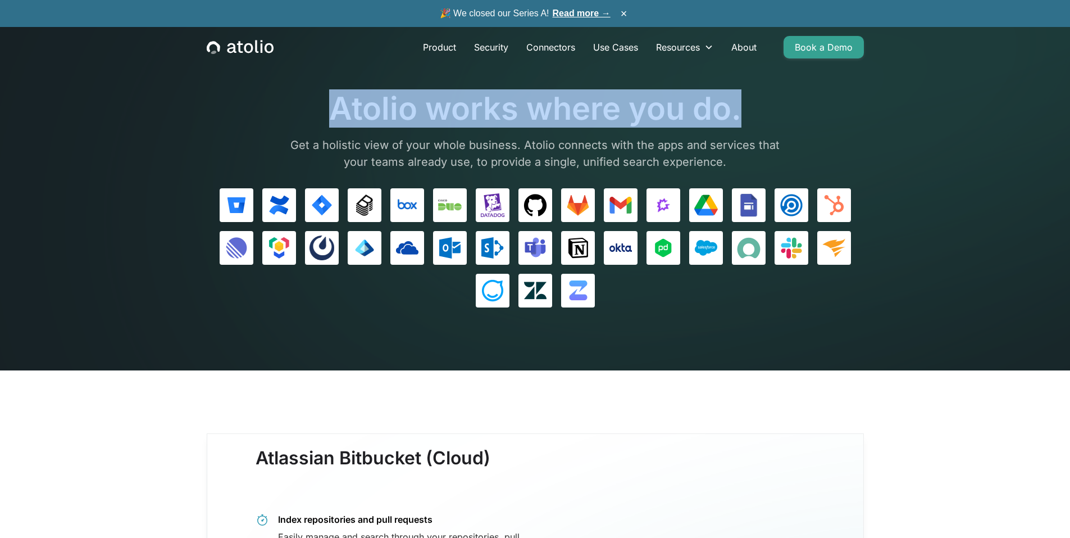
drag, startPoint x: 325, startPoint y: 113, endPoint x: 753, endPoint y: 120, distance: 428.1
click at [753, 120] on h1 "Atolio works where you do." at bounding box center [536, 109] width 506 height 38
drag, startPoint x: 739, startPoint y: 112, endPoint x: 333, endPoint y: 108, distance: 406.2
click at [333, 108] on h1 "Atolio works where you do." at bounding box center [536, 109] width 506 height 38
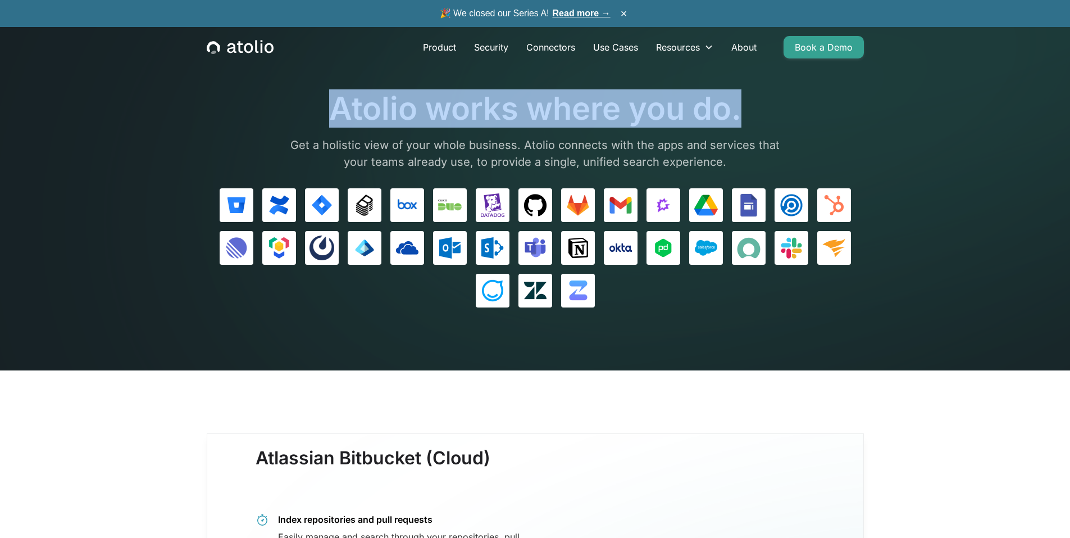
click at [333, 108] on h1 "Atolio works where you do." at bounding box center [536, 109] width 506 height 38
drag, startPoint x: 329, startPoint y: 110, endPoint x: 738, endPoint y: 119, distance: 409.1
click at [738, 119] on h1 "Atolio works where you do." at bounding box center [536, 109] width 506 height 38
drag, startPoint x: 740, startPoint y: 116, endPoint x: 334, endPoint y: 116, distance: 405.6
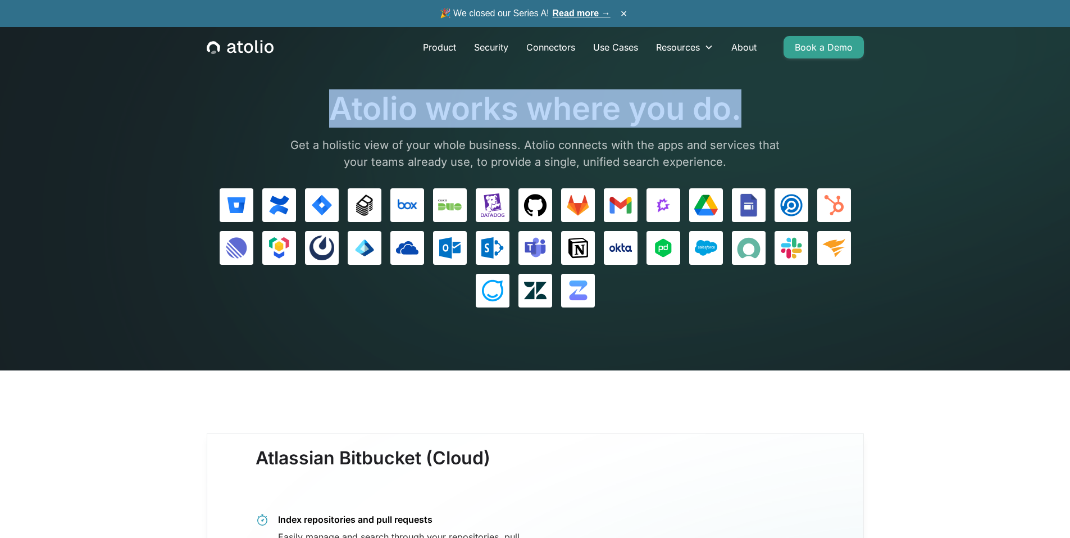
click at [334, 116] on h1 "Atolio works where you do." at bounding box center [536, 109] width 506 height 38
